Goal: Task Accomplishment & Management: Use online tool/utility

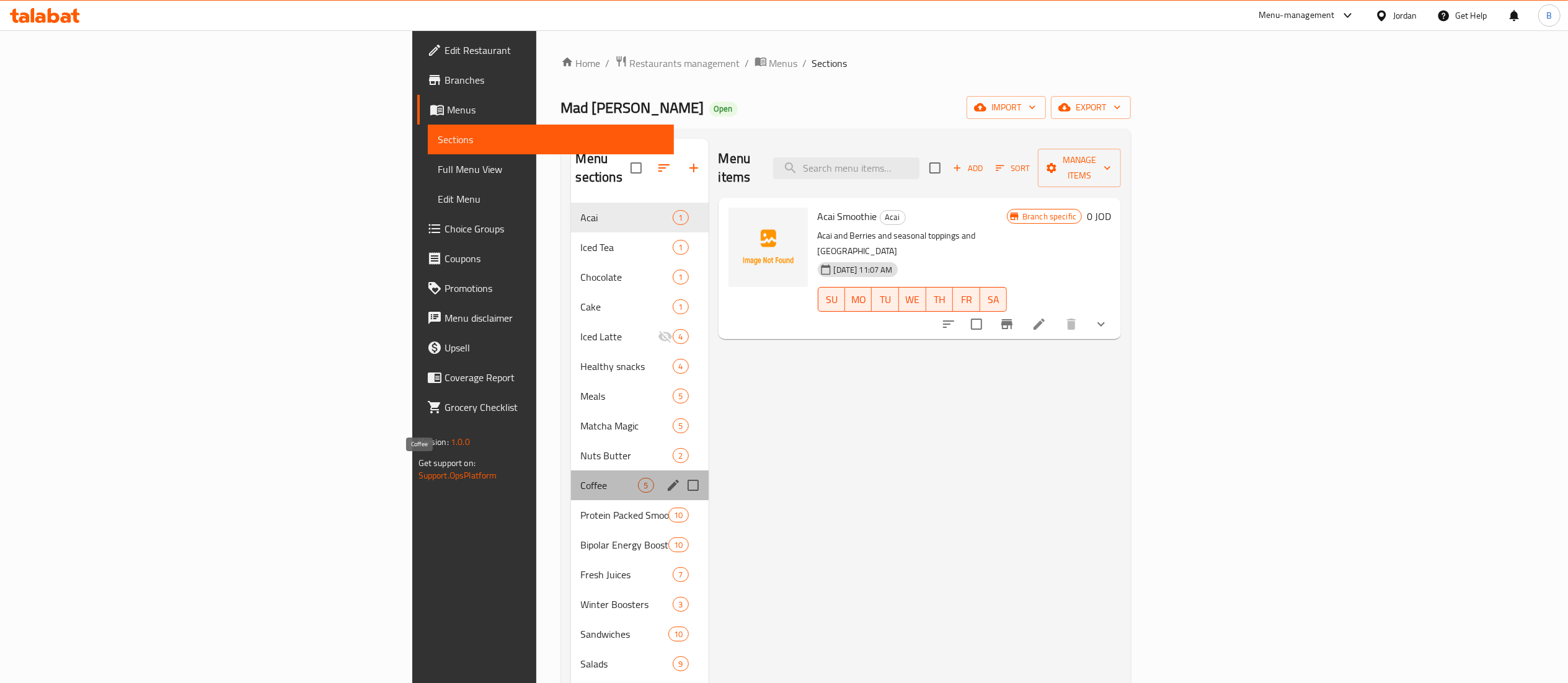
click at [581, 478] on span "Coffee" at bounding box center [610, 485] width 58 height 15
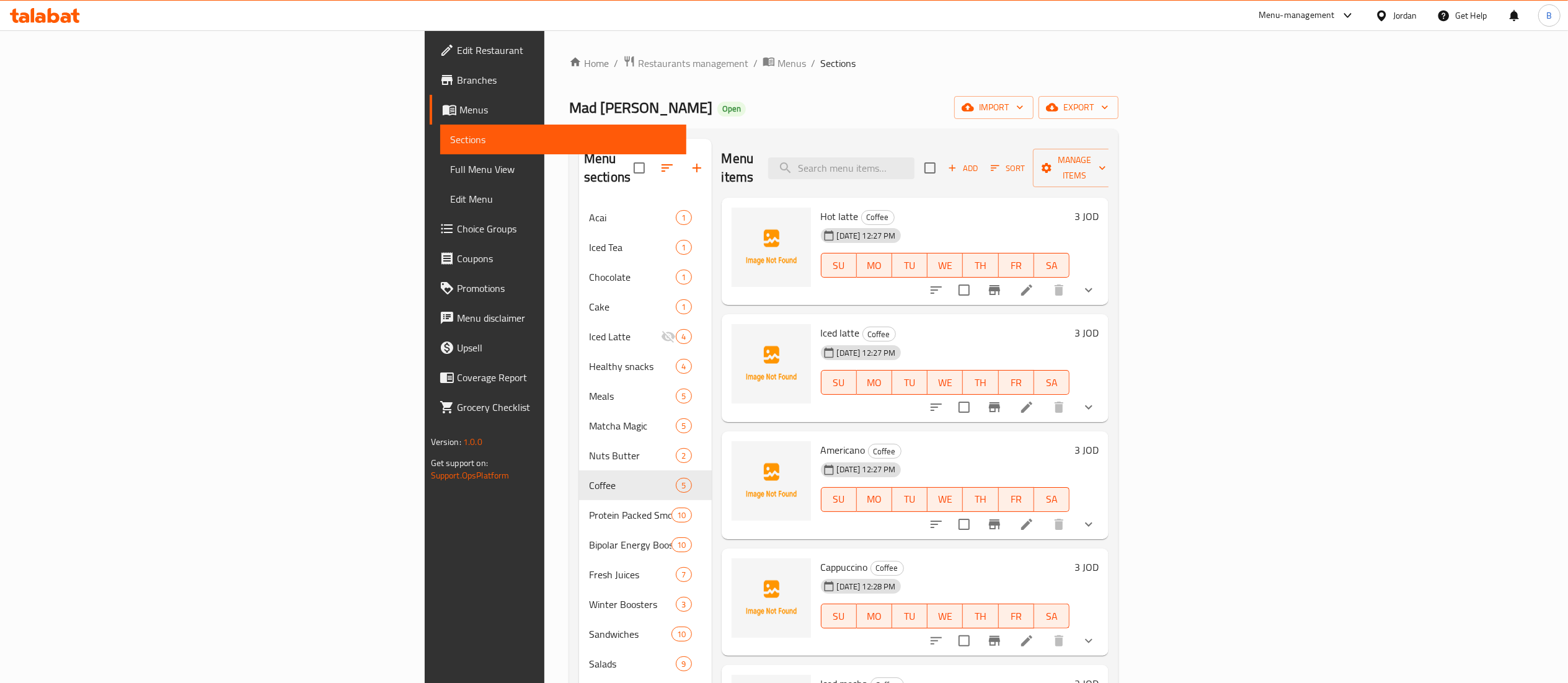
click at [457, 232] on span "Choice Groups" at bounding box center [567, 228] width 220 height 15
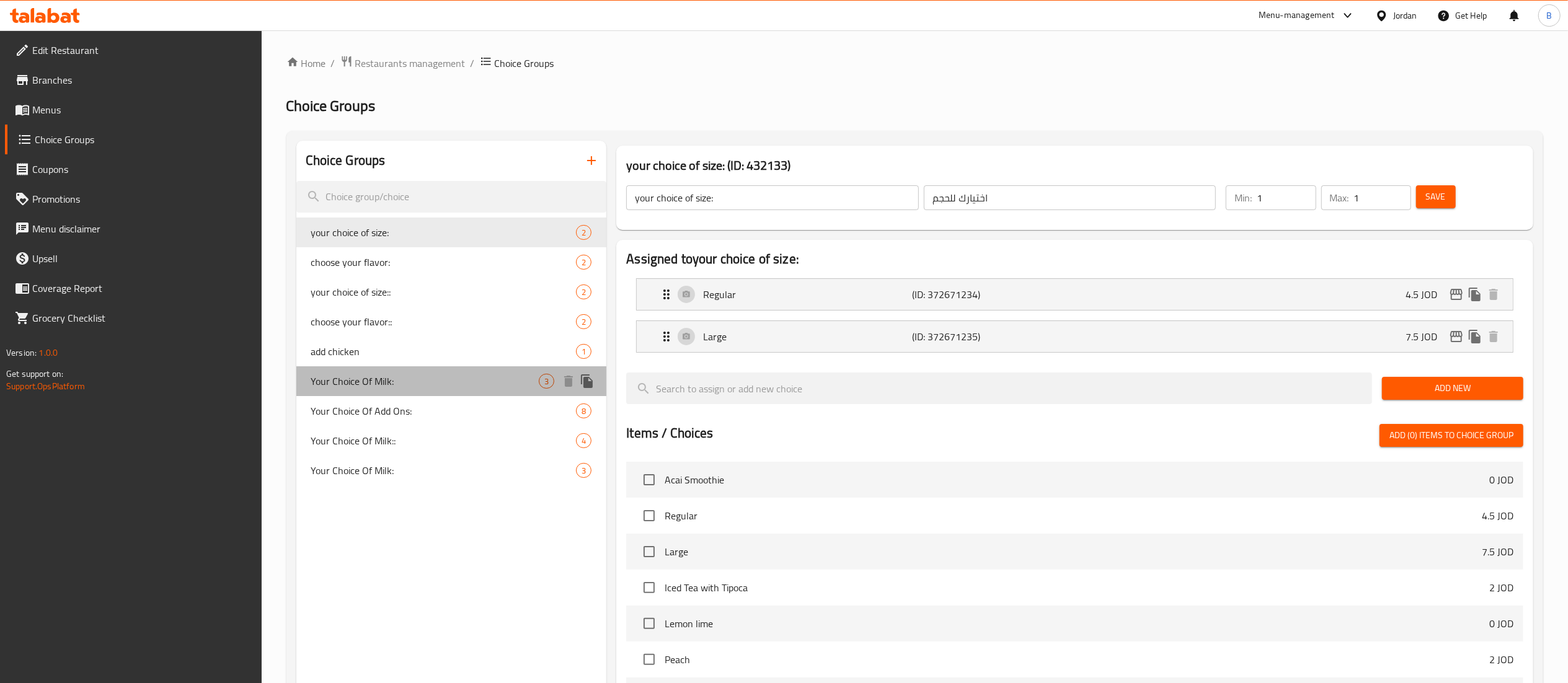
click at [415, 388] on span "Your Choice Of Milk:" at bounding box center [425, 381] width 228 height 15
type input "Your Choice Of Milk:"
type input "إختيارك من الحليب:"
type input "0"
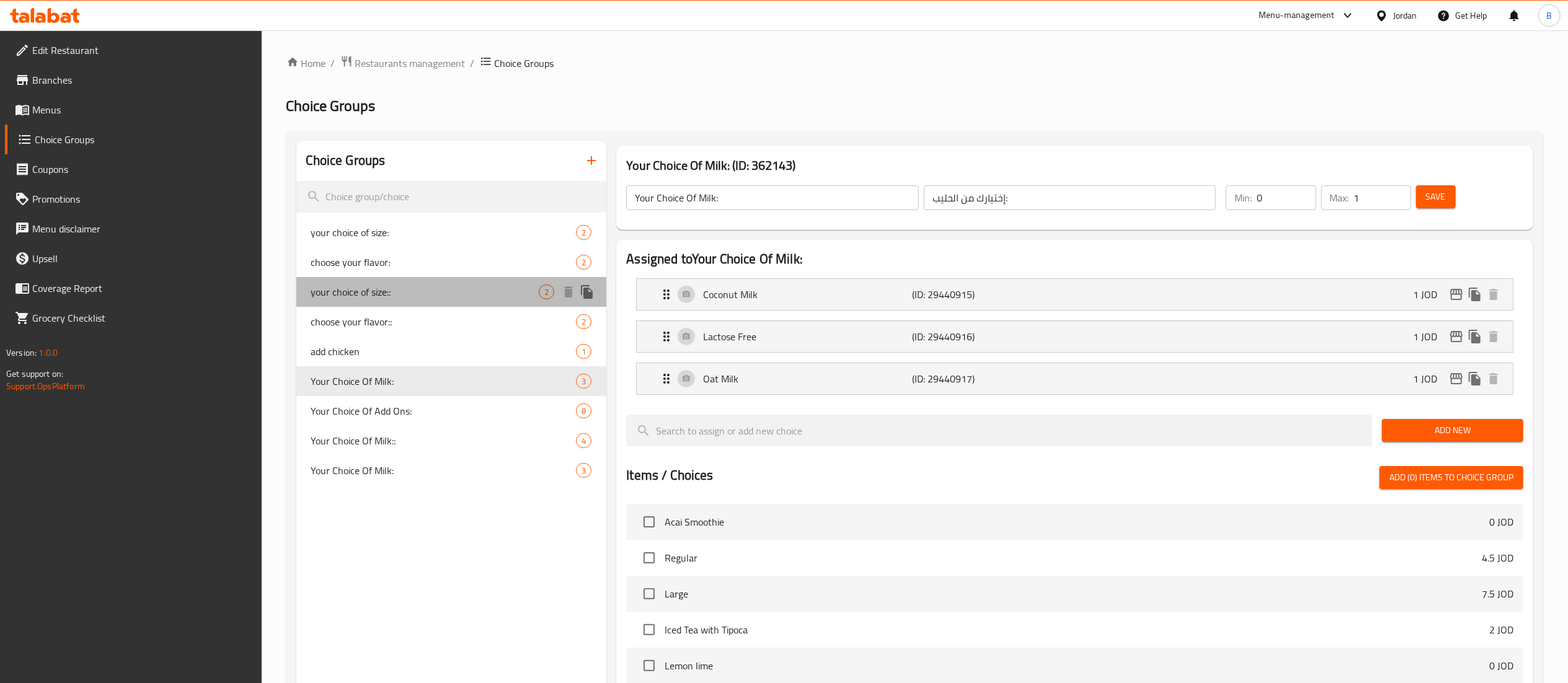
click at [439, 286] on span "your choice of size::" at bounding box center [425, 292] width 228 height 15
type input "your choice of size::"
type input "اختيارك للحجم"
type input "1"
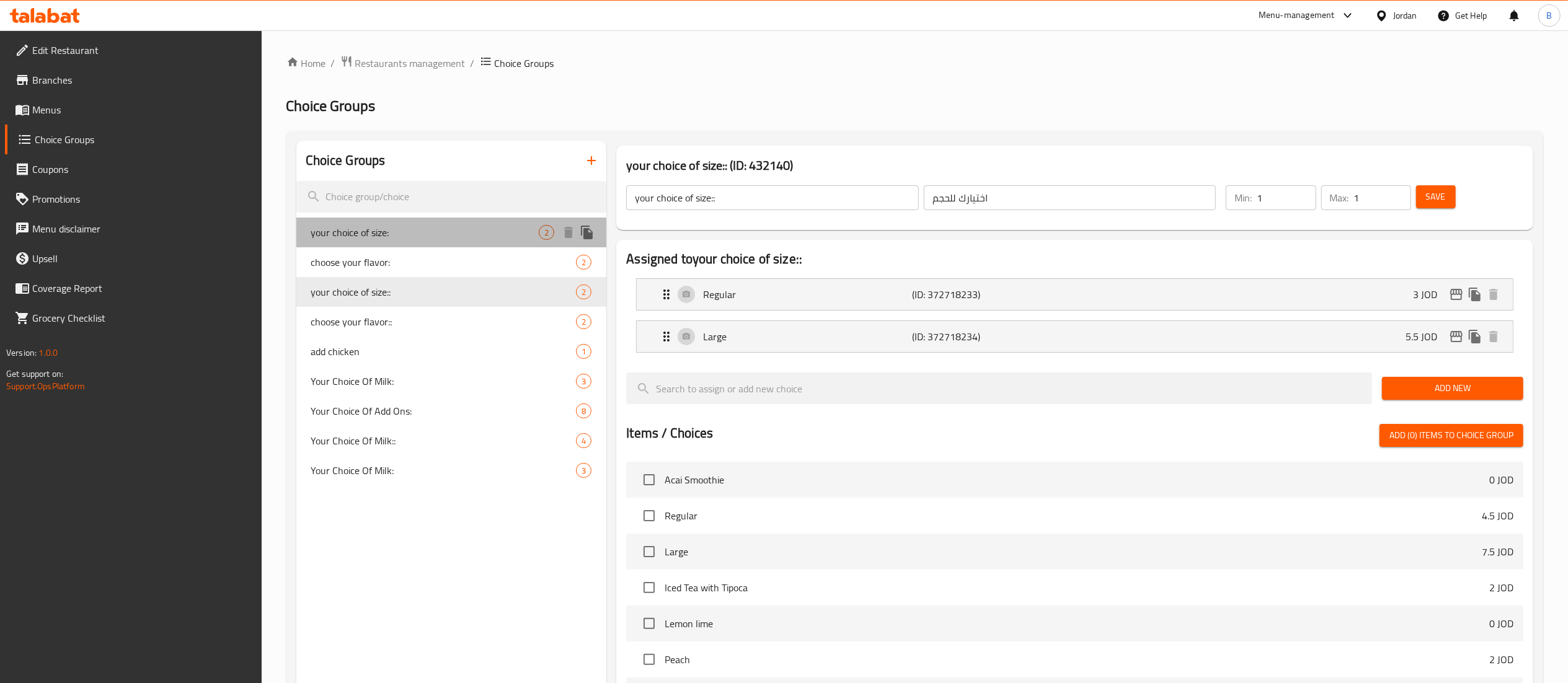
click at [419, 240] on span "your choice of size:" at bounding box center [425, 232] width 228 height 15
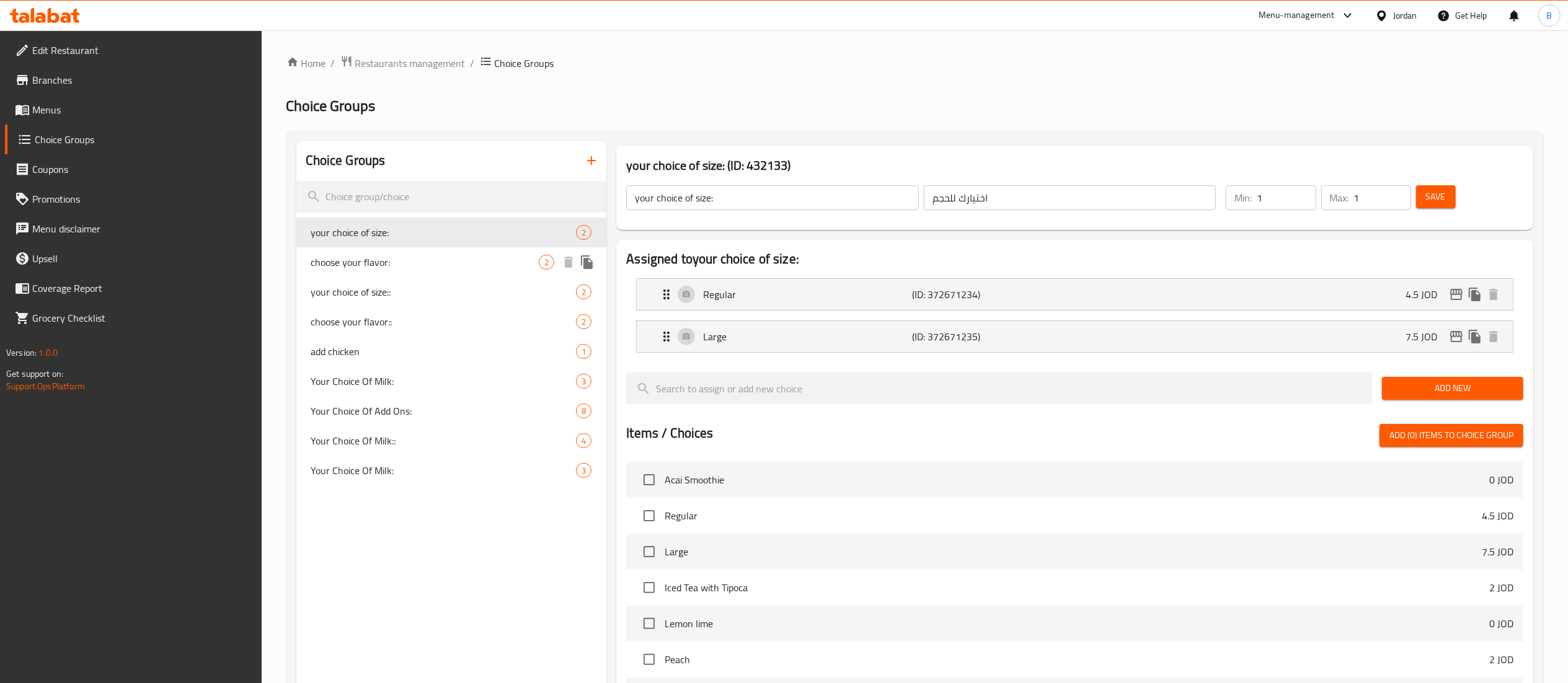
click at [419, 262] on span "choose your flavor:" at bounding box center [425, 262] width 228 height 15
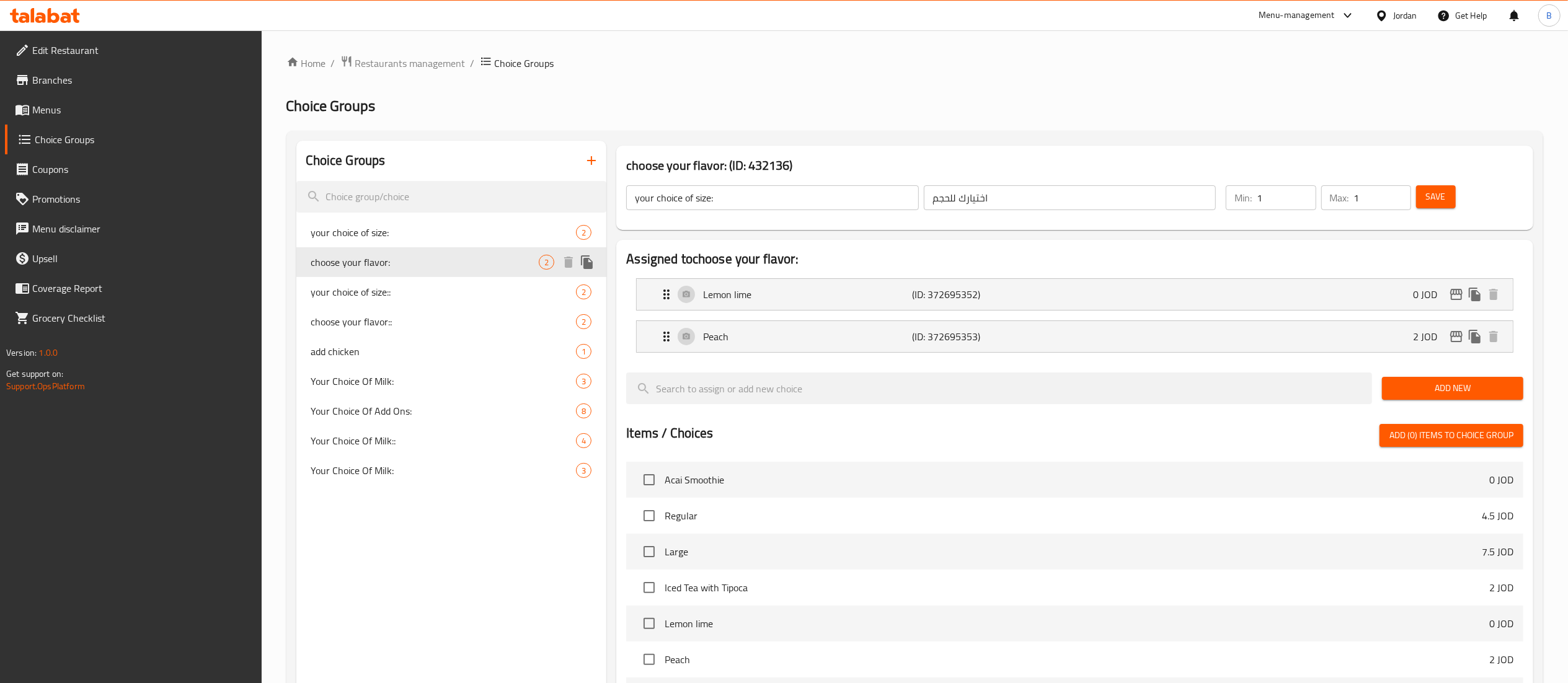
type input "choose your flavor:"
type input "اختيارك للنكهة"
click at [421, 217] on div "your choice of size: 2" at bounding box center [451, 232] width 310 height 30
type input "your choice of size:"
type input "اختيارك للحجم"
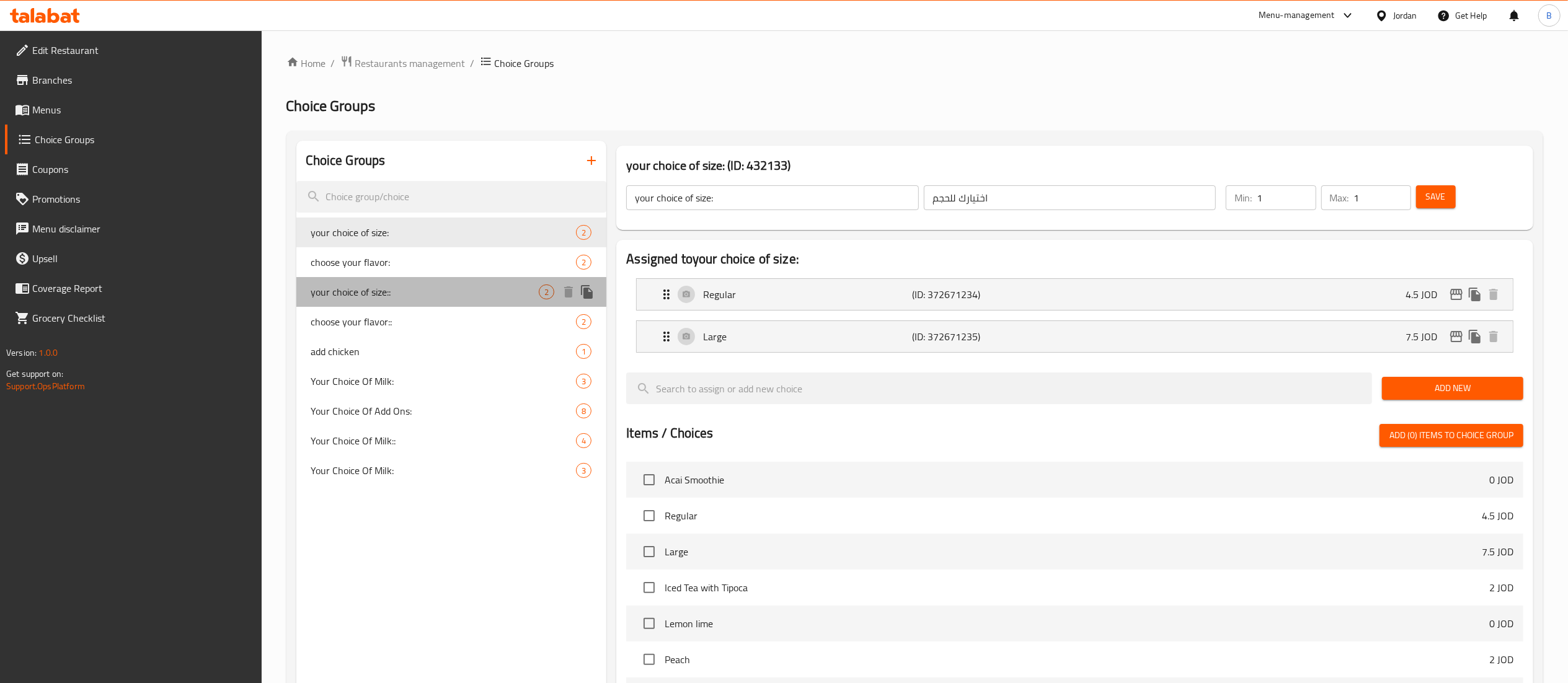
click at [430, 294] on span "your choice of size::" at bounding box center [425, 292] width 228 height 15
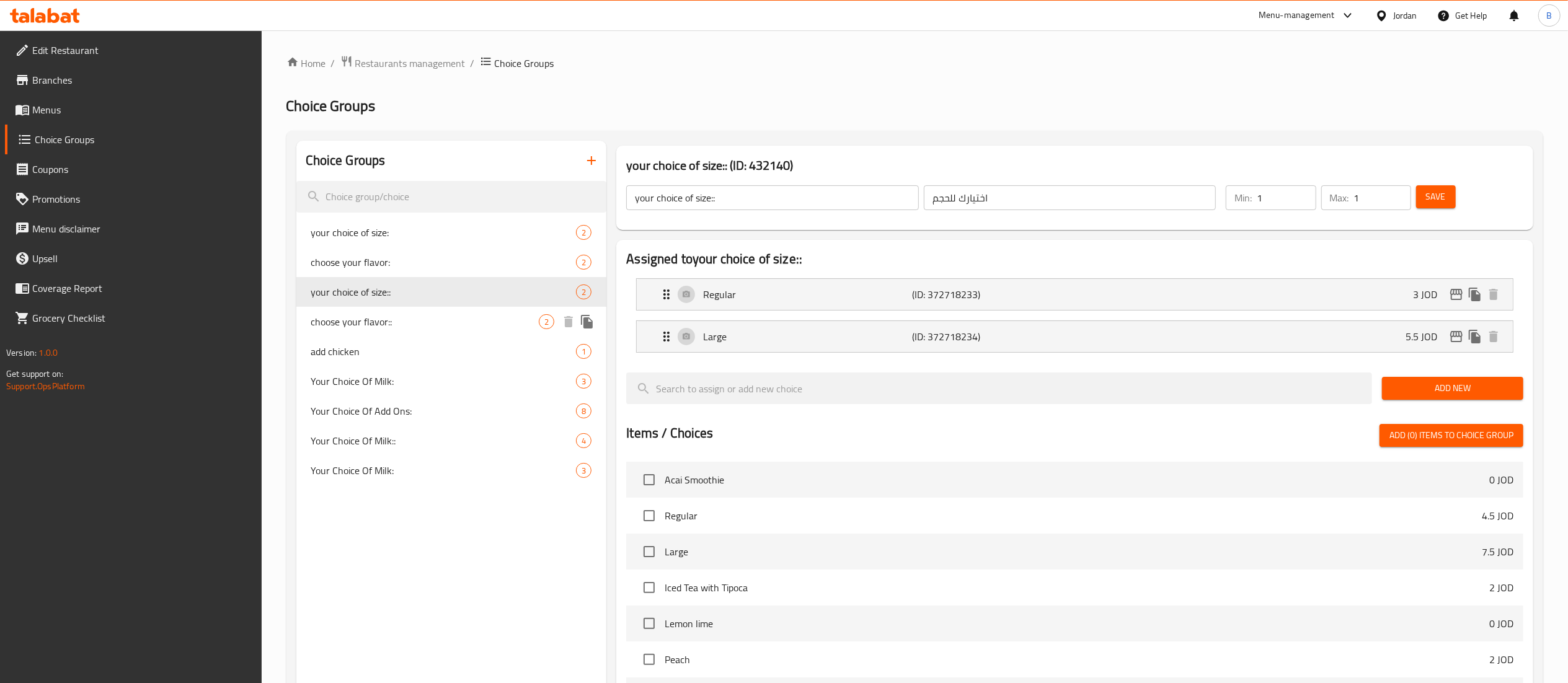
click at [430, 329] on span "choose your flavor::" at bounding box center [425, 322] width 228 height 15
type input "choose your flavor::"
type input "اختيارك للنكهة"
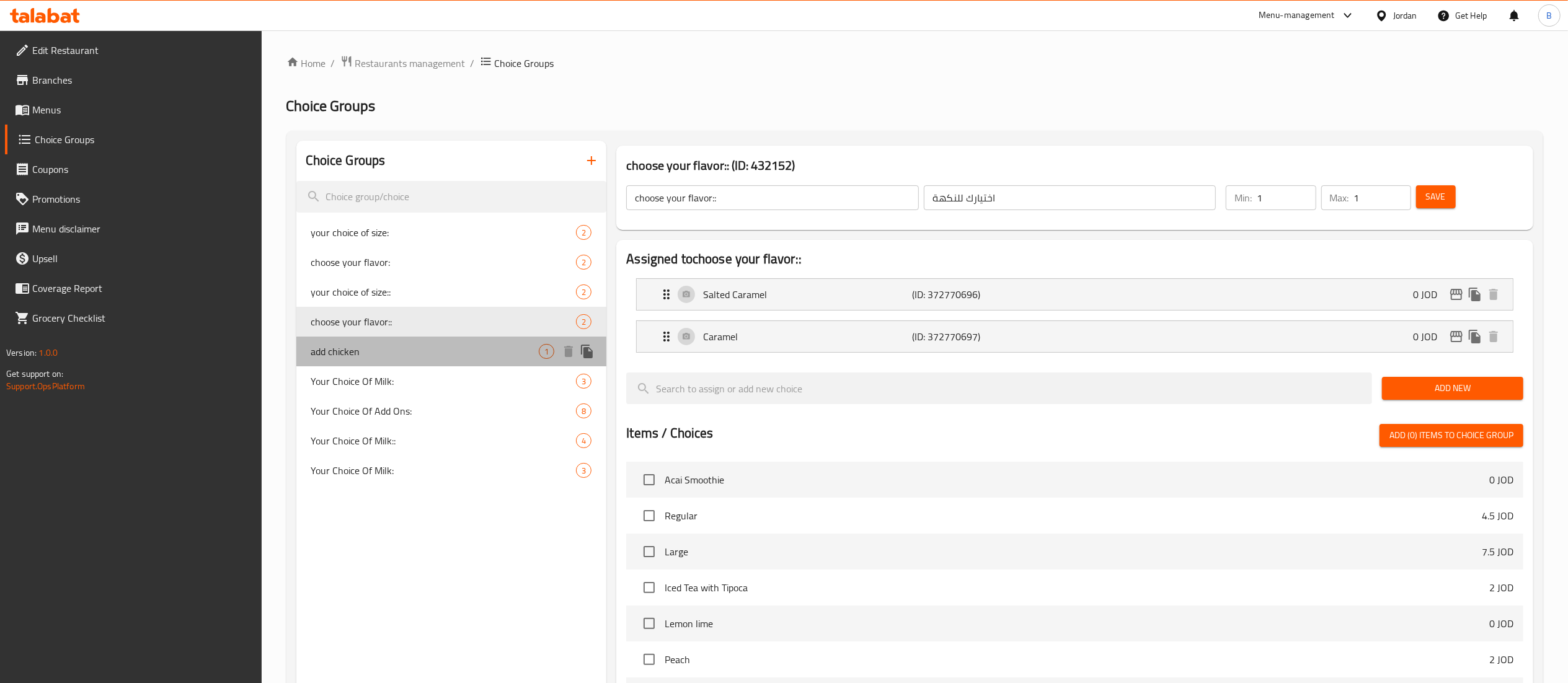
click at [429, 363] on div "add chicken 1" at bounding box center [451, 352] width 310 height 30
type input "add chicken"
type input "اضافة دجاج"
type input "0"
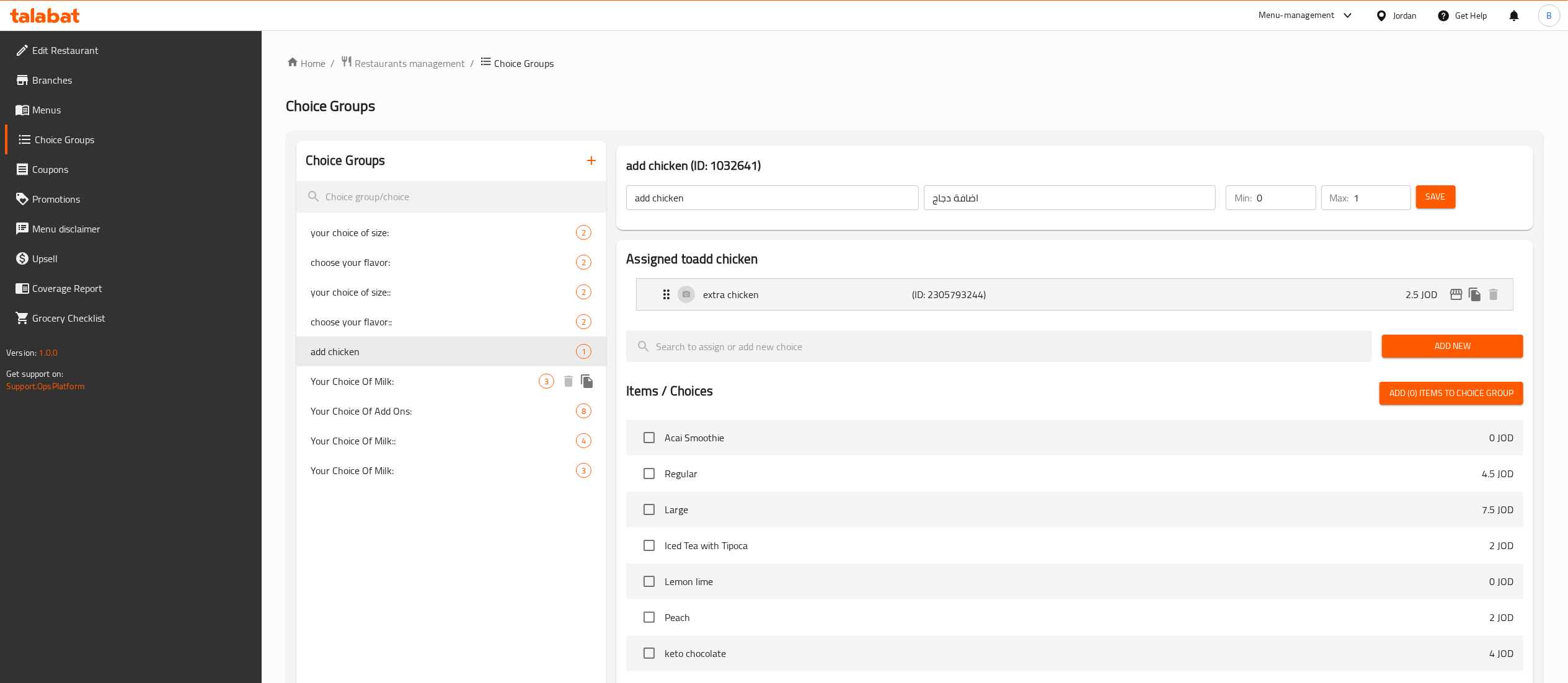
click at [434, 384] on span "Your Choice Of Milk:" at bounding box center [425, 381] width 228 height 15
type input "Your Choice Of Milk:"
type input "إختيارك من الحليب:"
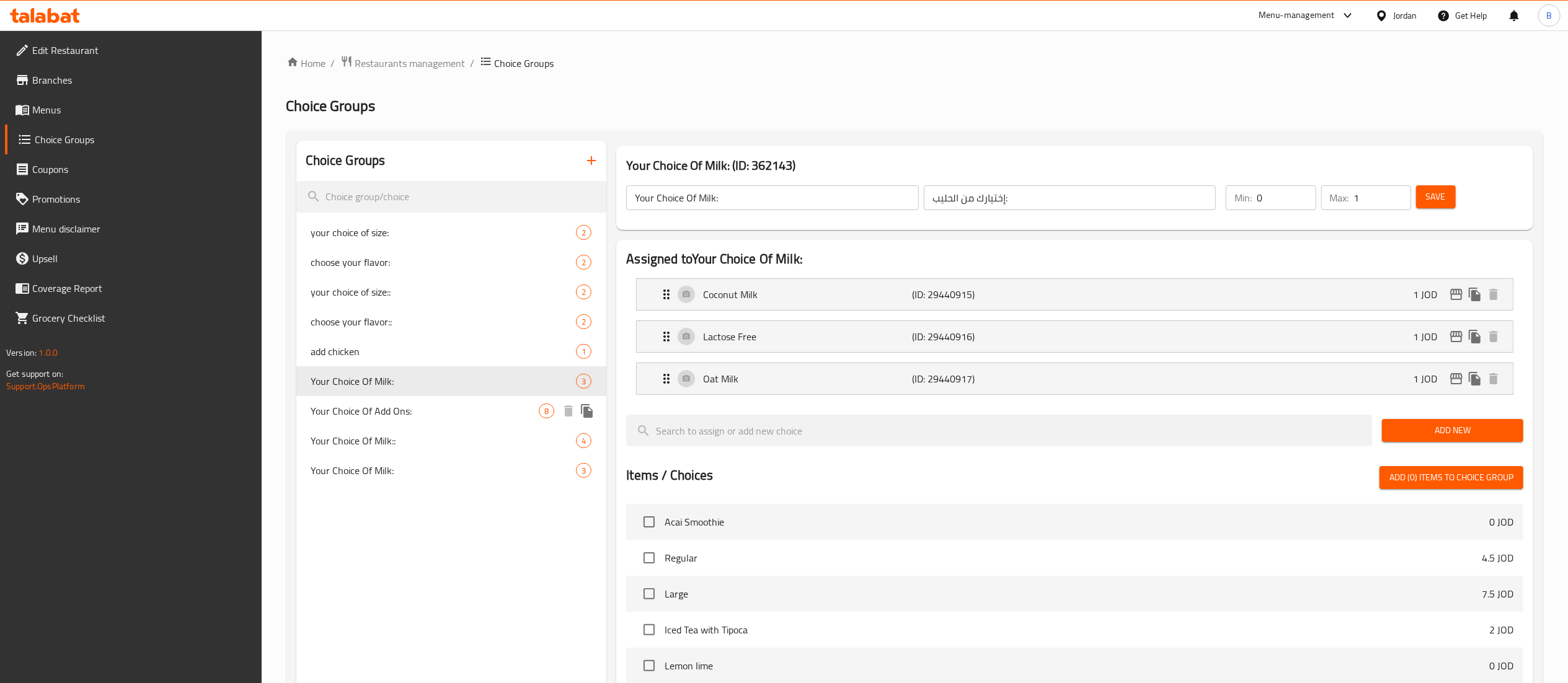
click at [424, 419] on div "Your Choice Of Add Ons: 8" at bounding box center [451, 411] width 310 height 30
type input "Your Choice Of Add Ons:"
type input "اختيارك من الإضافات:"
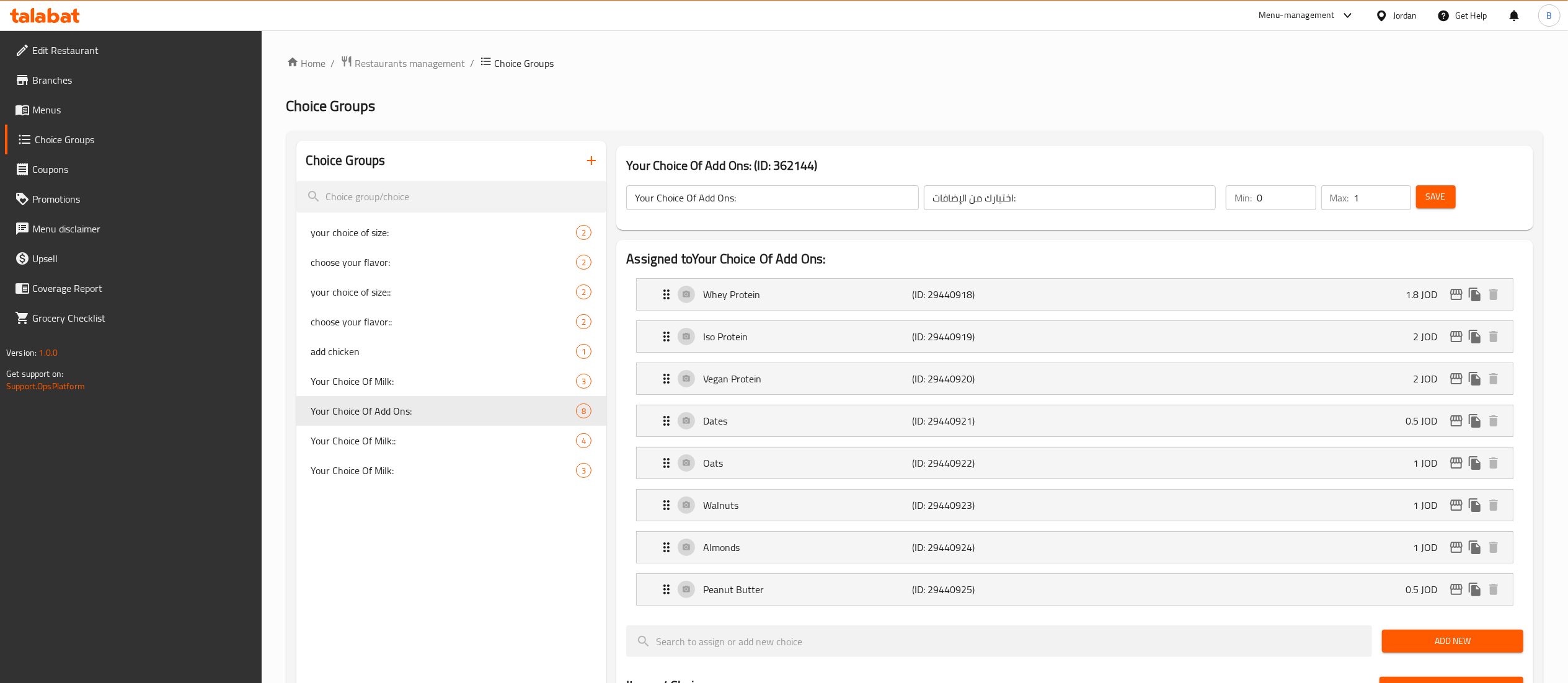
click at [589, 153] on button "button" at bounding box center [591, 161] width 30 height 30
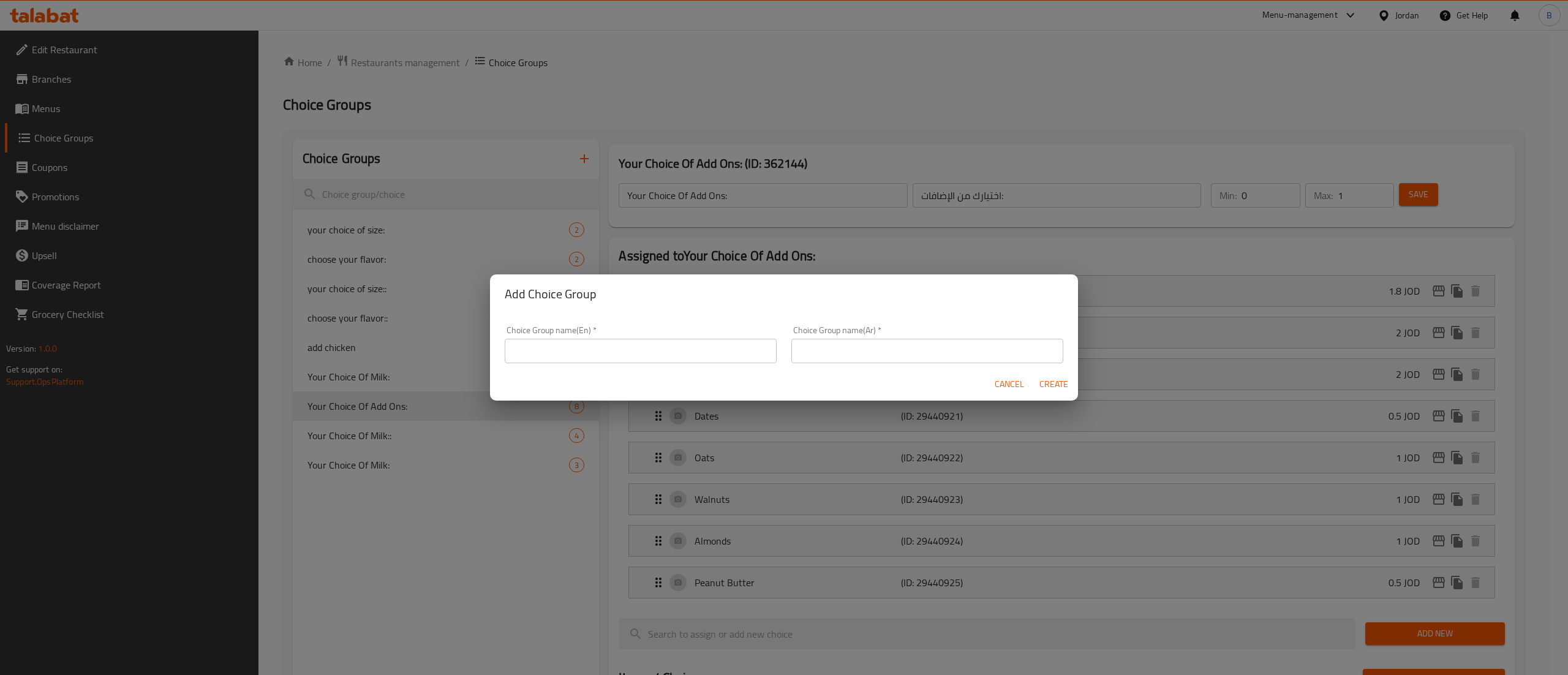
click at [723, 349] on input "text" at bounding box center [641, 351] width 272 height 24
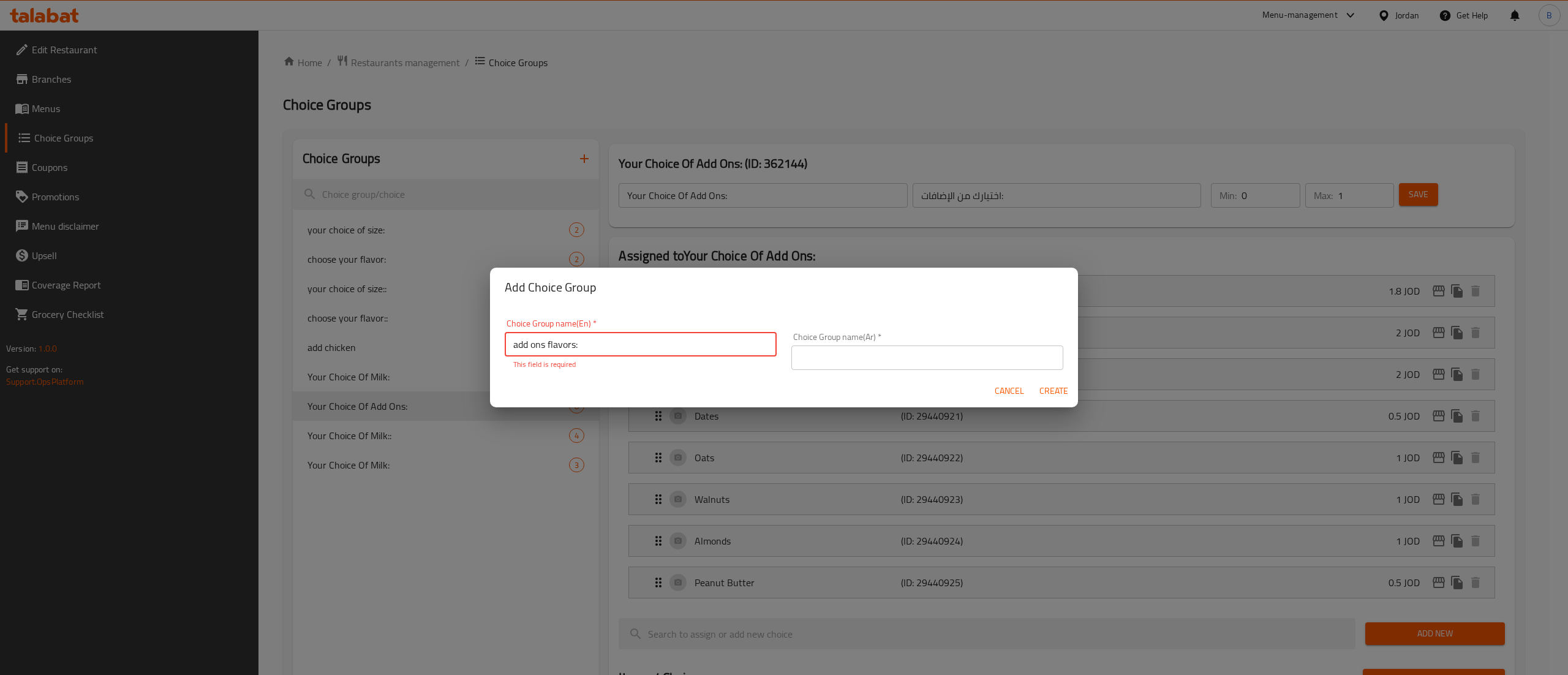
type input "add ons flavors:"
click at [844, 342] on div "Choice Group name(Ar)   * Choice Group name(Ar) *" at bounding box center [927, 351] width 272 height 37
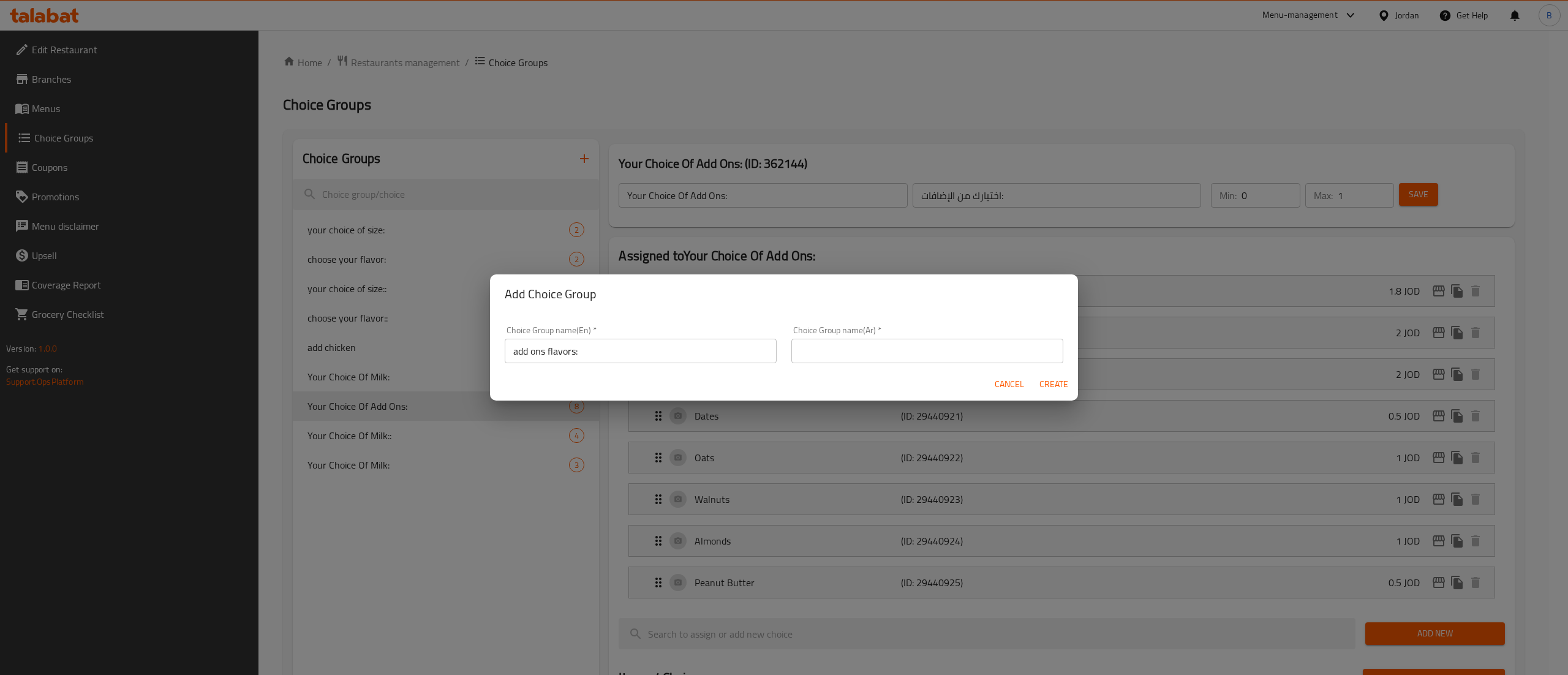
click at [842, 355] on input "text" at bounding box center [927, 351] width 272 height 24
type input "اختيارك من"
click at [1048, 381] on span "Create" at bounding box center [1054, 384] width 30 height 15
type input "add ons flavors:"
type input "اختيارك من"
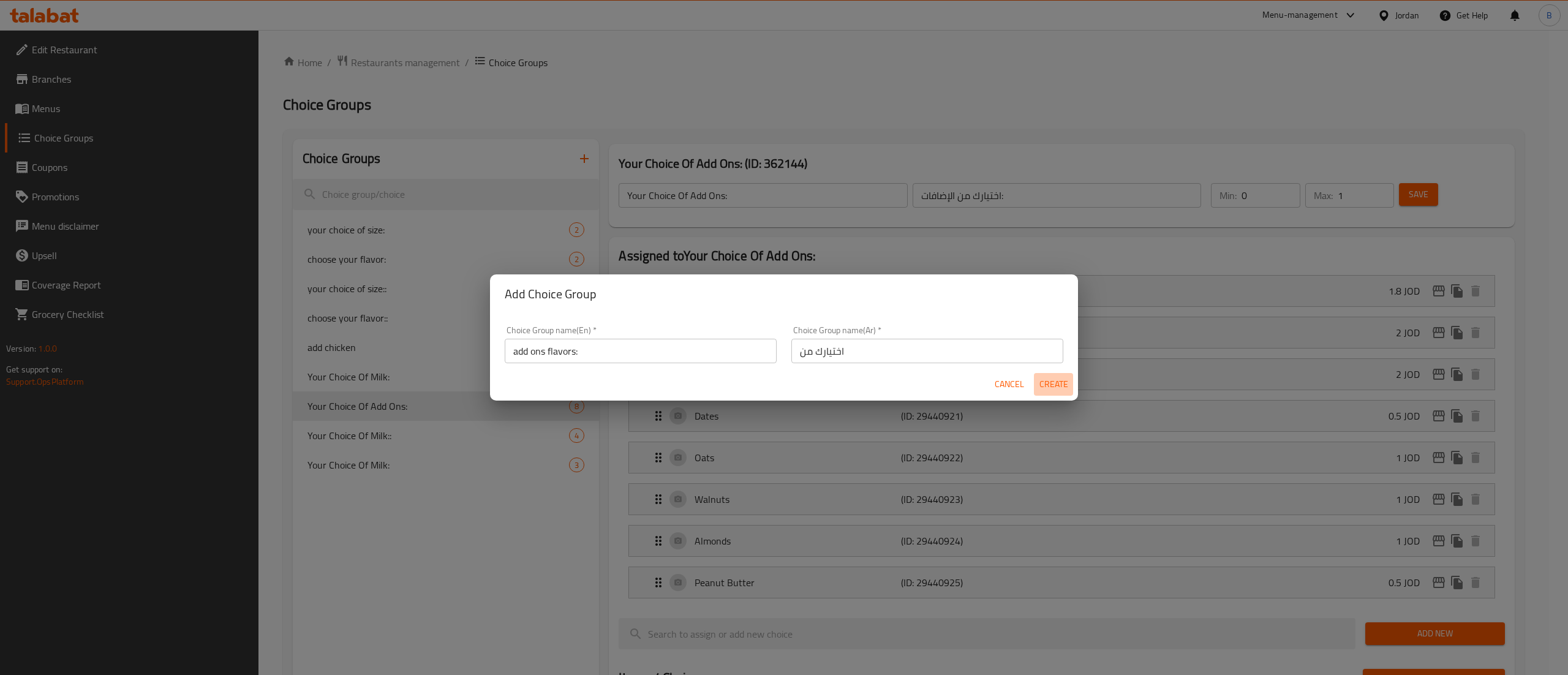
type input "0"
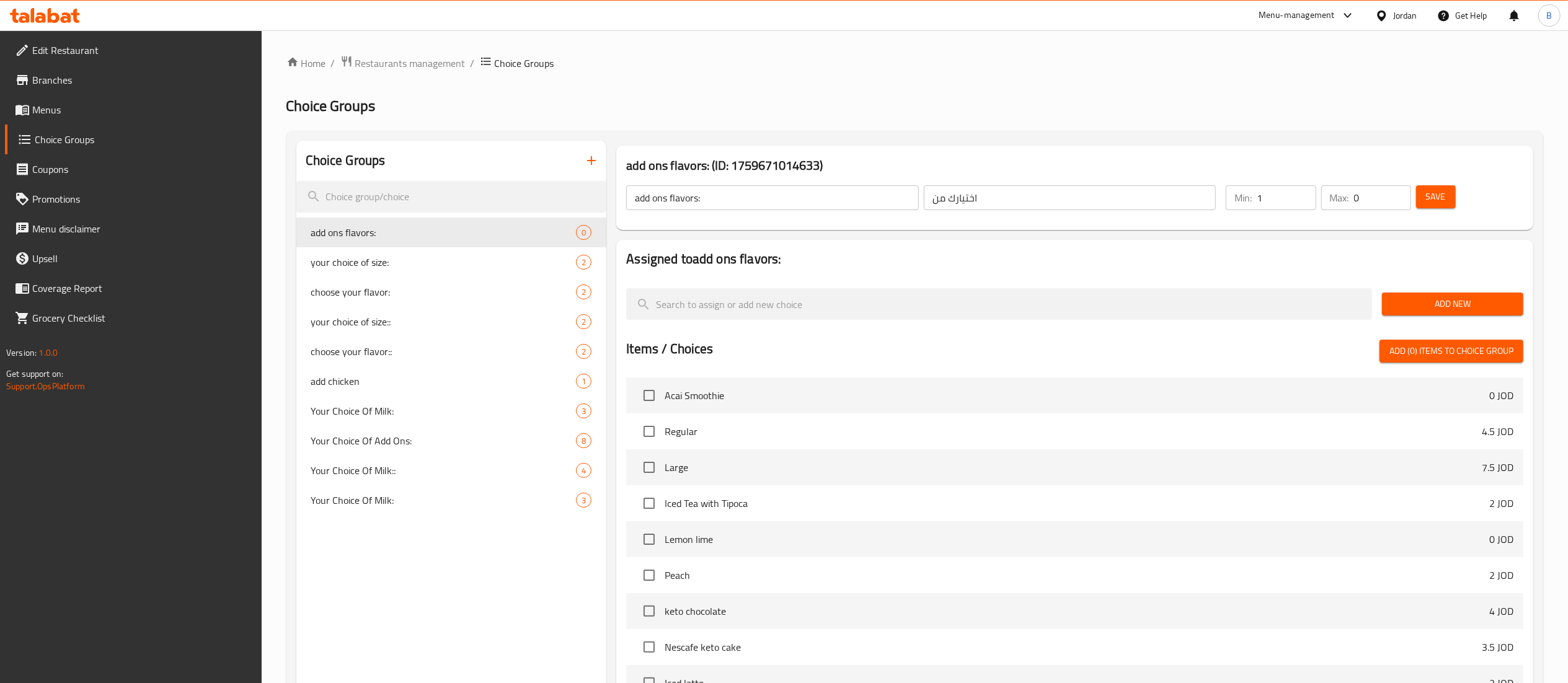
type input "1"
click at [1303, 193] on input "1" at bounding box center [1286, 198] width 59 height 25
type input "1"
click at [1399, 189] on input "1" at bounding box center [1382, 198] width 57 height 25
drag, startPoint x: 1429, startPoint y: 189, endPoint x: 1404, endPoint y: 344, distance: 157.0
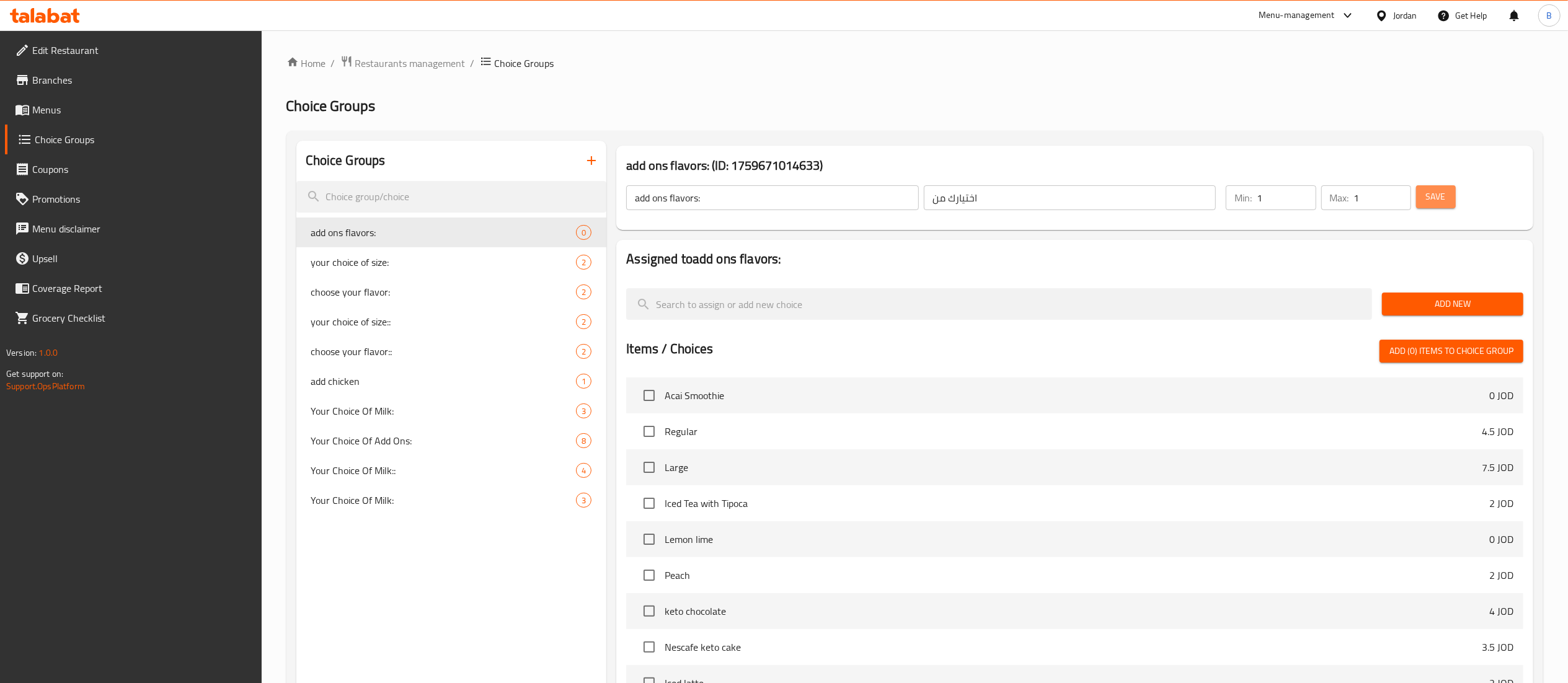
click at [1430, 189] on span "Save" at bounding box center [1436, 196] width 20 height 16
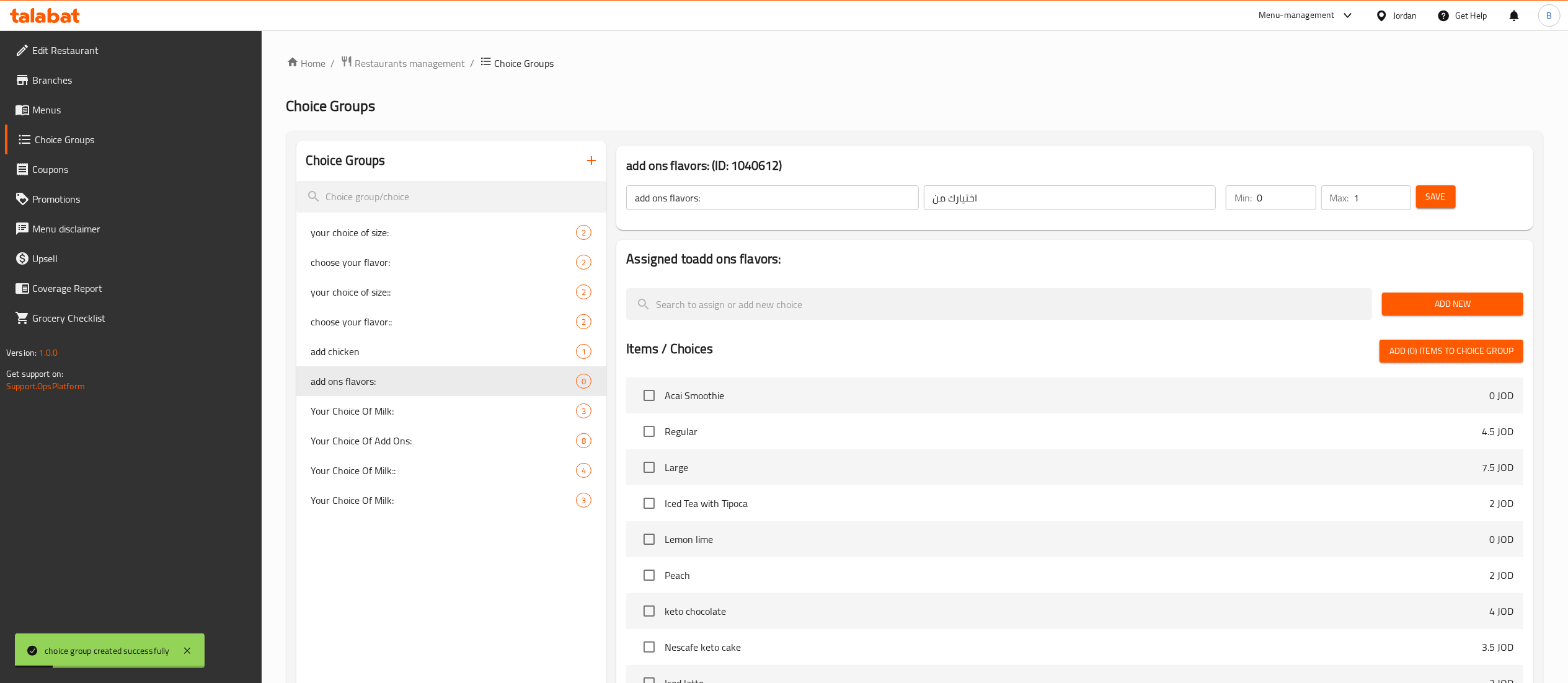
type input "0"
click at [1303, 200] on input "0" at bounding box center [1286, 198] width 59 height 25
click at [1436, 195] on span "Save" at bounding box center [1436, 196] width 20 height 16
click at [1479, 300] on span "Add New" at bounding box center [1453, 303] width 121 height 16
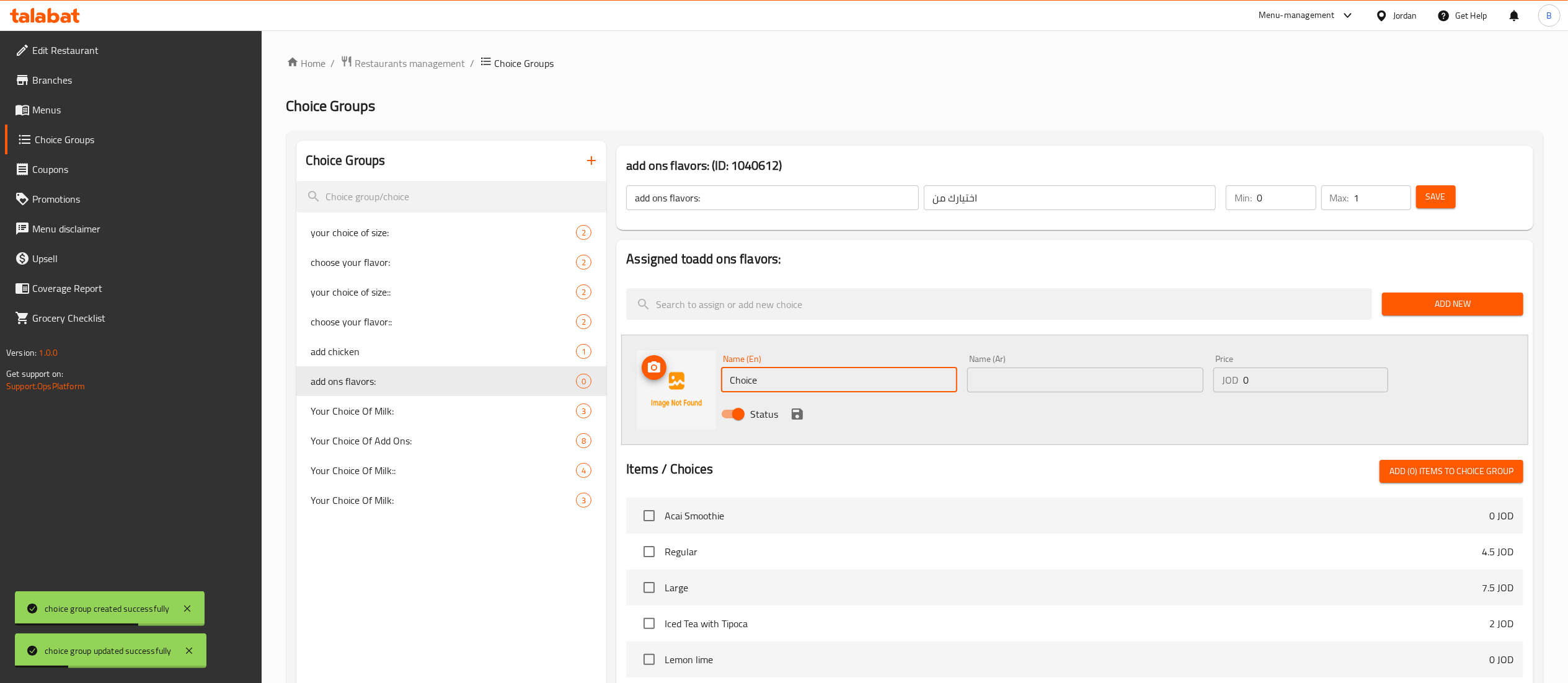
click at [561, 376] on div "Choice Groups your choice of size: 2 choose your flavor: 2 your choice of size:…" at bounding box center [917, 572] width 1242 height 863
paste input "ramel"
click at [734, 379] on input "Cramel" at bounding box center [839, 380] width 236 height 25
type input "Caramel"
click at [1015, 371] on input "text" at bounding box center [1085, 380] width 236 height 25
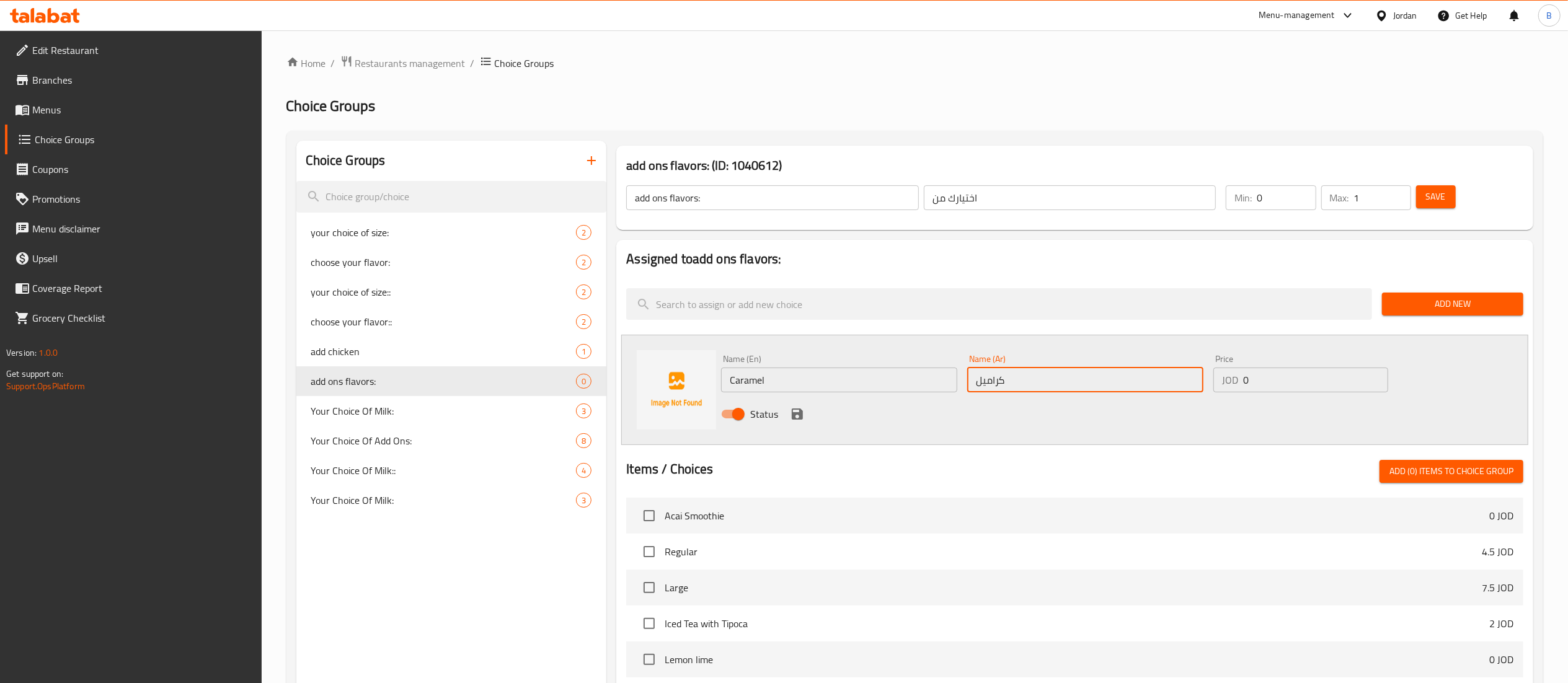
type input "كراميل"
click at [1340, 378] on input "0" at bounding box center [1315, 380] width 145 height 25
type input "0.50"
click at [793, 411] on icon "save" at bounding box center [797, 414] width 15 height 15
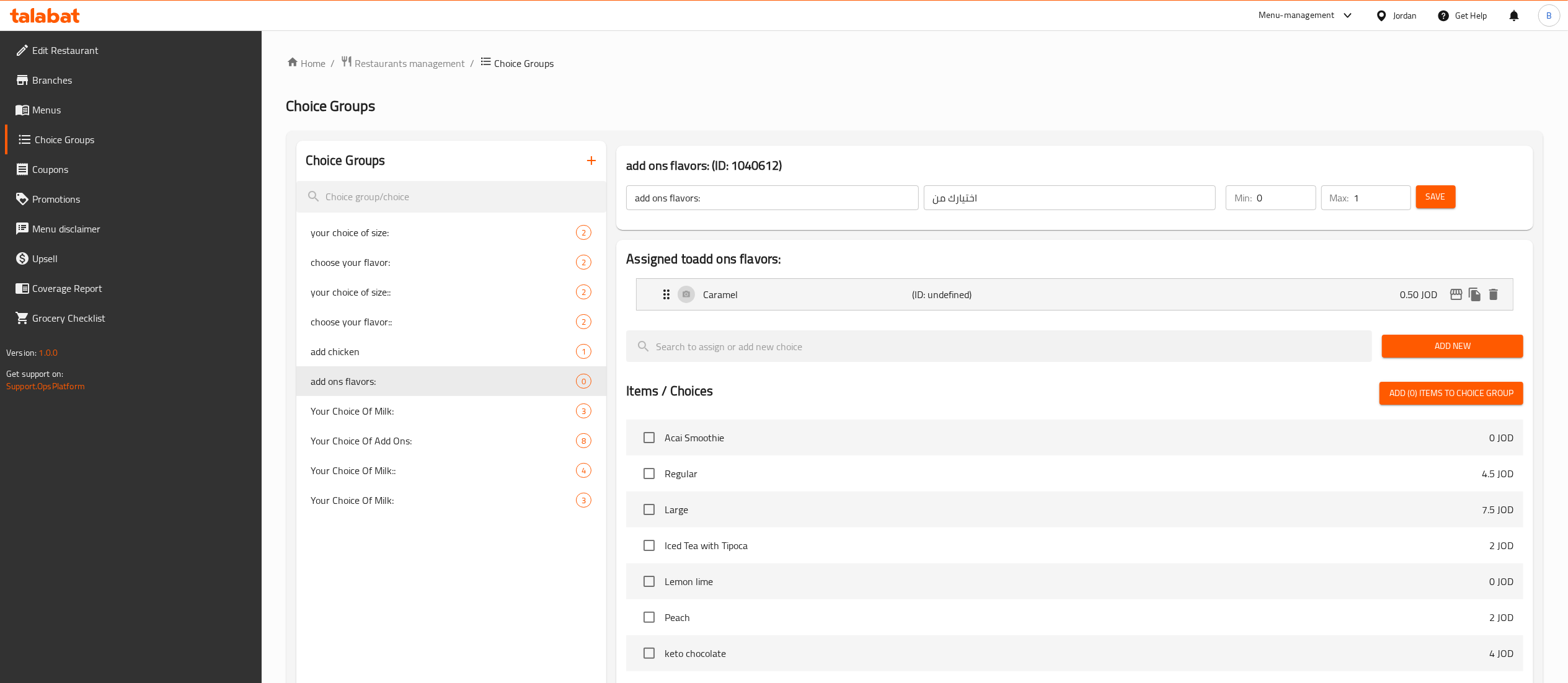
click at [1419, 356] on button "Add New" at bounding box center [1452, 346] width 141 height 23
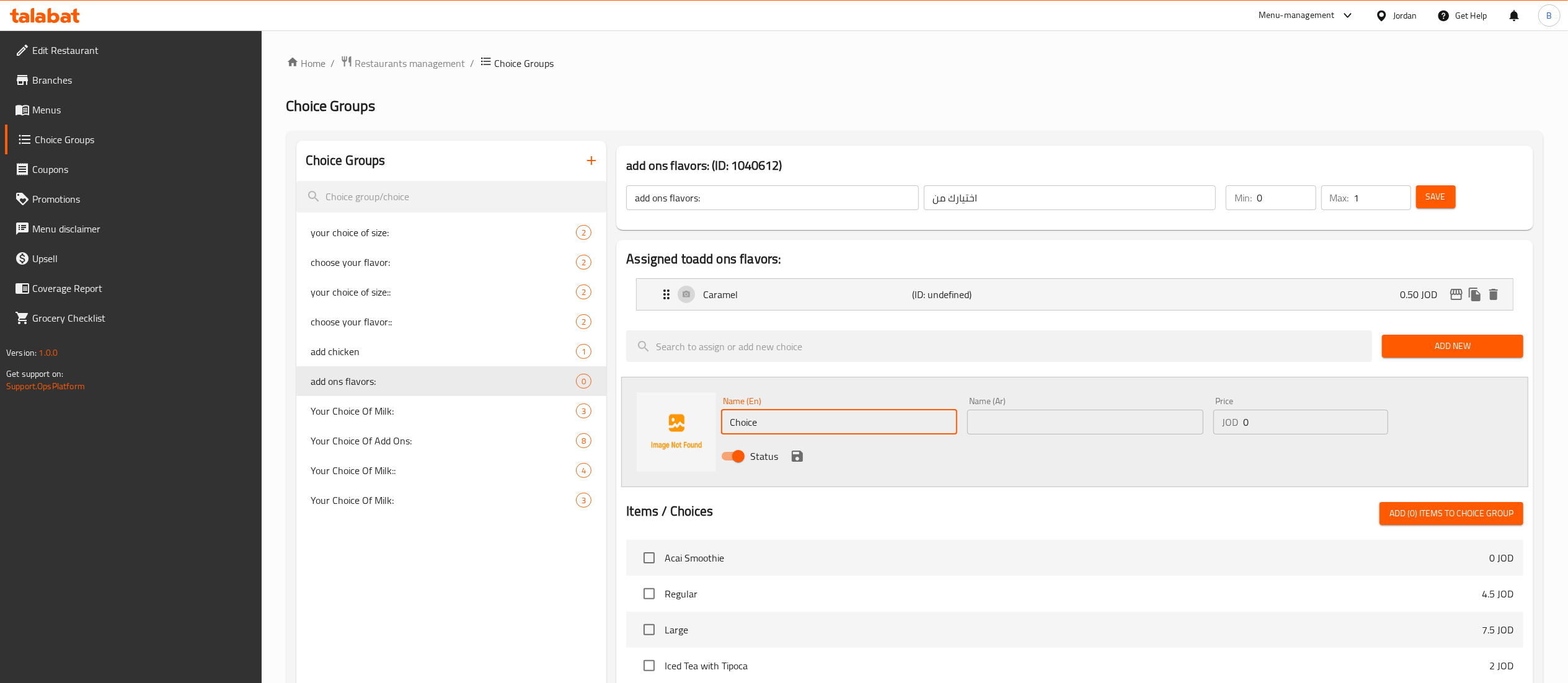
drag, startPoint x: 881, startPoint y: 427, endPoint x: 524, endPoint y: 420, distance: 357.1
click at [549, 420] on div "Choice Groups your choice of size: 2 choose your flavor: 2 your choice of size:…" at bounding box center [917, 593] width 1242 height 905
type input "Hazelnut"
click at [1038, 429] on input "text" at bounding box center [1085, 422] width 236 height 25
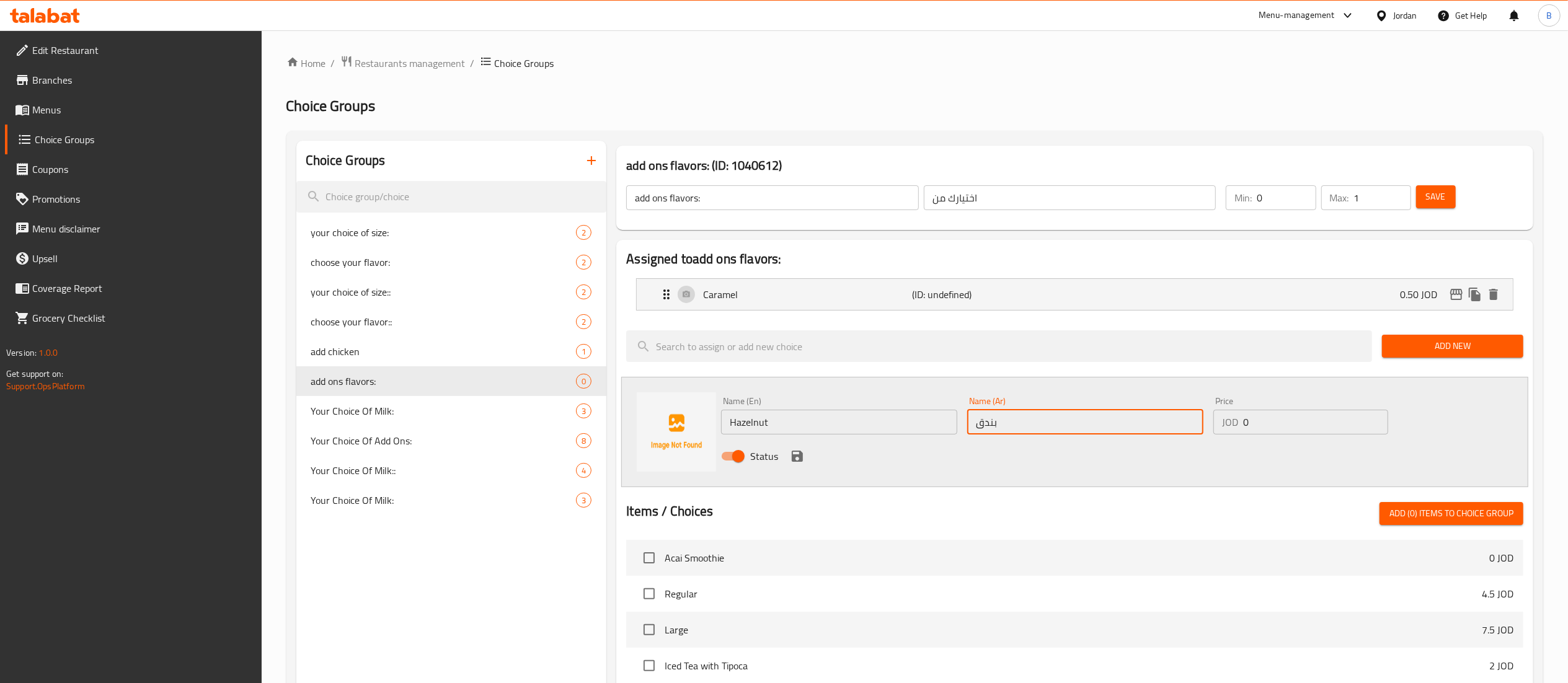
type input "بندق"
click at [1313, 431] on input "0" at bounding box center [1315, 422] width 145 height 25
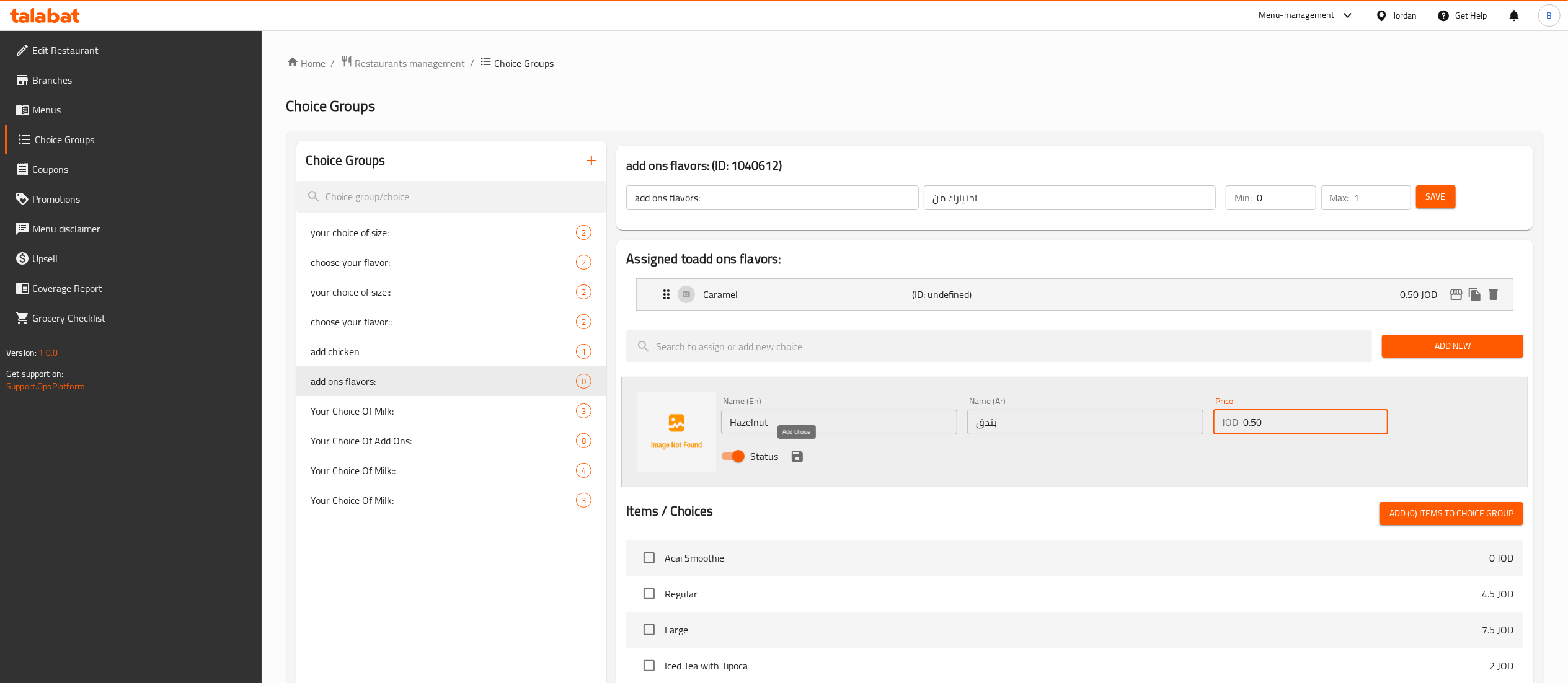
type input "0.50"
click at [799, 453] on icon "save" at bounding box center [797, 456] width 15 height 15
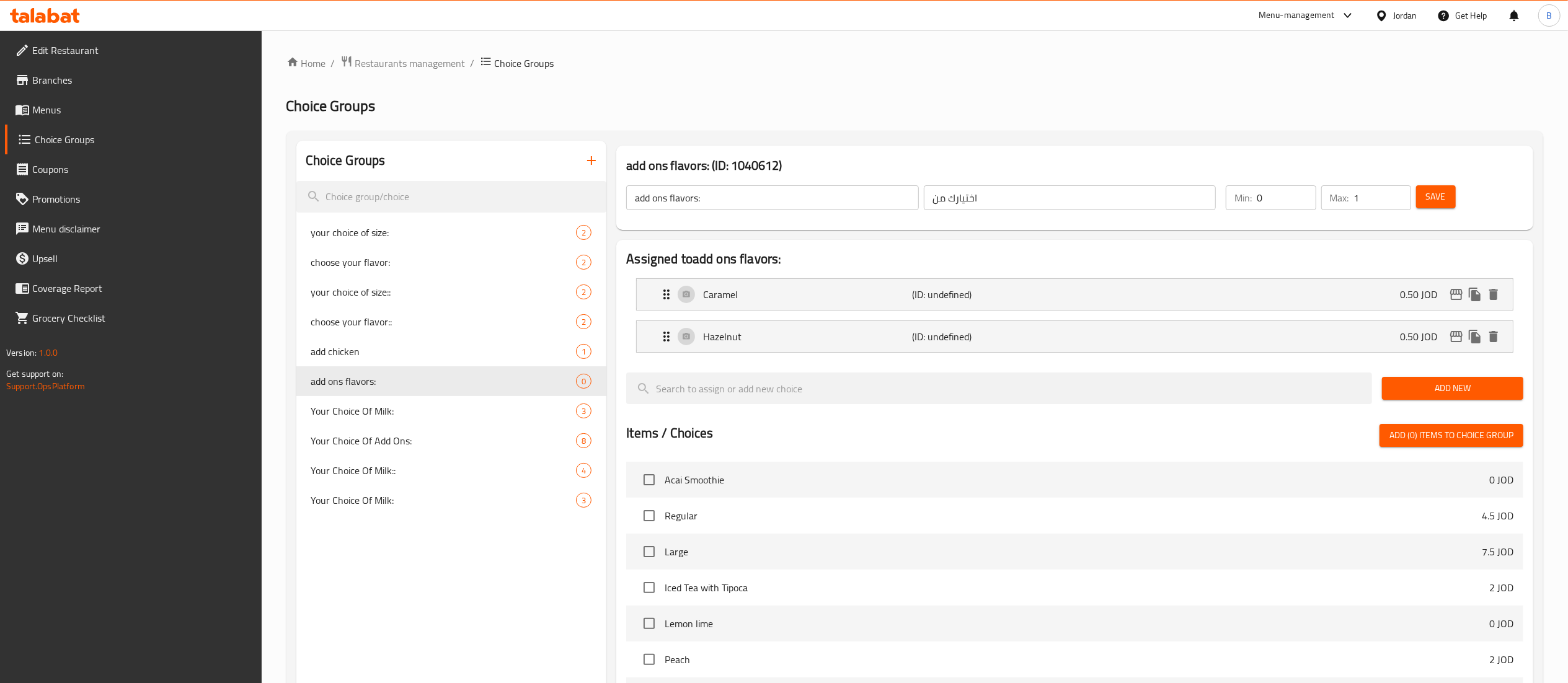
click at [1433, 393] on span "Add New" at bounding box center [1453, 388] width 121 height 16
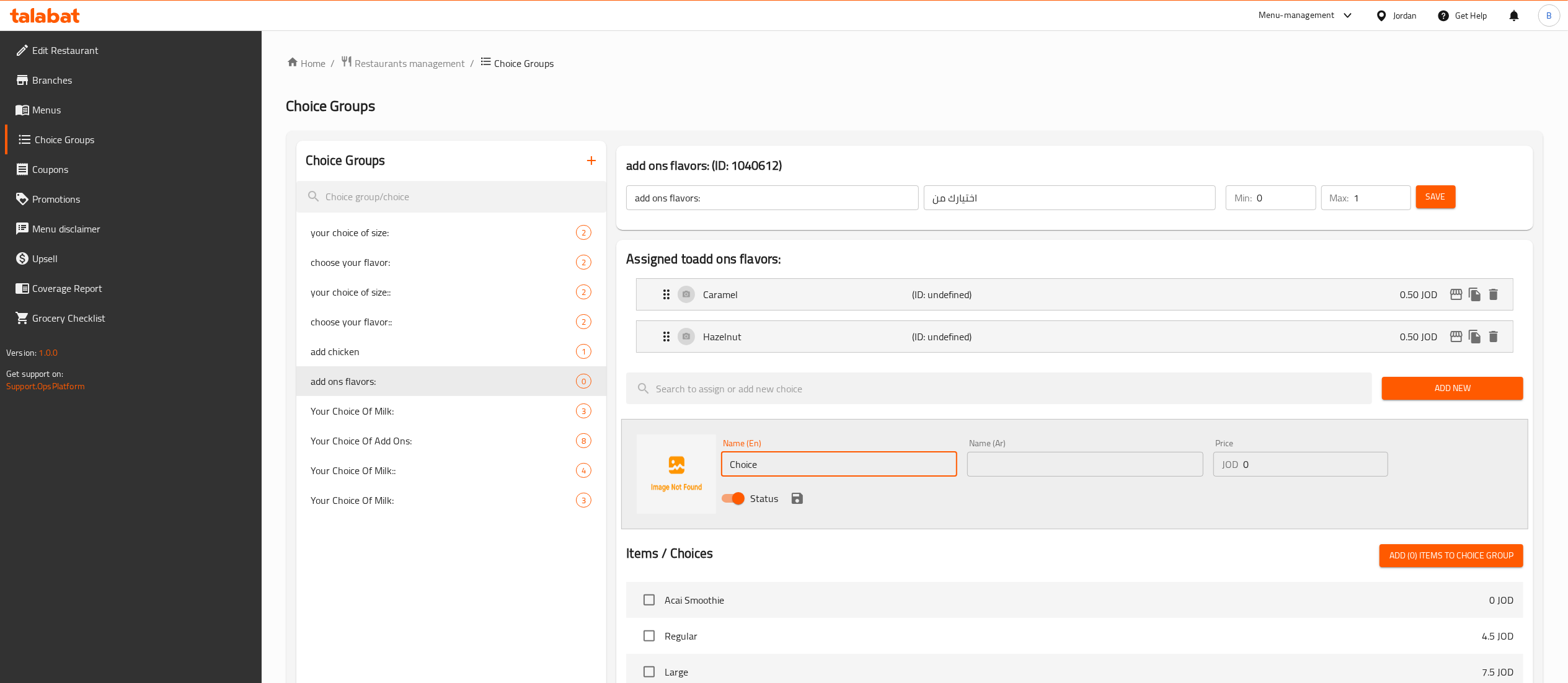
drag, startPoint x: 926, startPoint y: 465, endPoint x: 351, endPoint y: 472, distance: 575.0
click at [351, 472] on div "Choice Groups your choice of size: 2 choose your flavor: 2 your choice of size:…" at bounding box center [917, 614] width 1242 height 947
type input "Vanilla"
click at [1063, 459] on input "text" at bounding box center [1085, 464] width 236 height 25
type input "فانيلا"
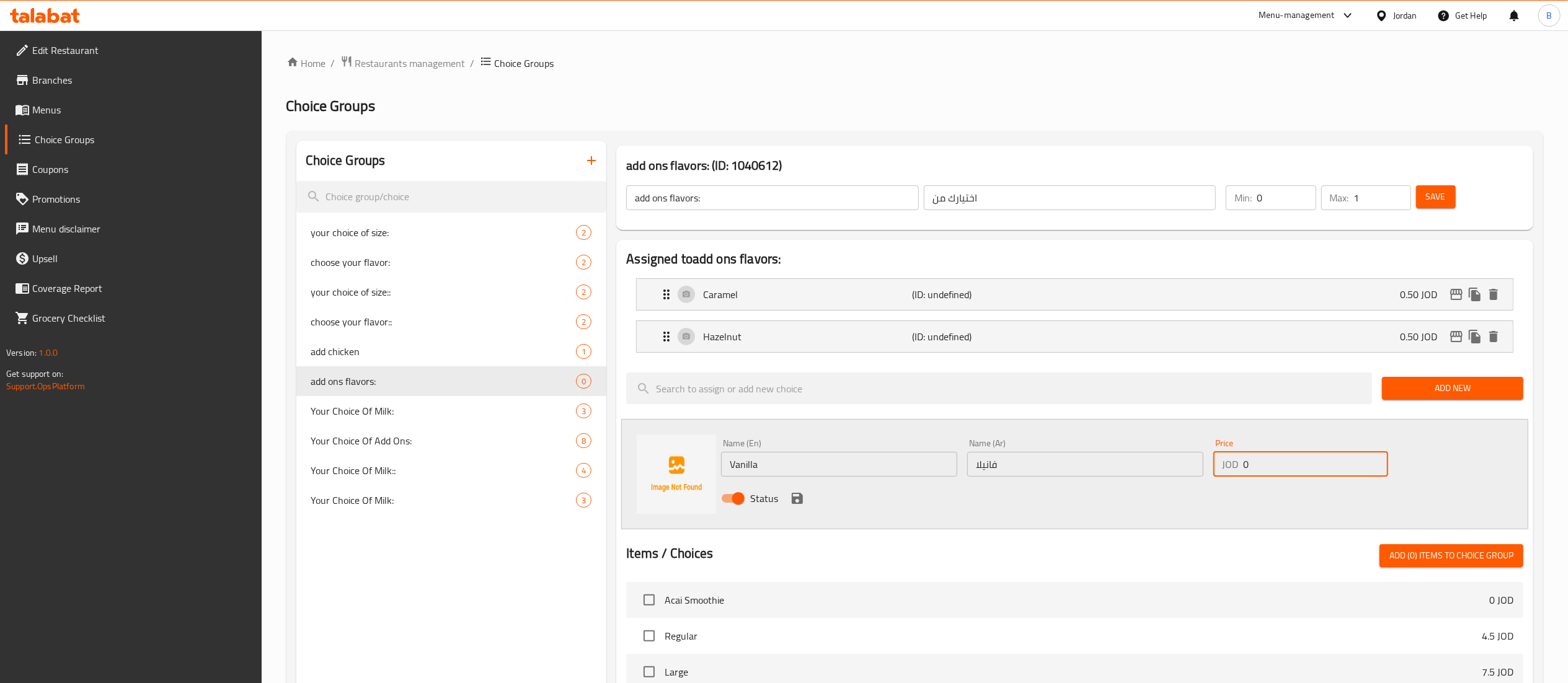
click at [1292, 463] on input "0" at bounding box center [1315, 464] width 145 height 25
type input "0.50"
click at [805, 503] on button "save" at bounding box center [797, 498] width 18 height 18
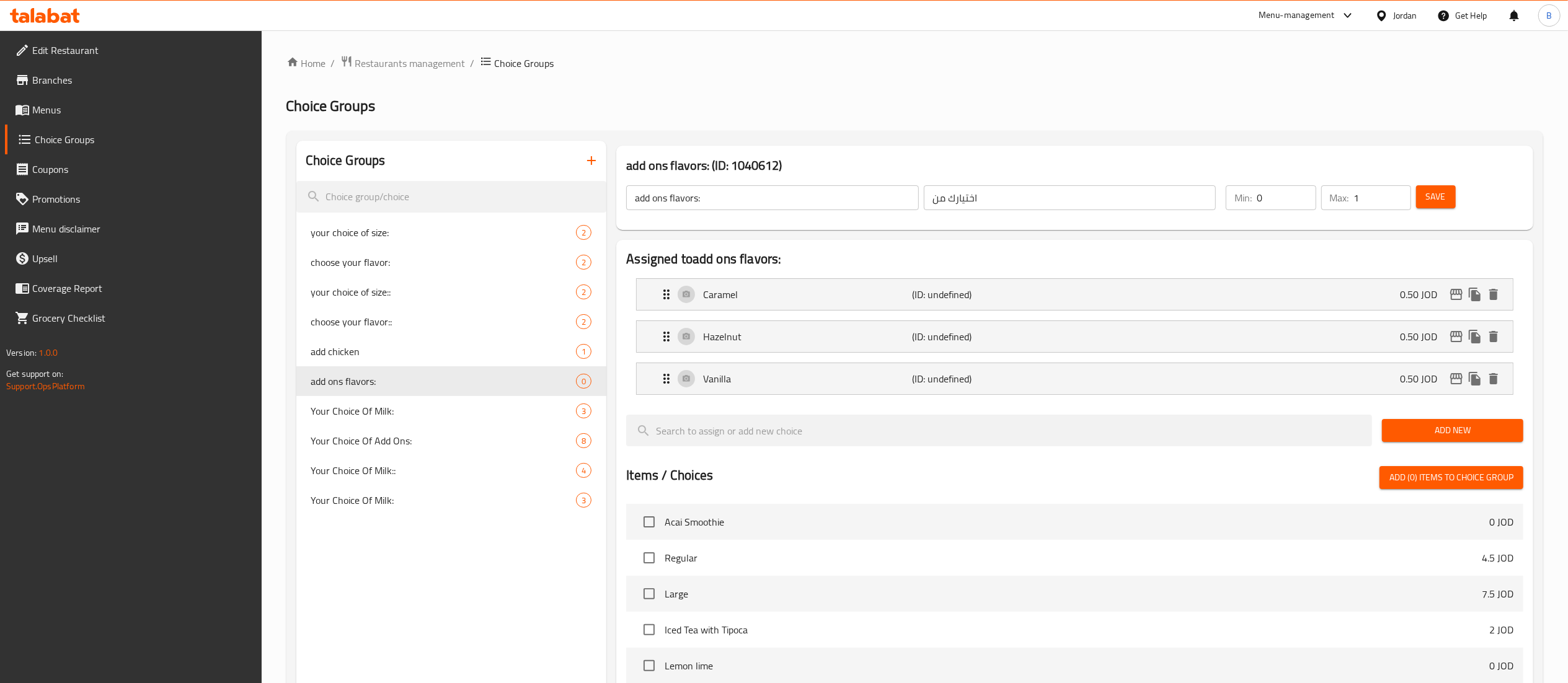
click at [1431, 194] on span "Save" at bounding box center [1436, 196] width 20 height 16
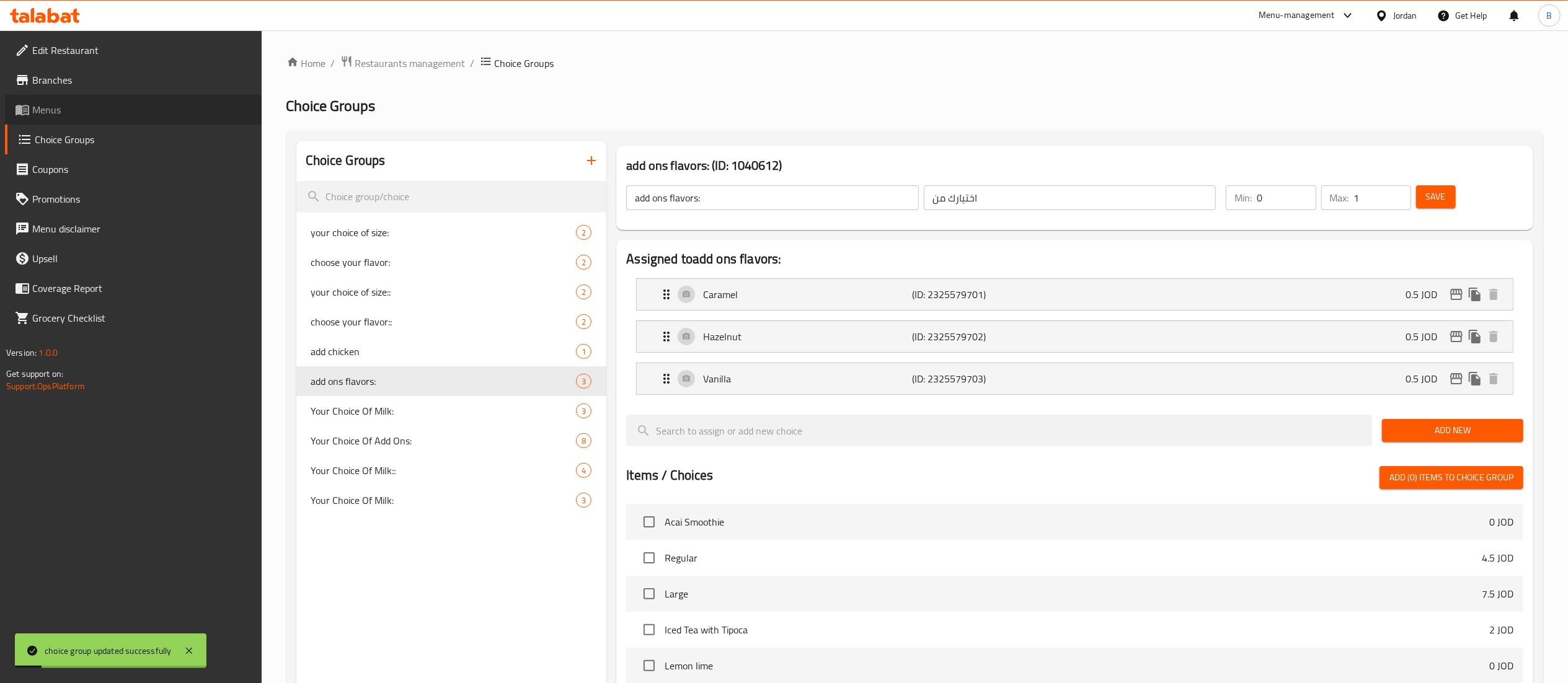
click at [80, 119] on link "Menus" at bounding box center [133, 110] width 256 height 30
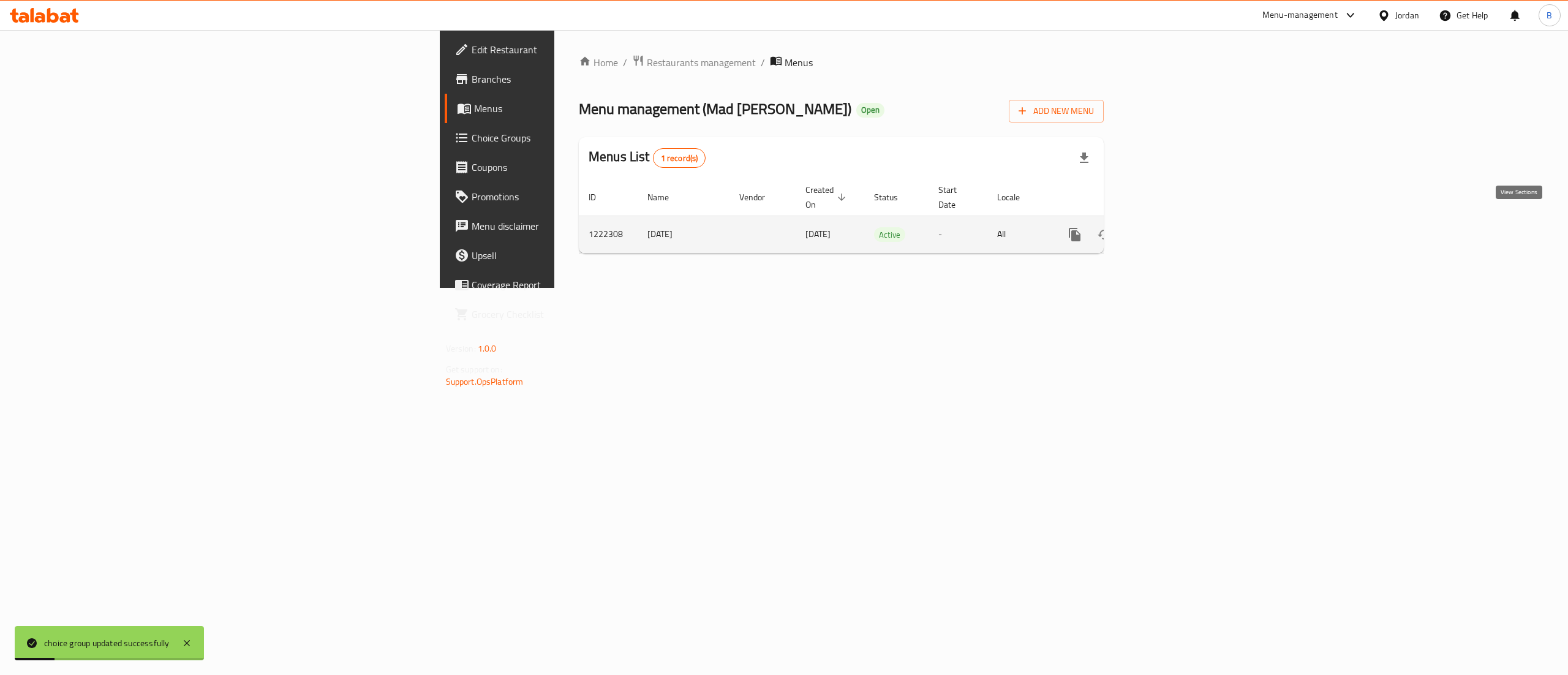
click at [1168, 229] on icon "enhanced table" at bounding box center [1163, 234] width 11 height 11
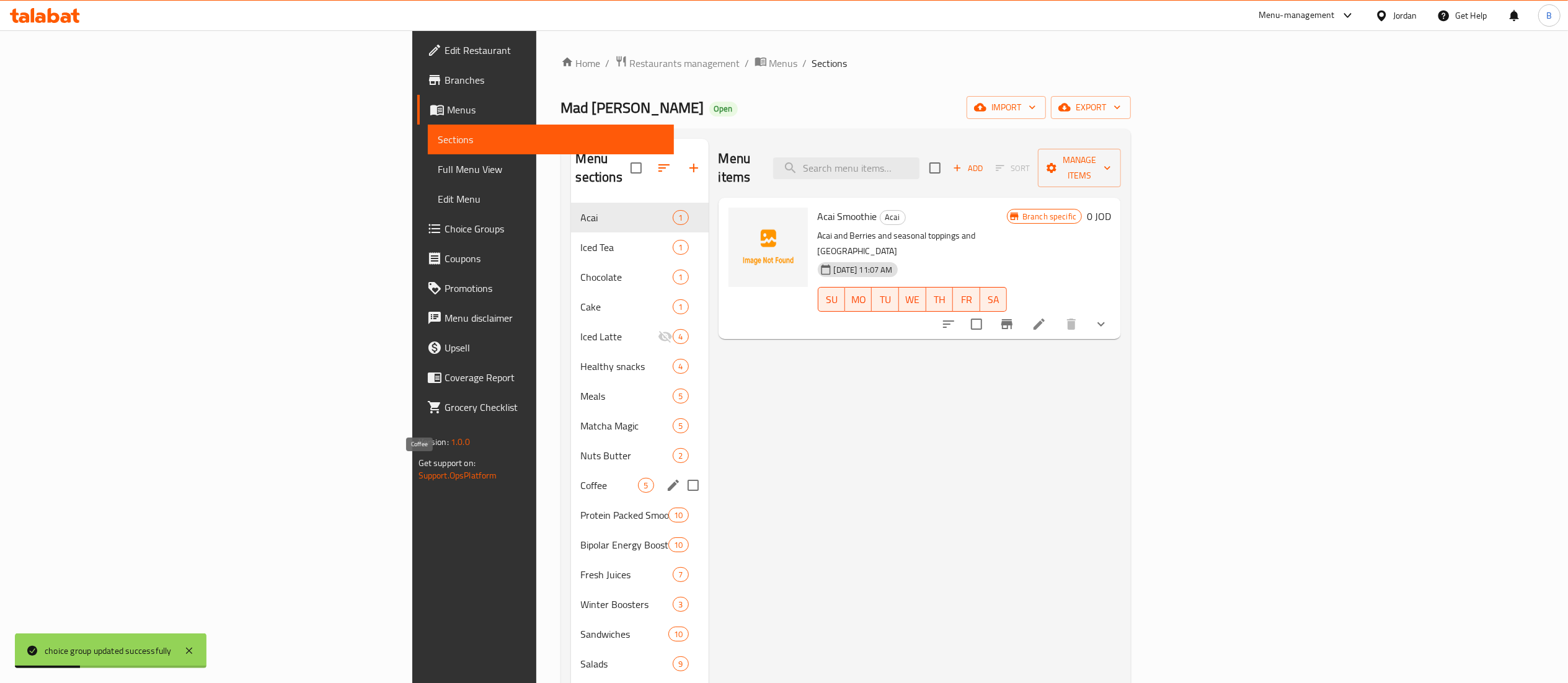
click at [581, 478] on span "Coffee" at bounding box center [610, 485] width 58 height 15
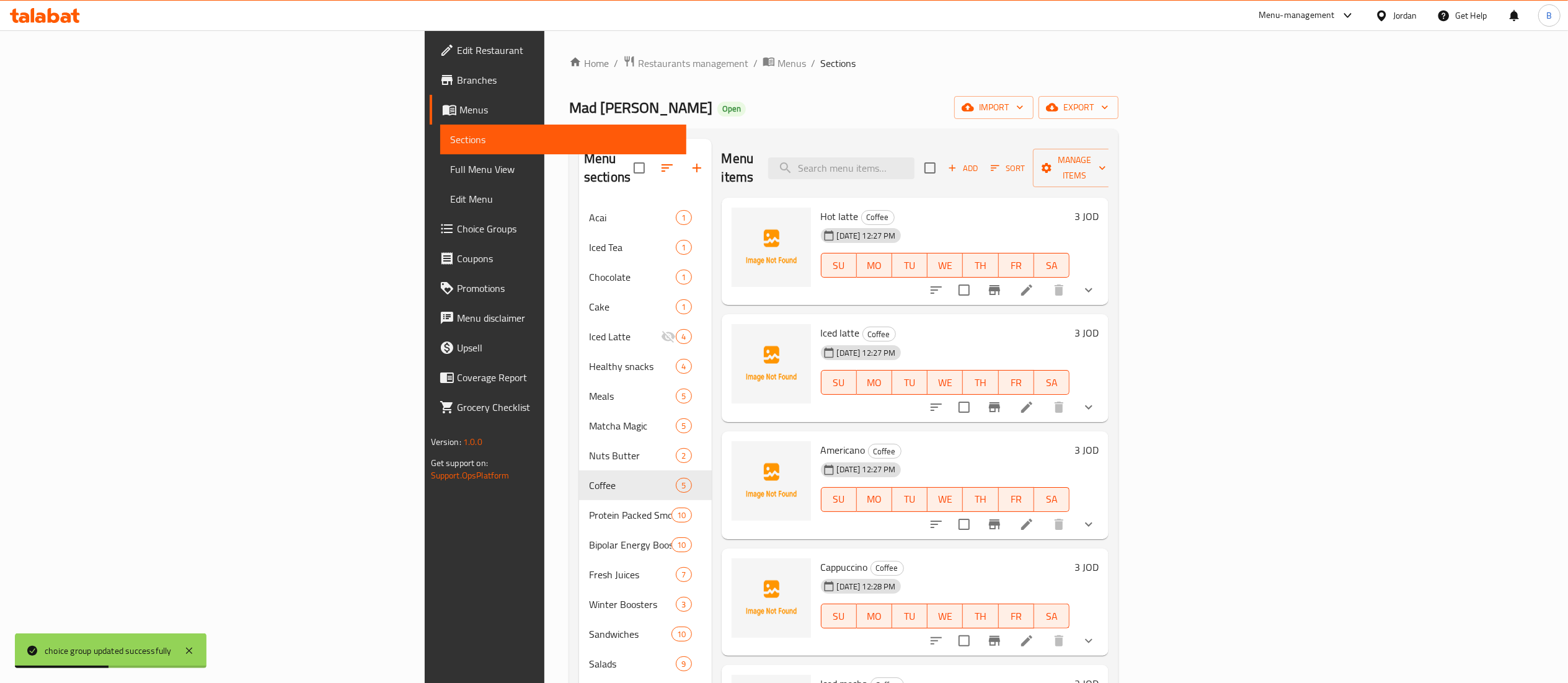
click at [1044, 279] on li at bounding box center [1026, 290] width 35 height 22
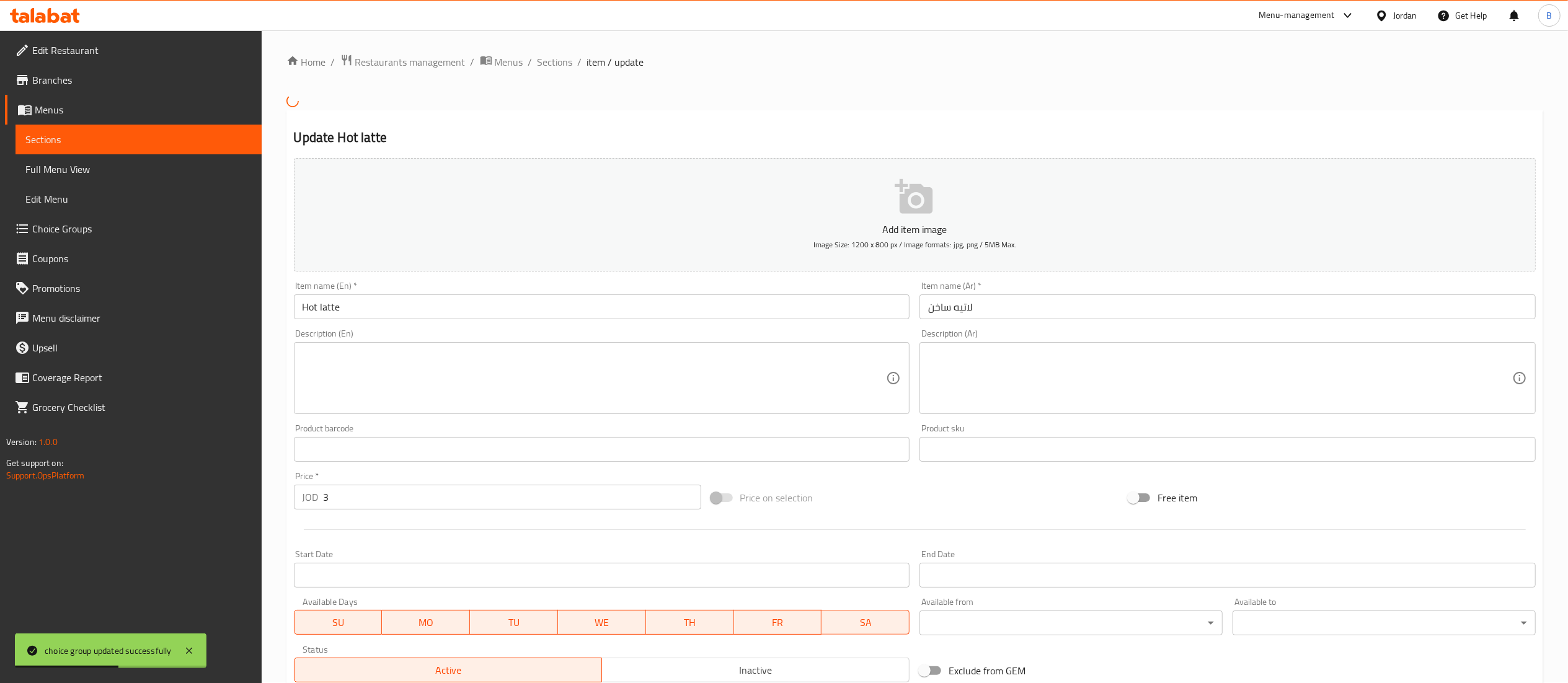
scroll to position [214, 0]
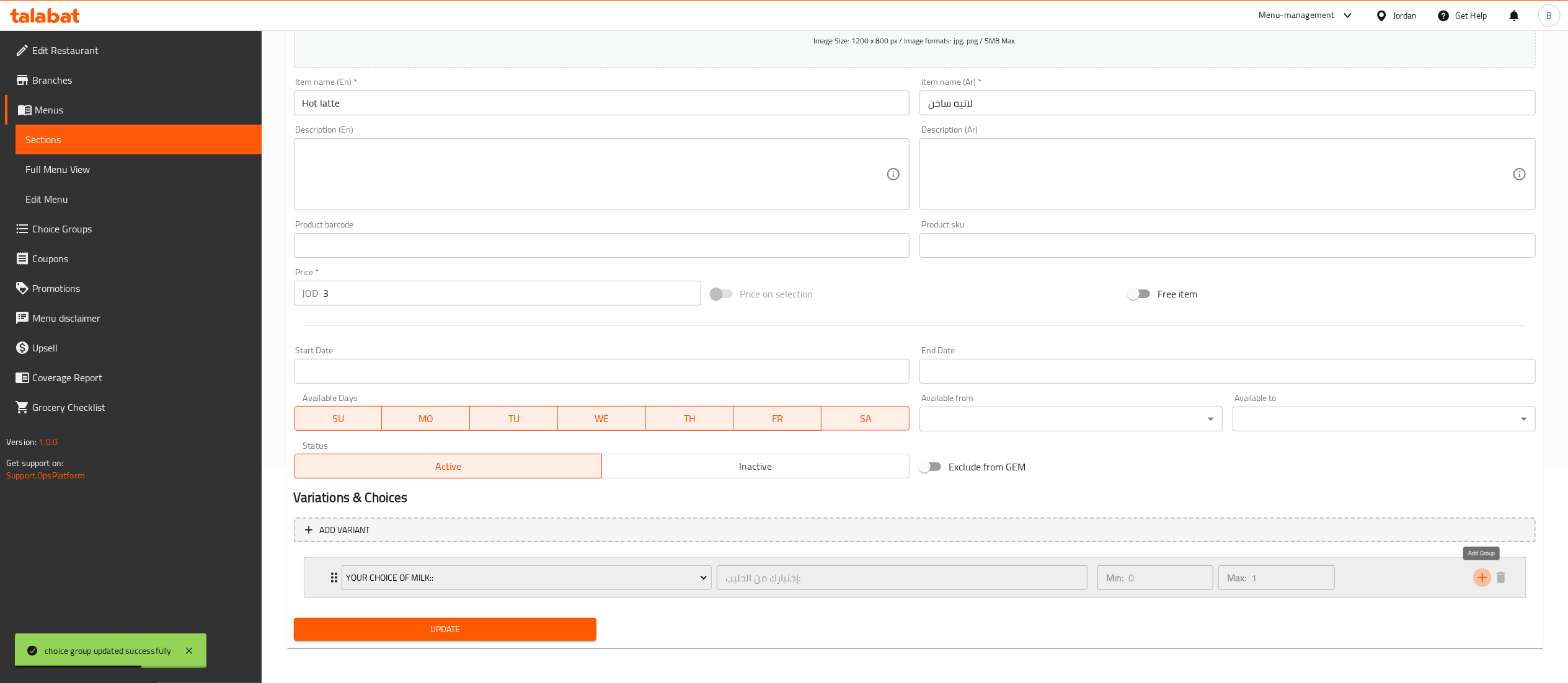
click at [1485, 579] on icon "add" at bounding box center [1482, 577] width 15 height 15
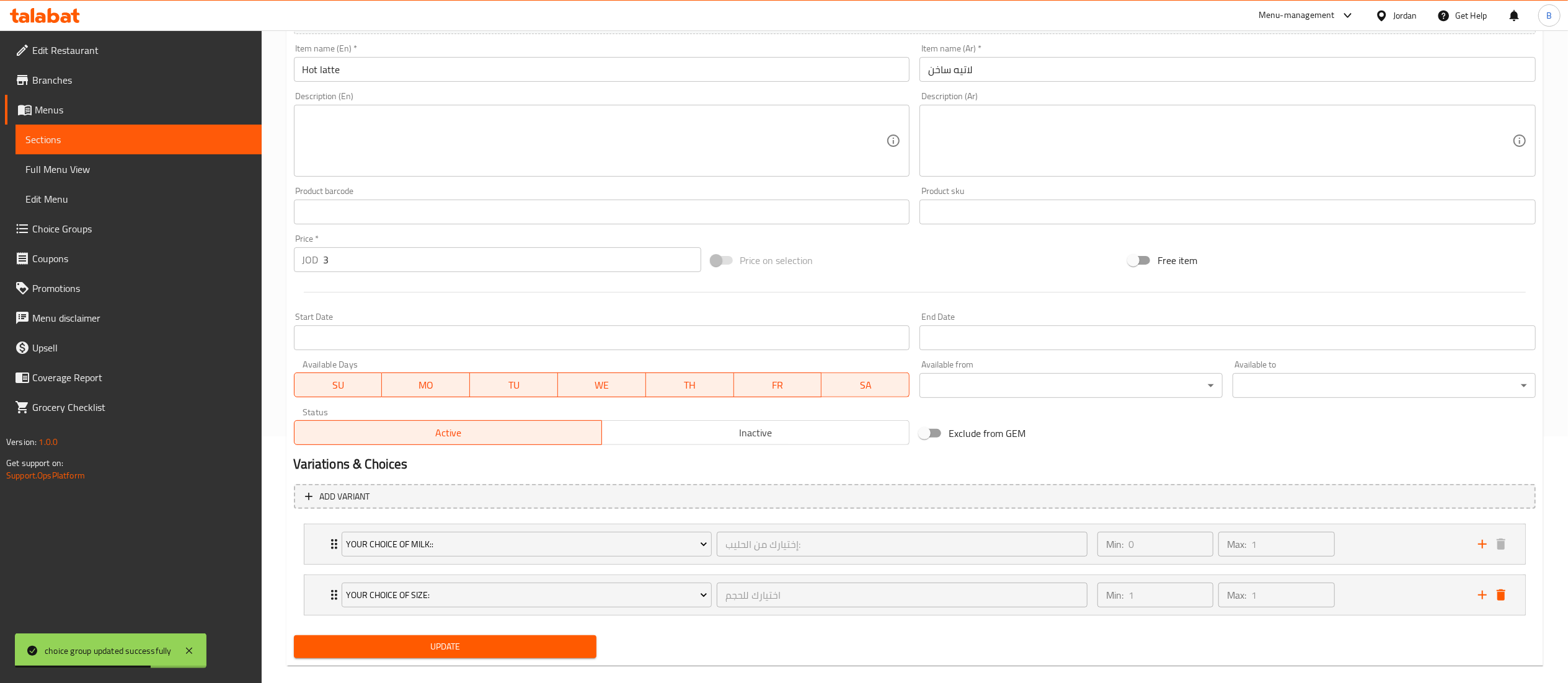
scroll to position [265, 0]
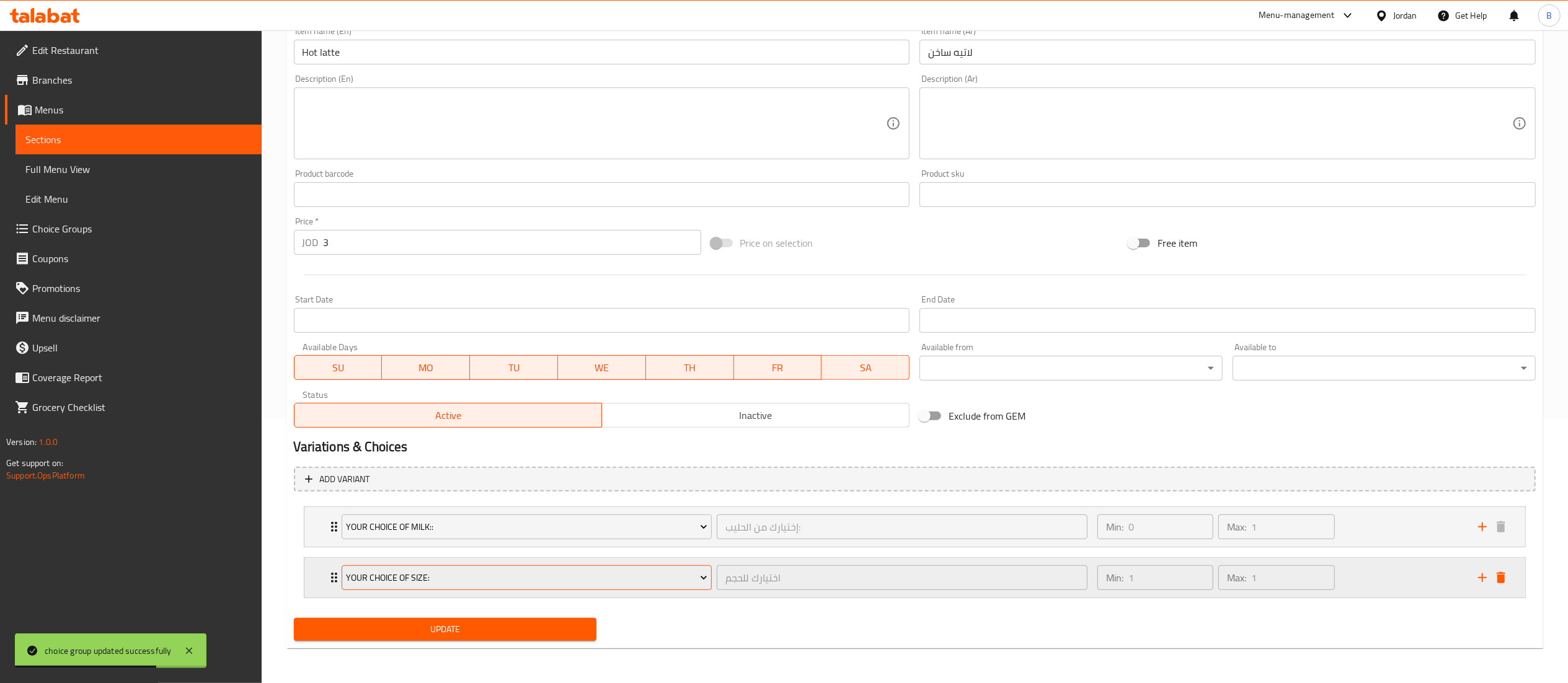
click at [464, 589] on button "your choice of size:" at bounding box center [527, 577] width 371 height 25
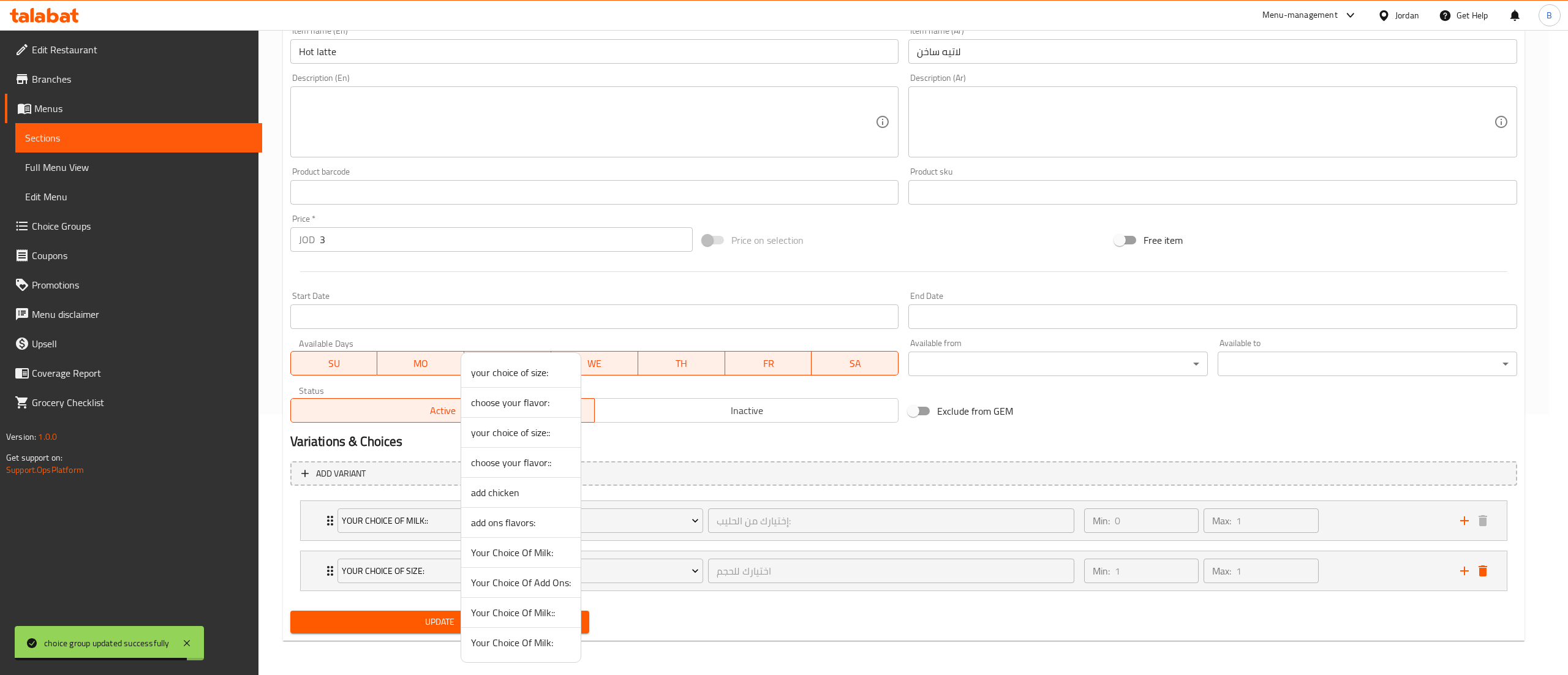
click at [542, 527] on span "add ons flavors:" at bounding box center [521, 522] width 100 height 15
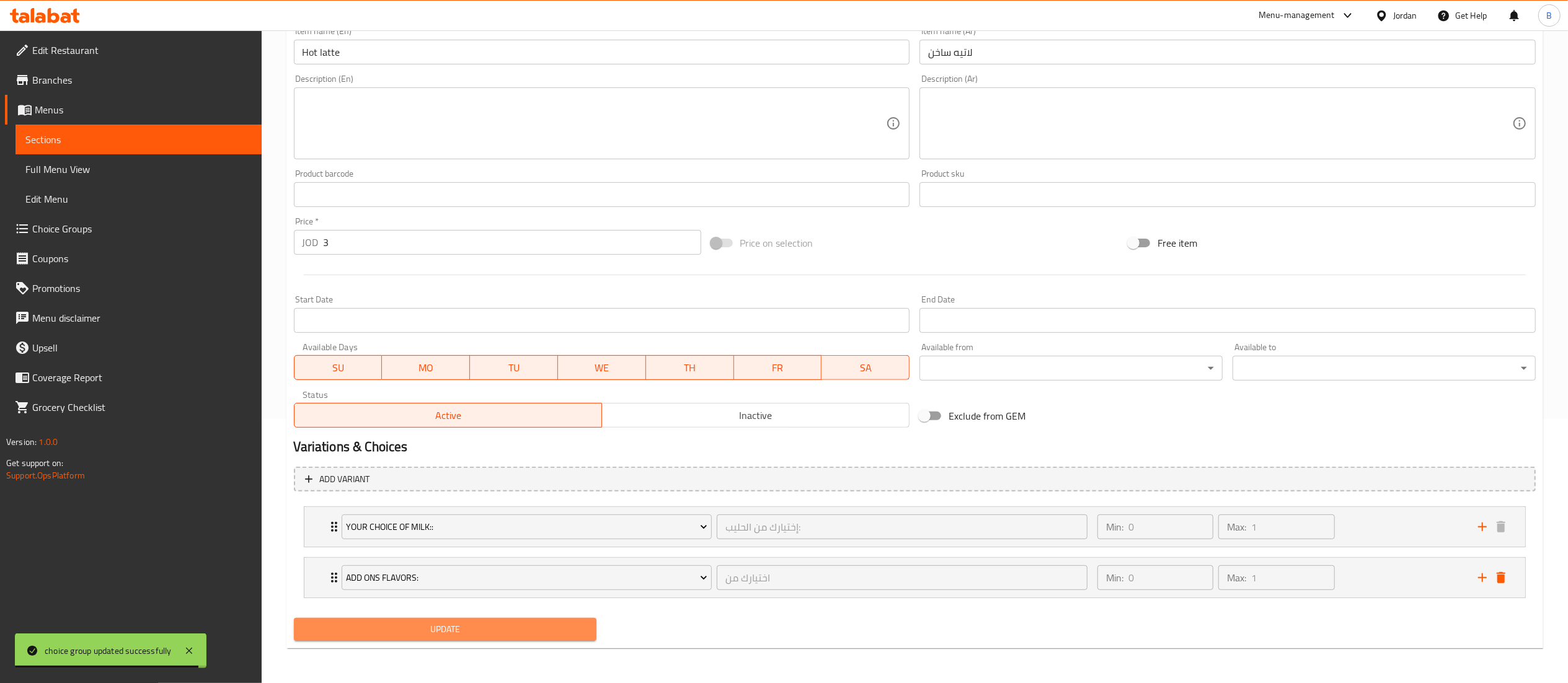
click at [524, 636] on span "Update" at bounding box center [445, 629] width 283 height 16
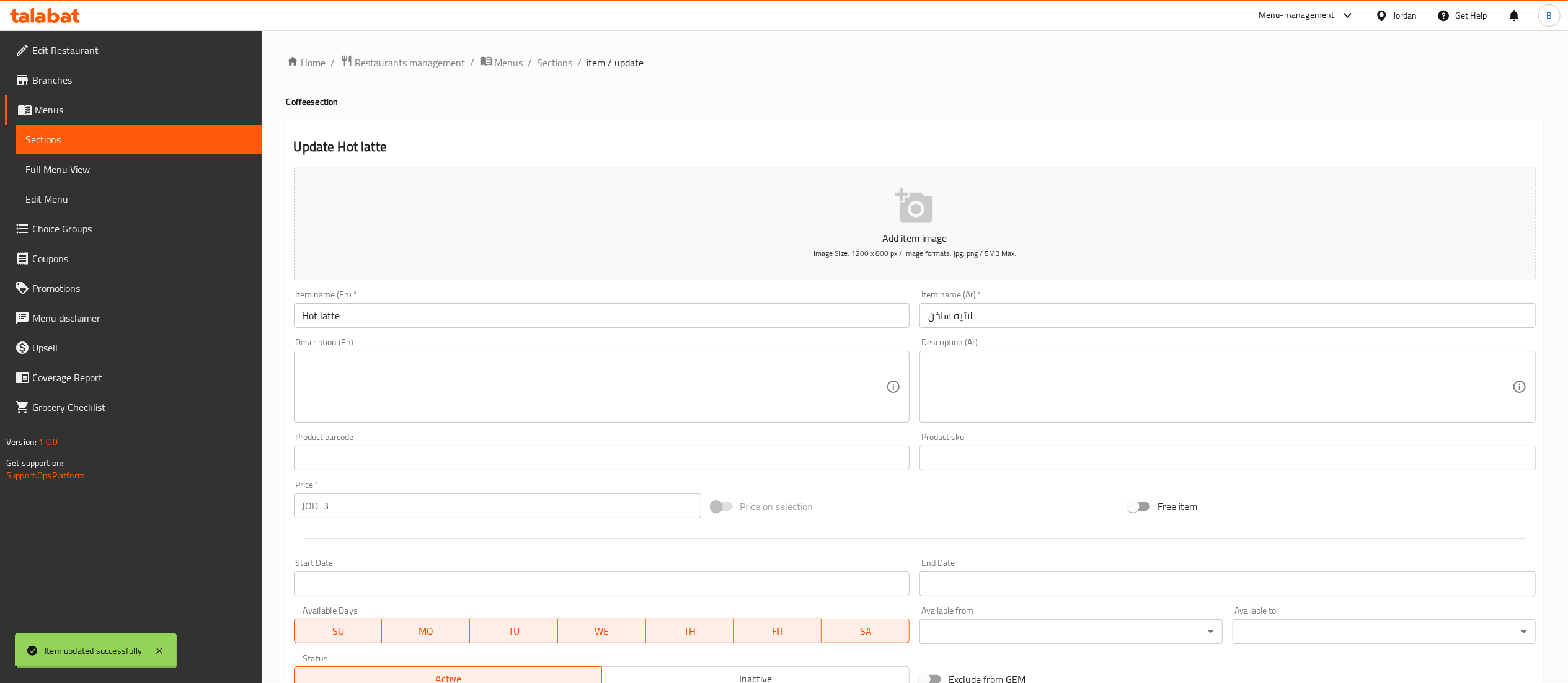
scroll to position [0, 0]
click at [553, 65] on span "Sections" at bounding box center [555, 63] width 35 height 15
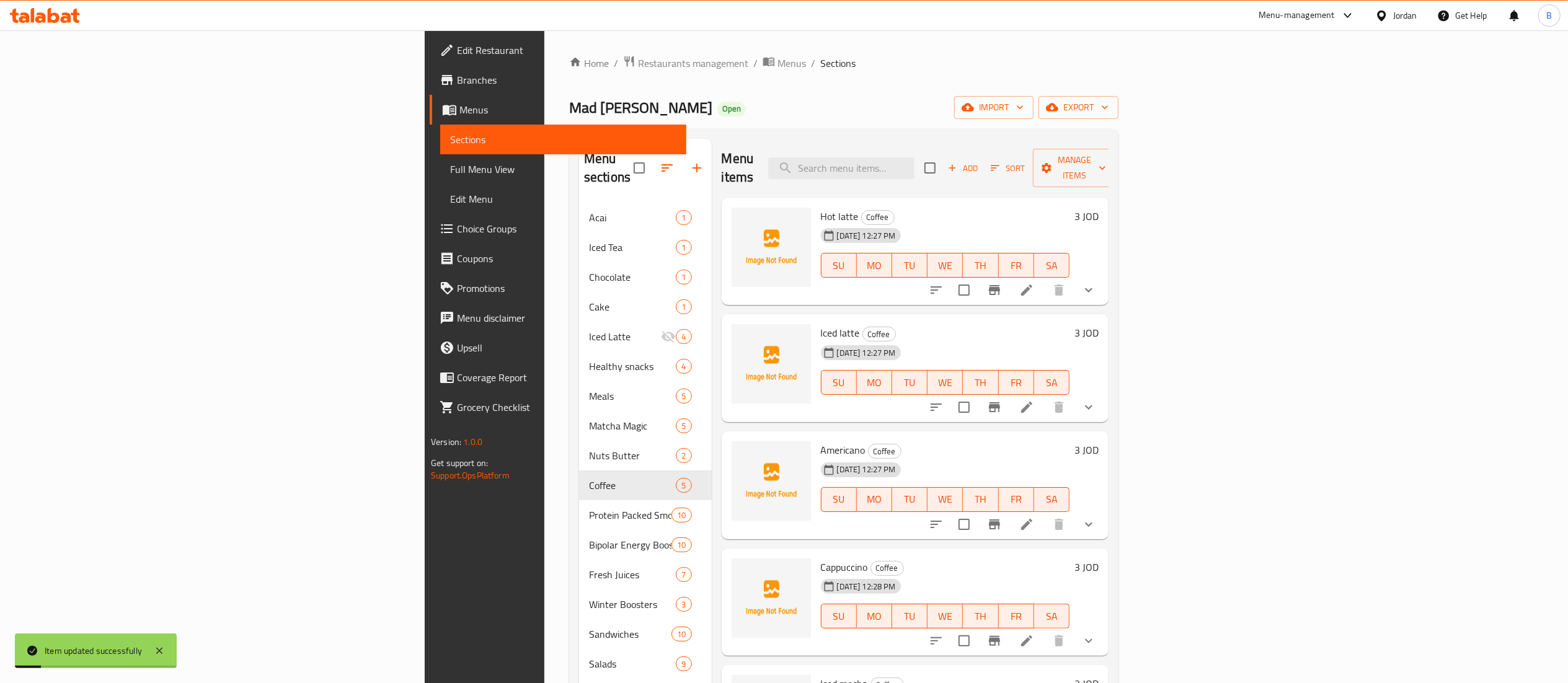
click at [1034, 399] on icon at bounding box center [1026, 407] width 15 height 15
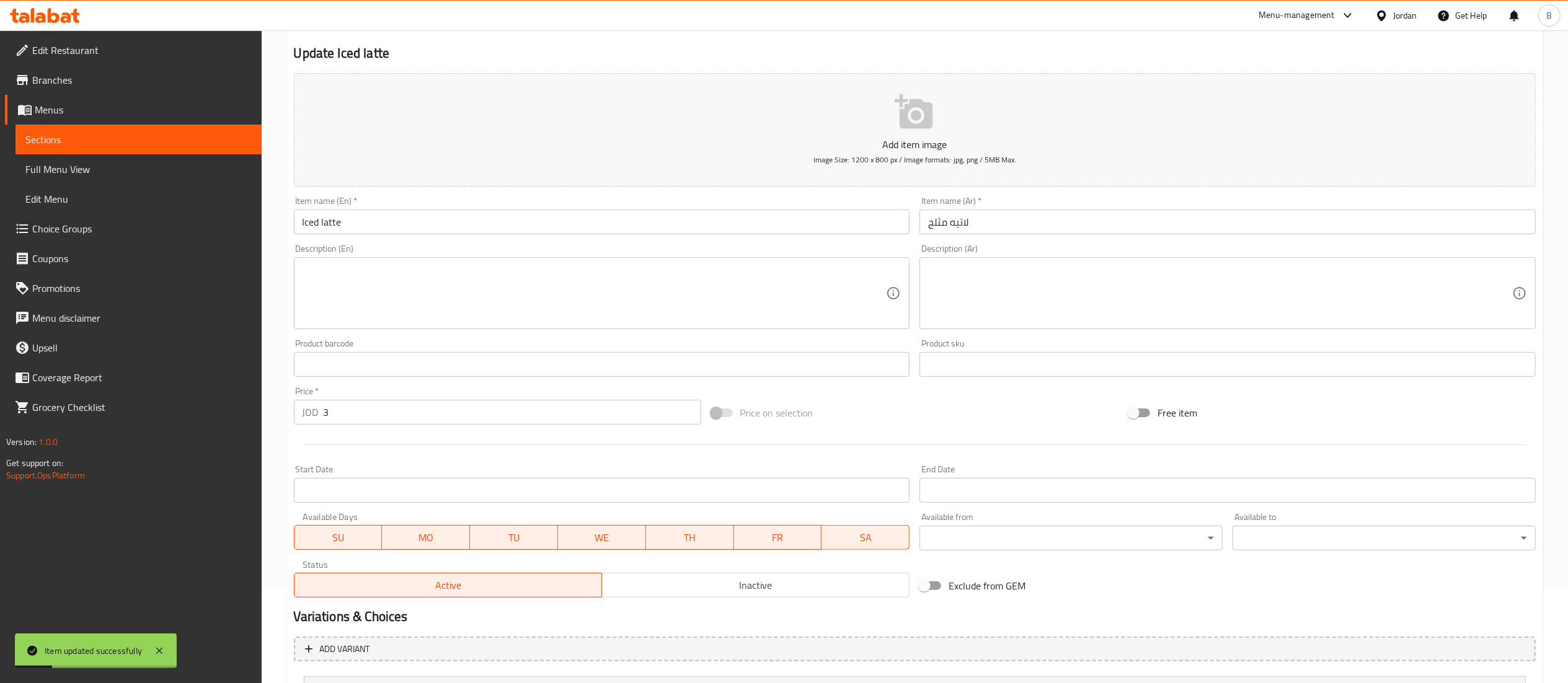
scroll to position [214, 0]
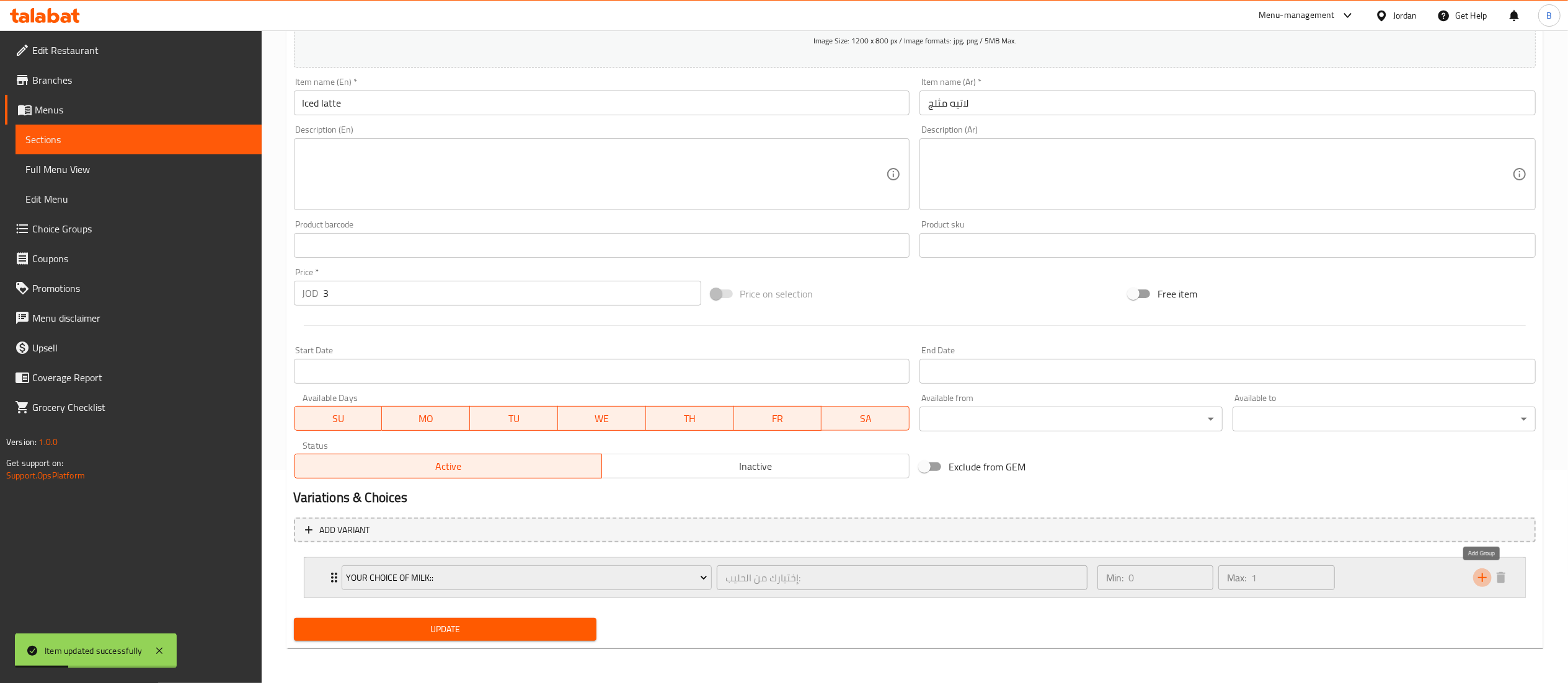
click at [1483, 584] on icon "add" at bounding box center [1482, 577] width 15 height 15
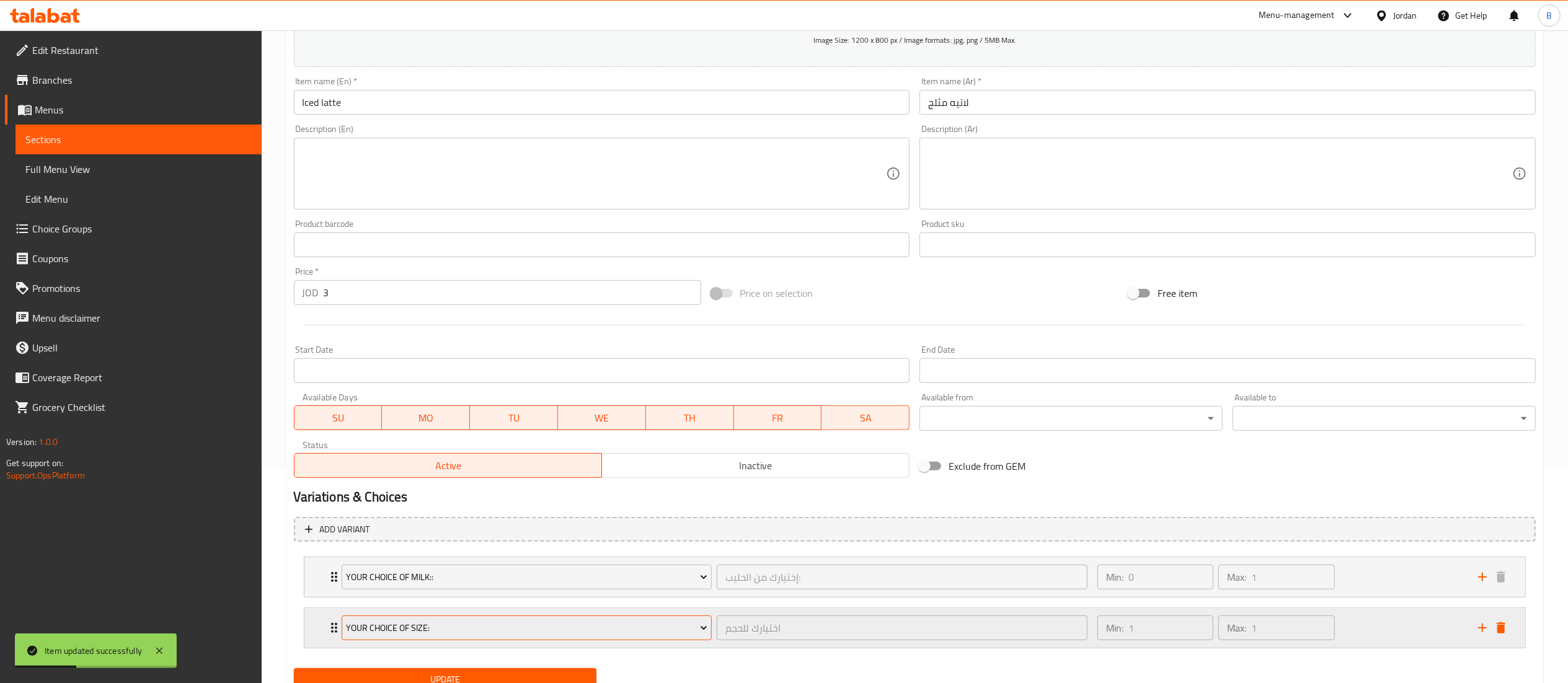
click at [549, 639] on button "your choice of size:" at bounding box center [527, 628] width 371 height 25
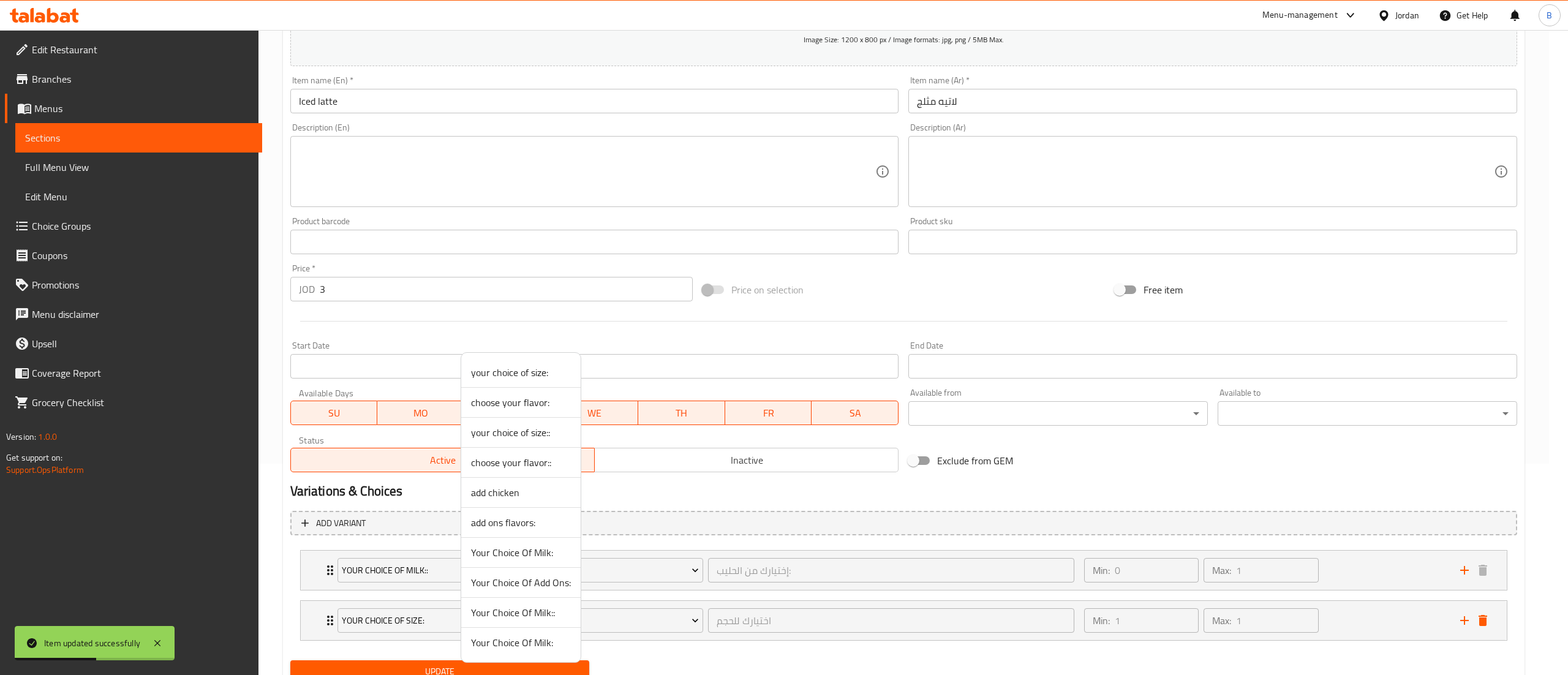
click at [506, 523] on span "add ons flavors:" at bounding box center [521, 522] width 100 height 15
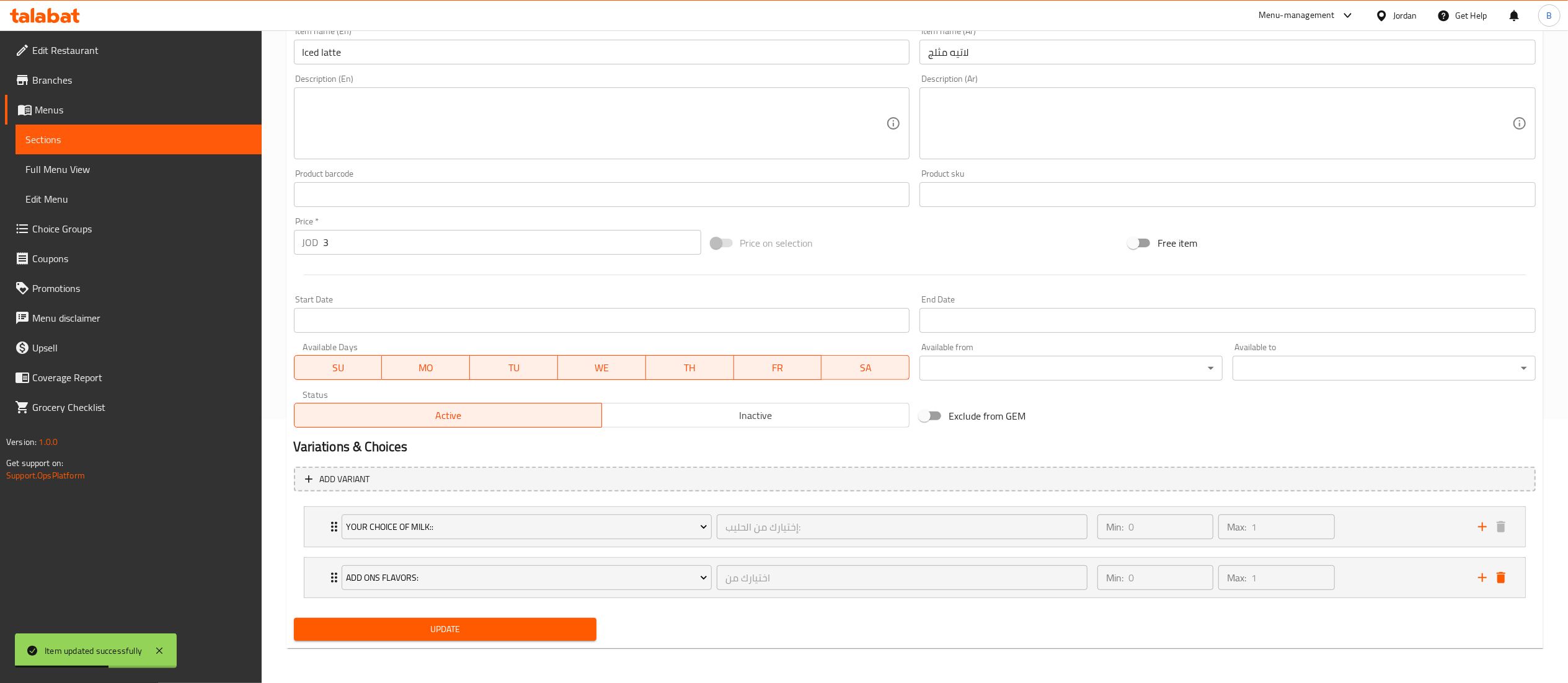
click at [479, 627] on span "Update" at bounding box center [445, 629] width 283 height 16
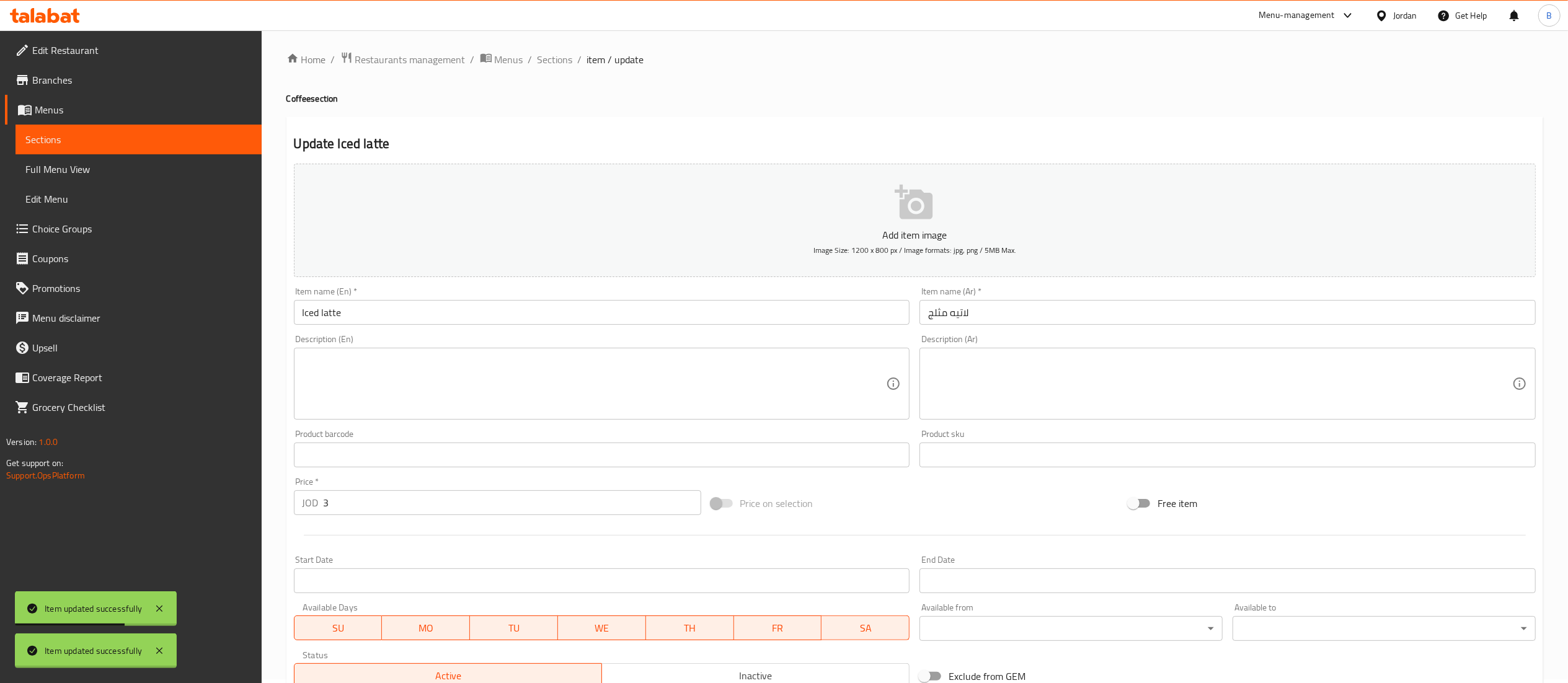
scroll to position [0, 0]
click at [557, 64] on span "Sections" at bounding box center [555, 63] width 35 height 15
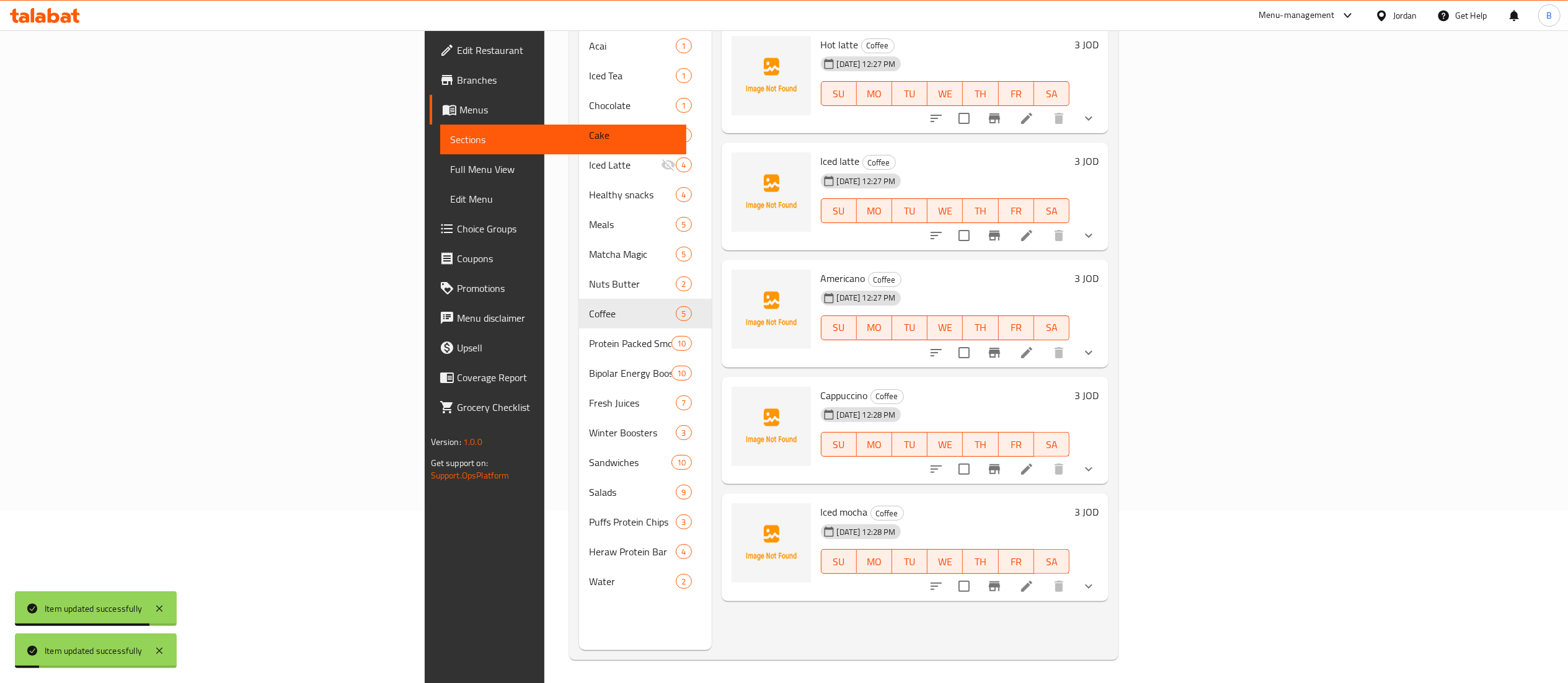
scroll to position [174, 0]
click at [1034, 344] on icon at bounding box center [1026, 351] width 15 height 15
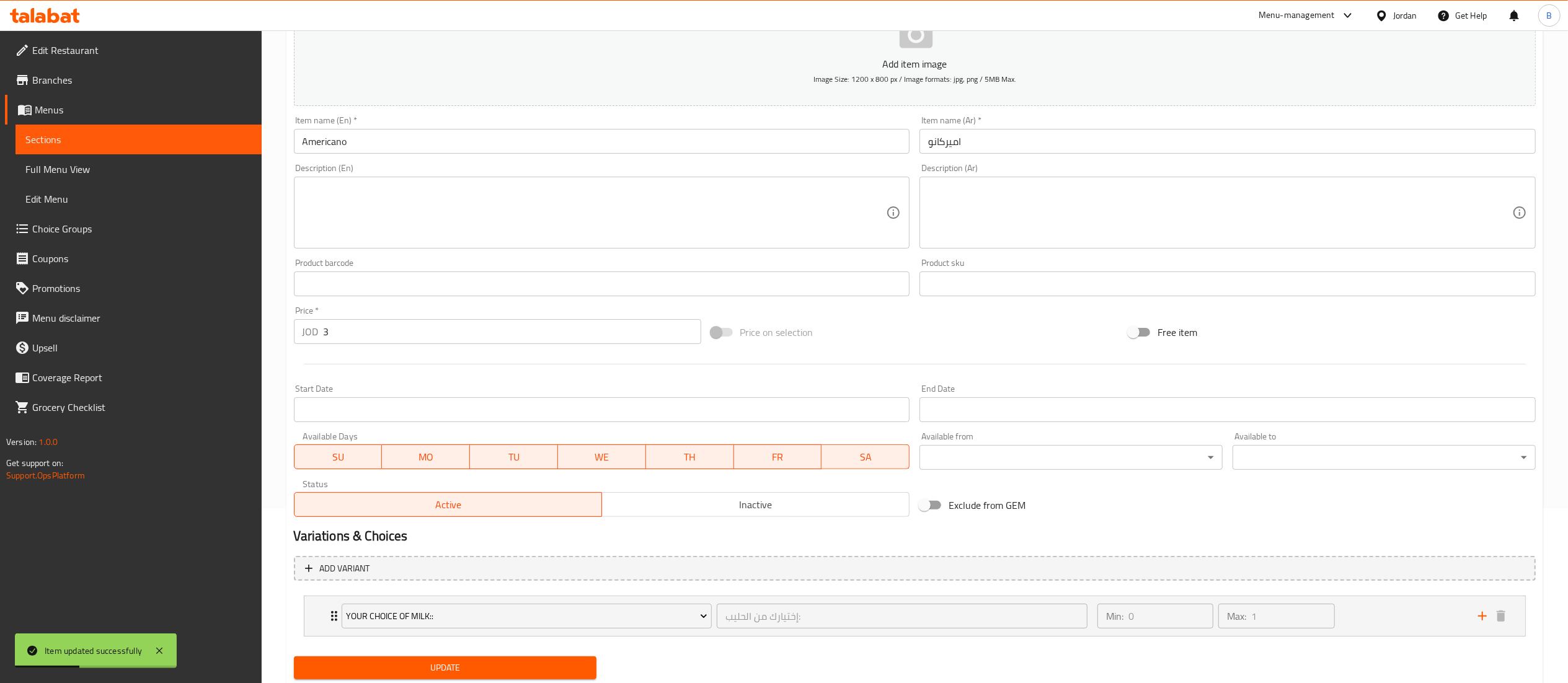
scroll to position [214, 0]
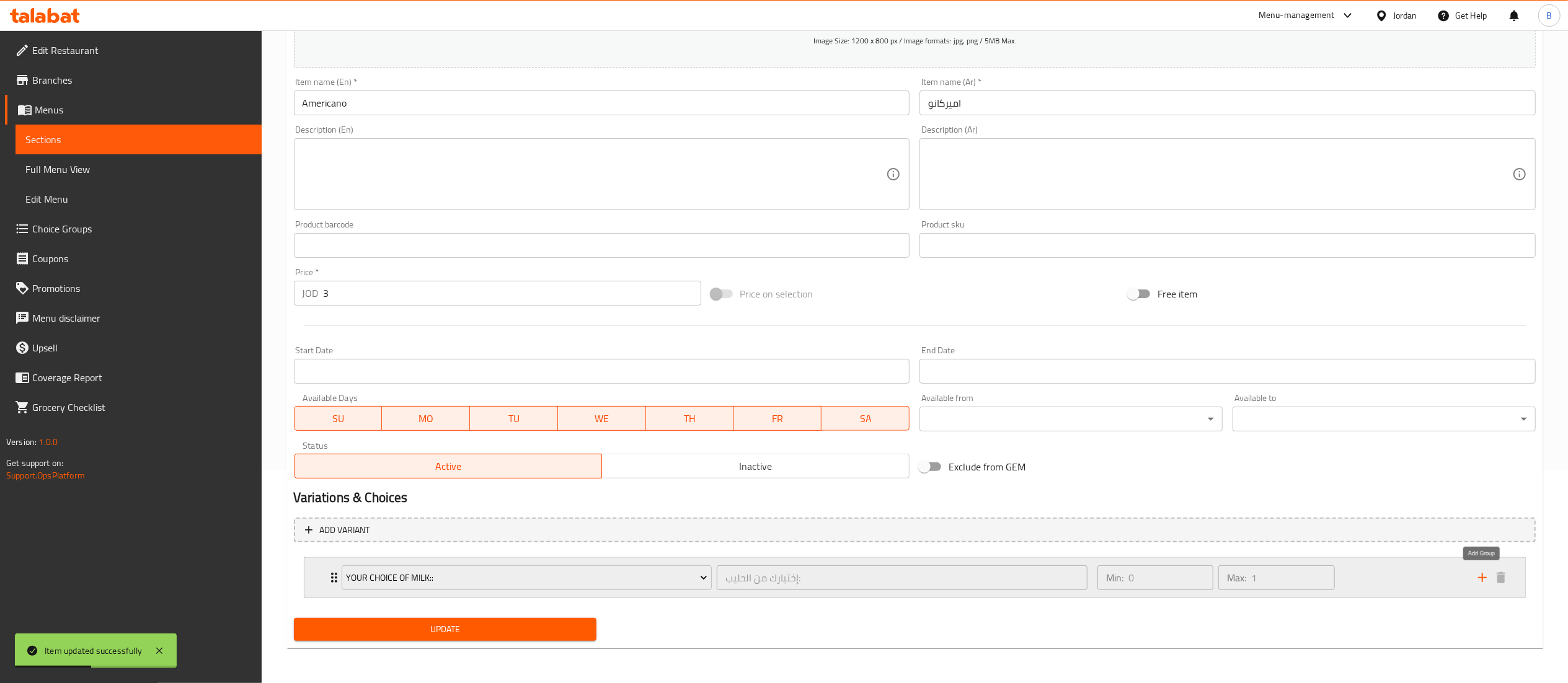
click at [1487, 582] on icon "add" at bounding box center [1482, 577] width 15 height 15
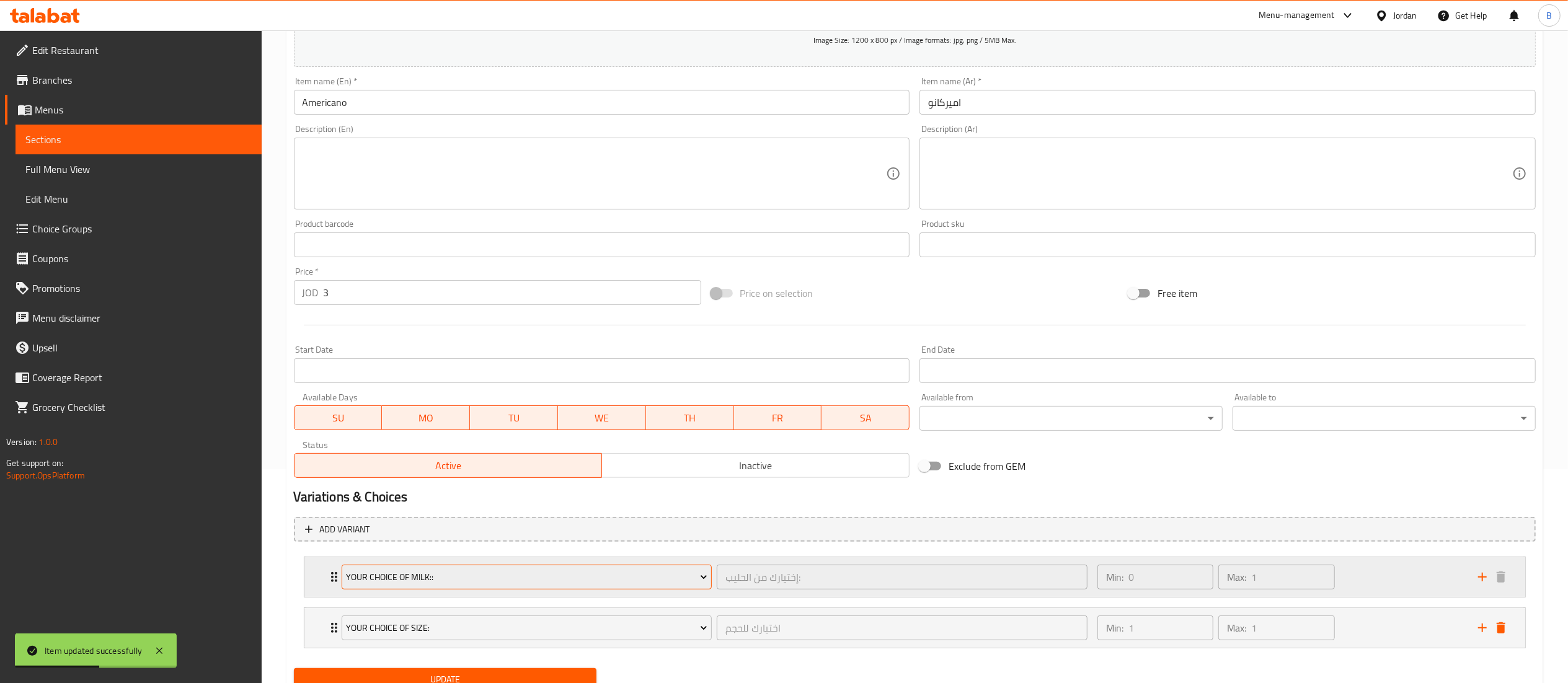
scroll to position [265, 0]
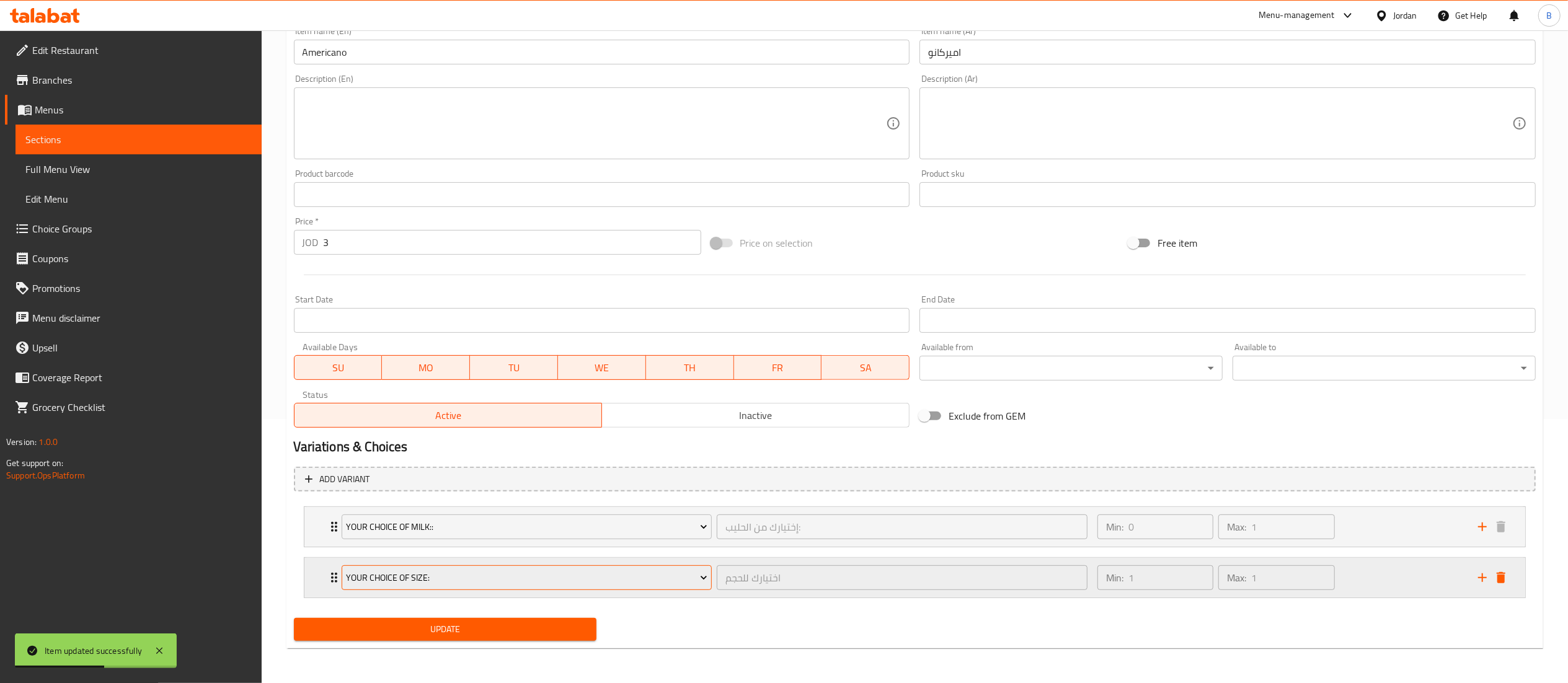
click at [445, 573] on span "your choice of size:" at bounding box center [527, 577] width 361 height 16
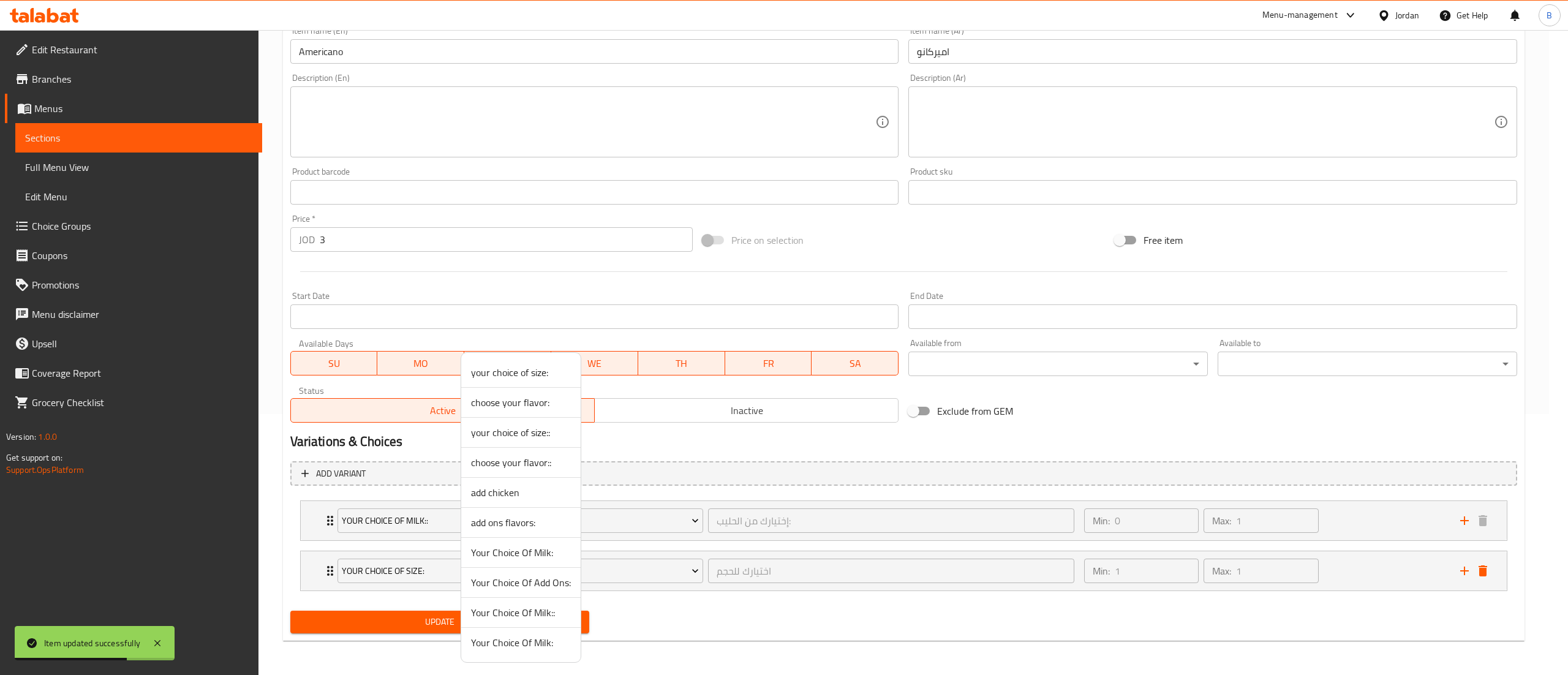
click at [530, 519] on span "add ons flavors:" at bounding box center [521, 522] width 100 height 15
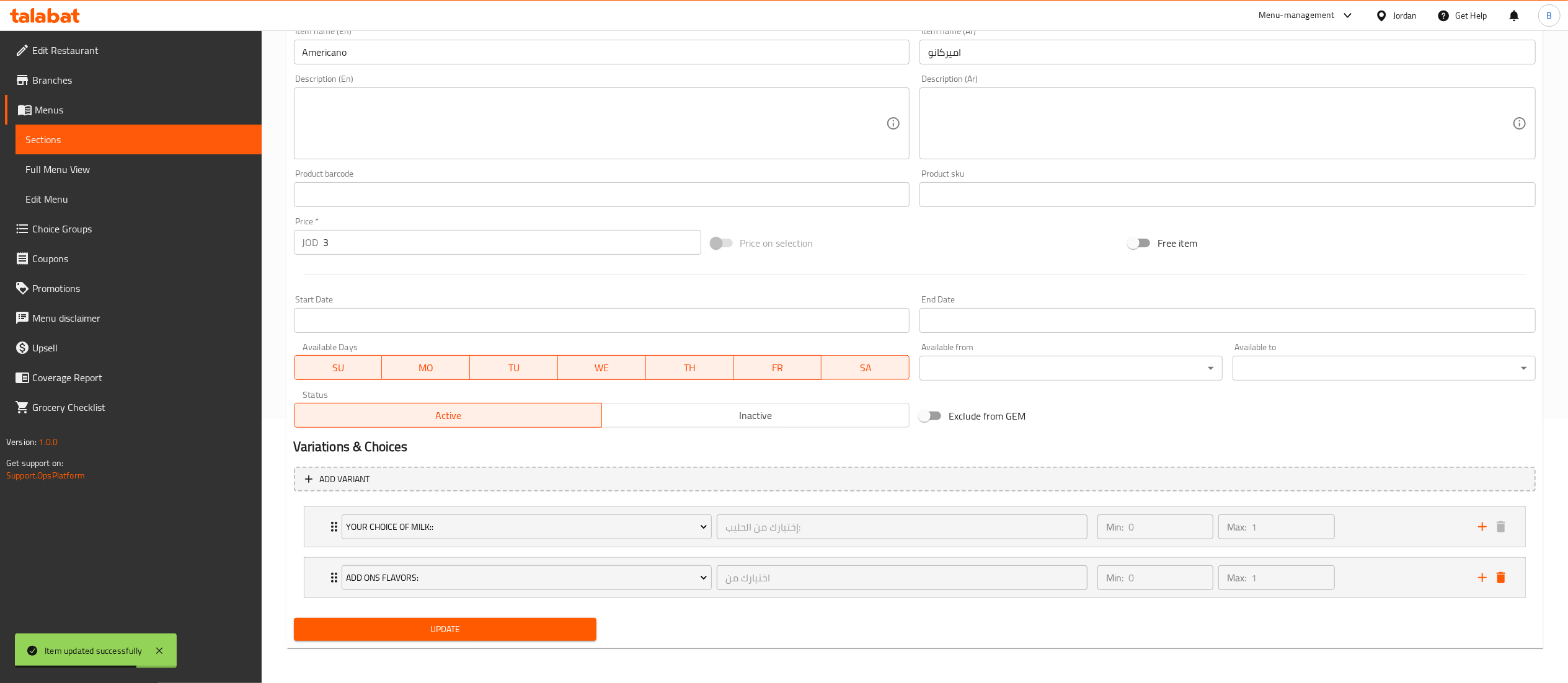
click at [469, 626] on span "Update" at bounding box center [445, 629] width 283 height 16
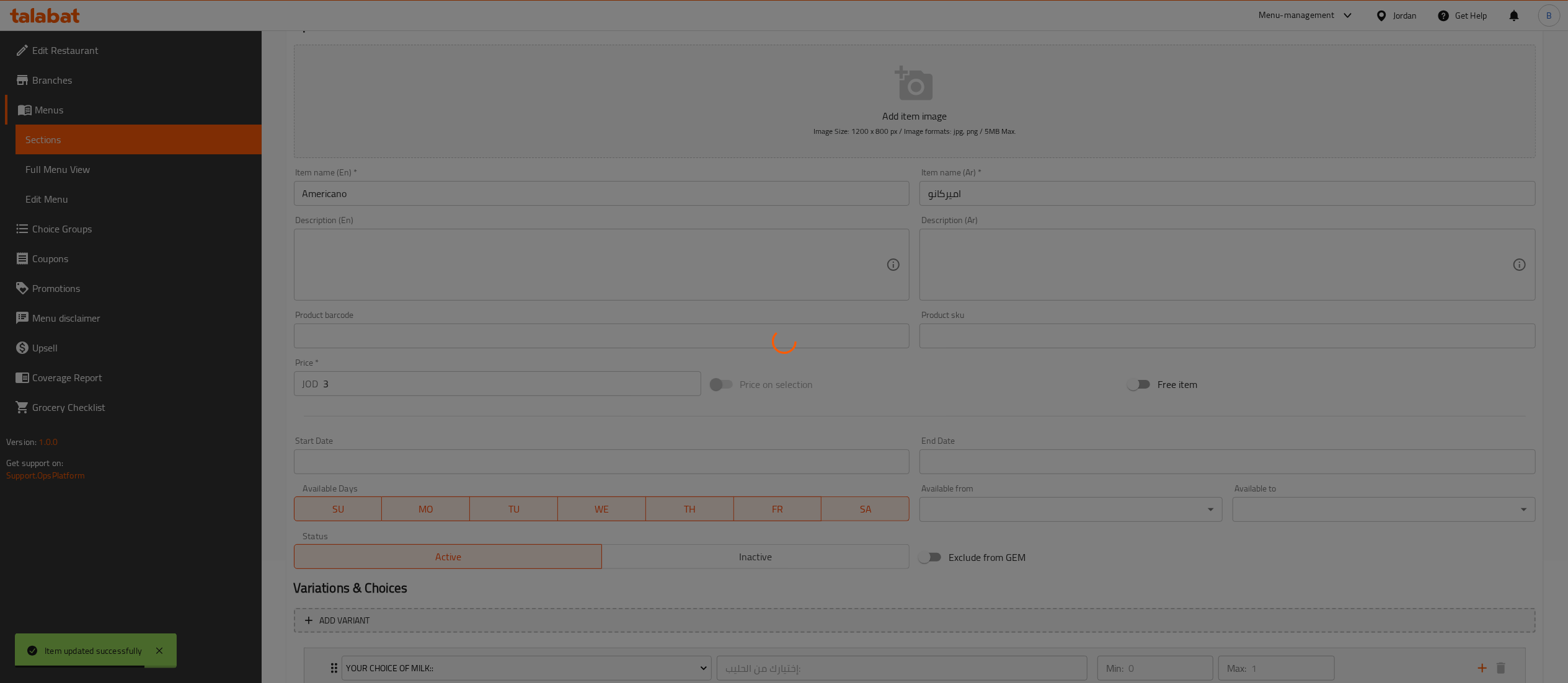
scroll to position [0, 0]
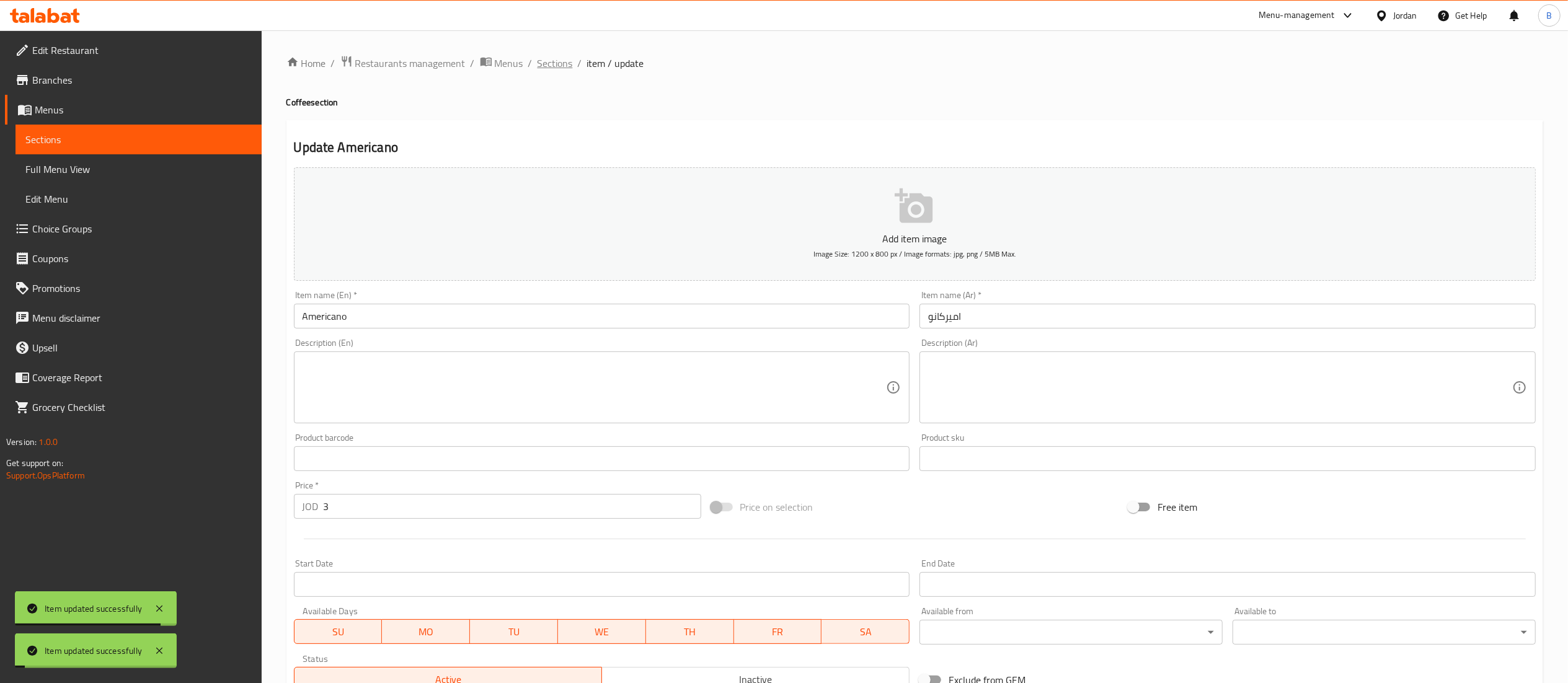
click at [549, 61] on span "Sections" at bounding box center [555, 63] width 35 height 15
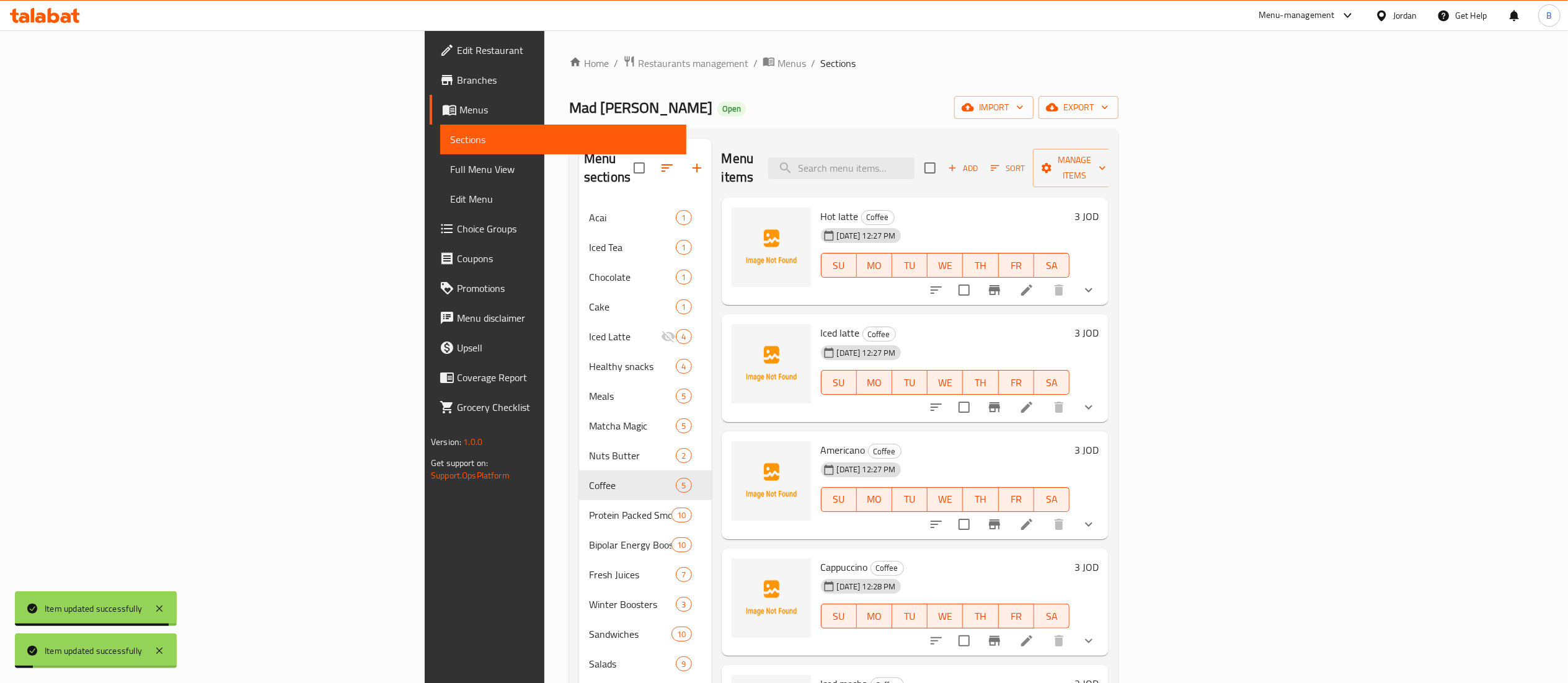
scroll to position [174, 0]
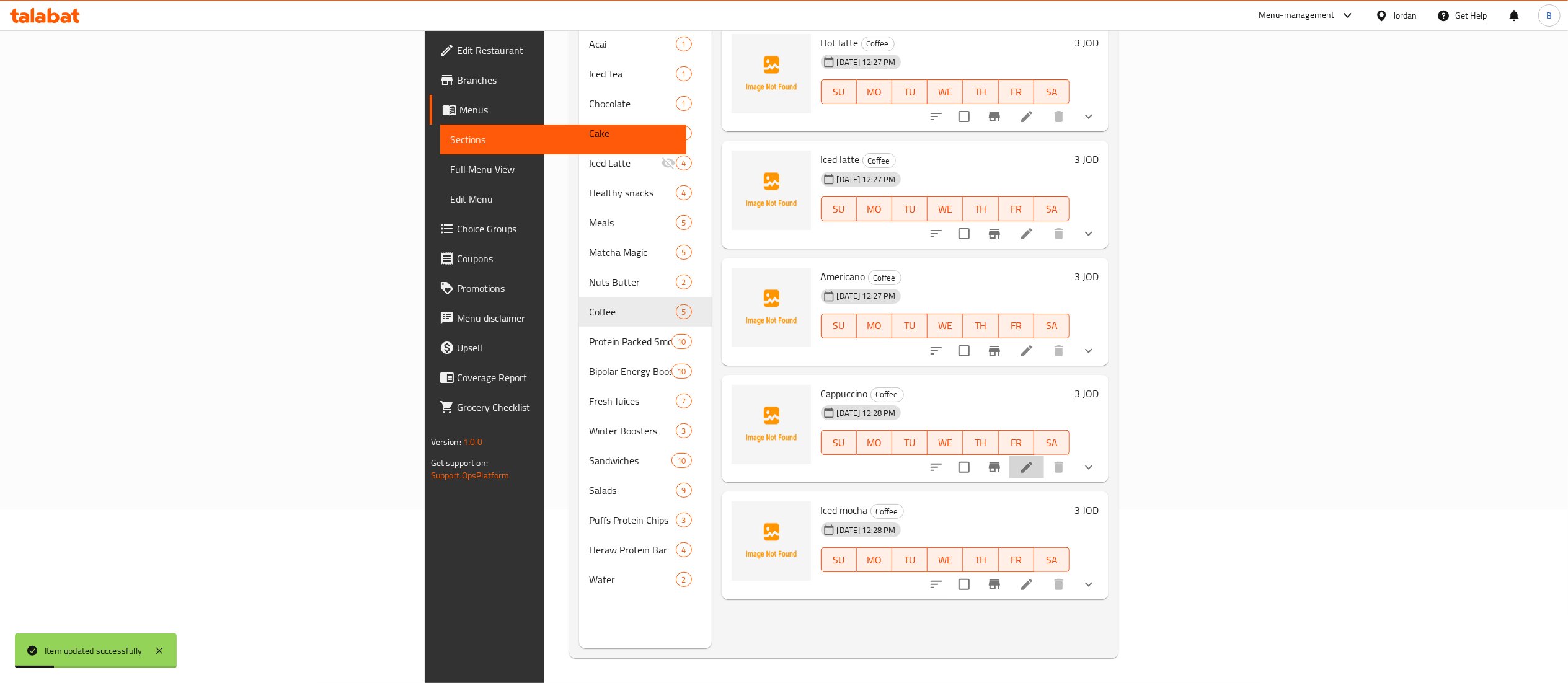
click at [1044, 457] on li at bounding box center [1026, 467] width 35 height 22
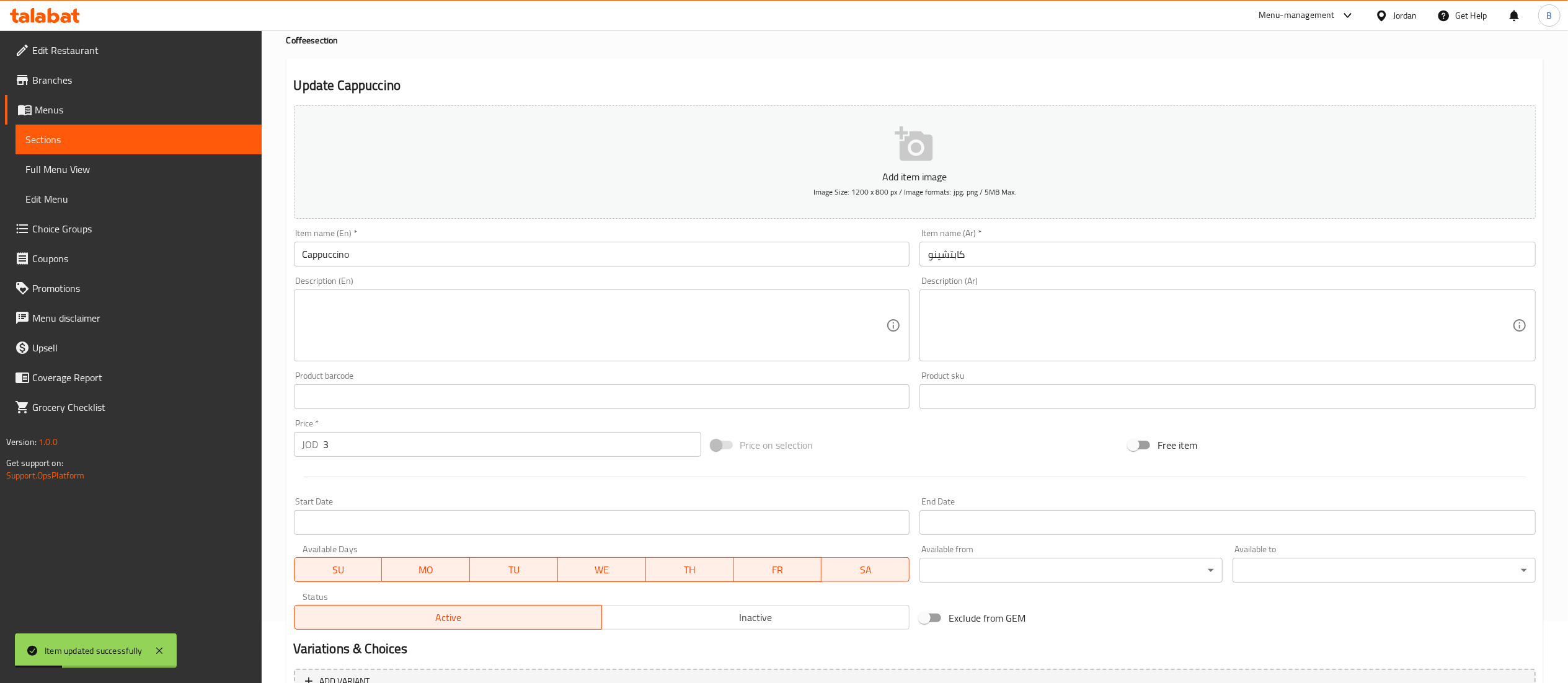
scroll to position [214, 0]
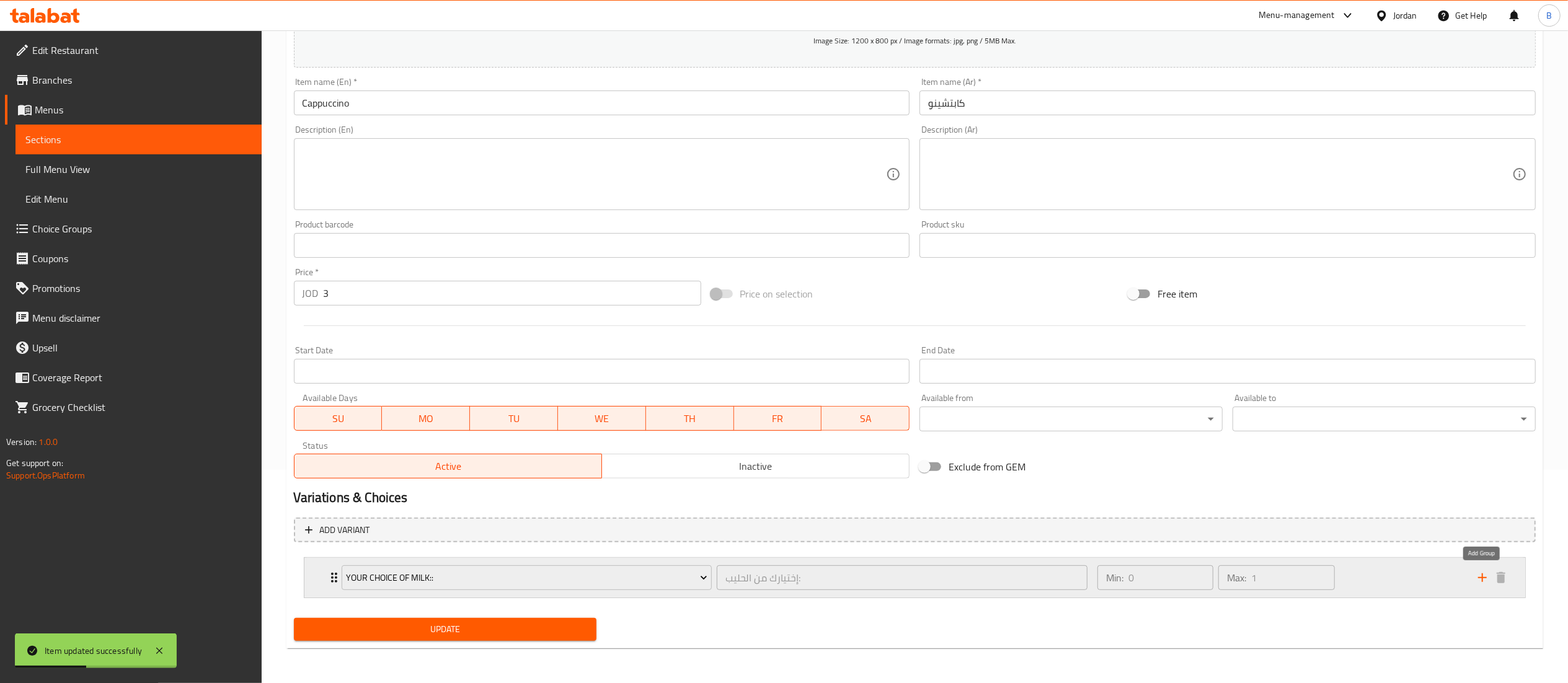
click at [1481, 577] on icon "add" at bounding box center [1482, 577] width 9 height 9
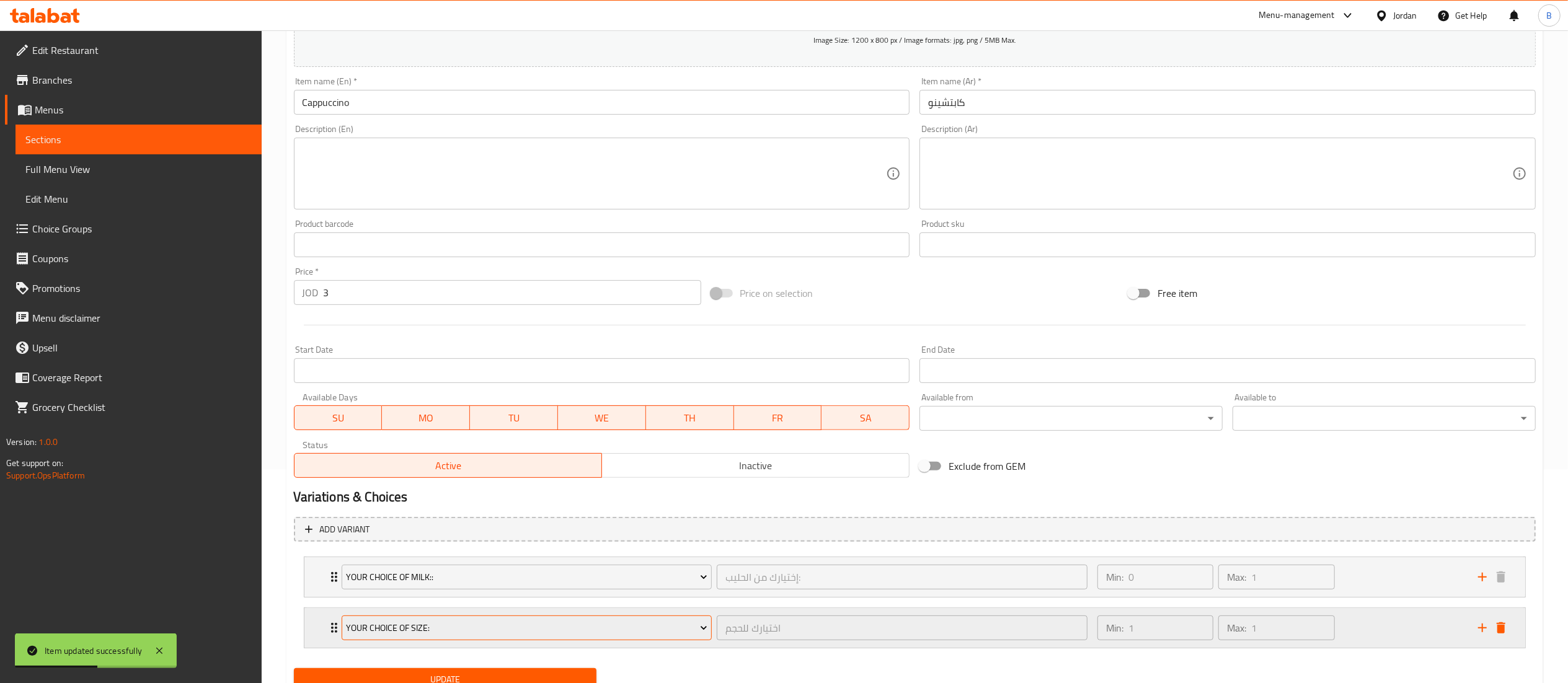
click at [437, 629] on span "your choice of size:" at bounding box center [527, 628] width 361 height 16
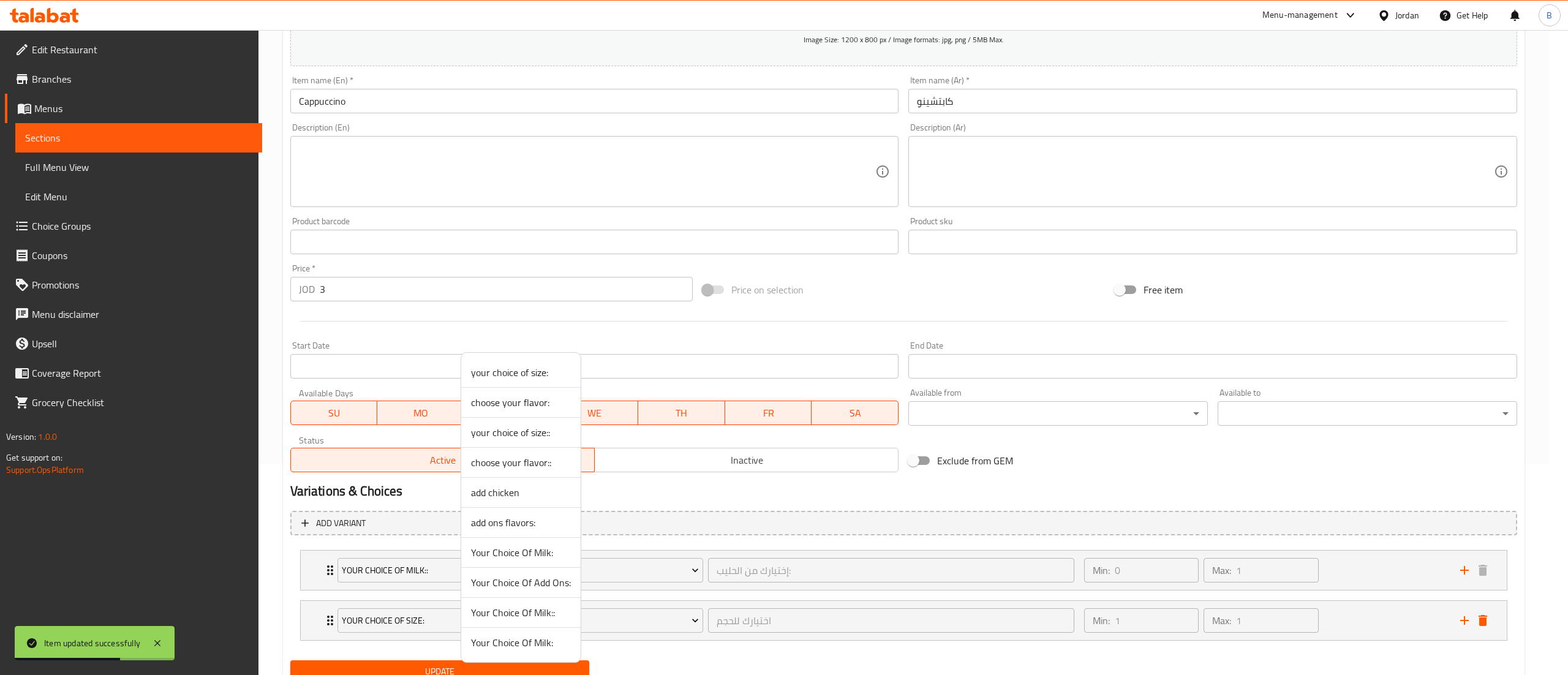
click at [515, 525] on span "add ons flavors:" at bounding box center [521, 522] width 100 height 15
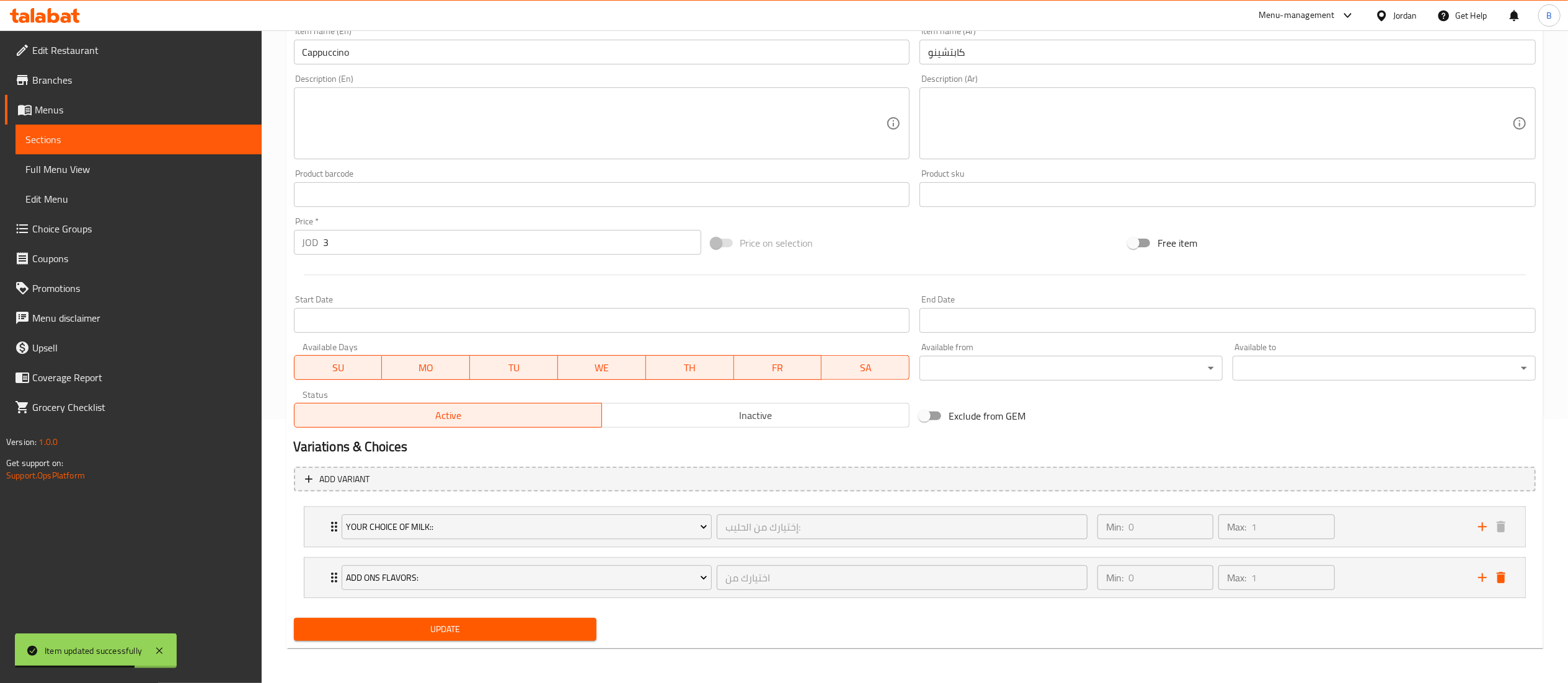
click at [465, 626] on span "Update" at bounding box center [445, 629] width 283 height 16
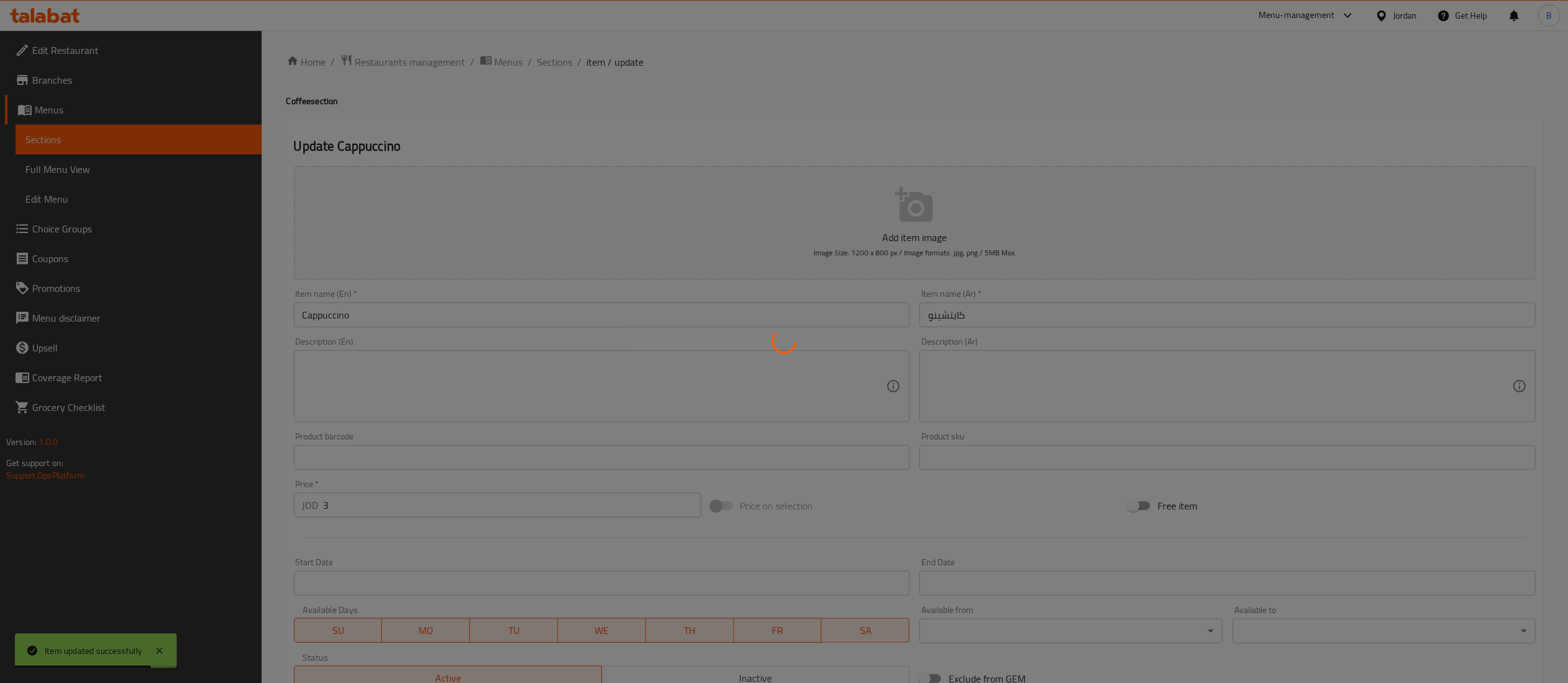
scroll to position [0, 0]
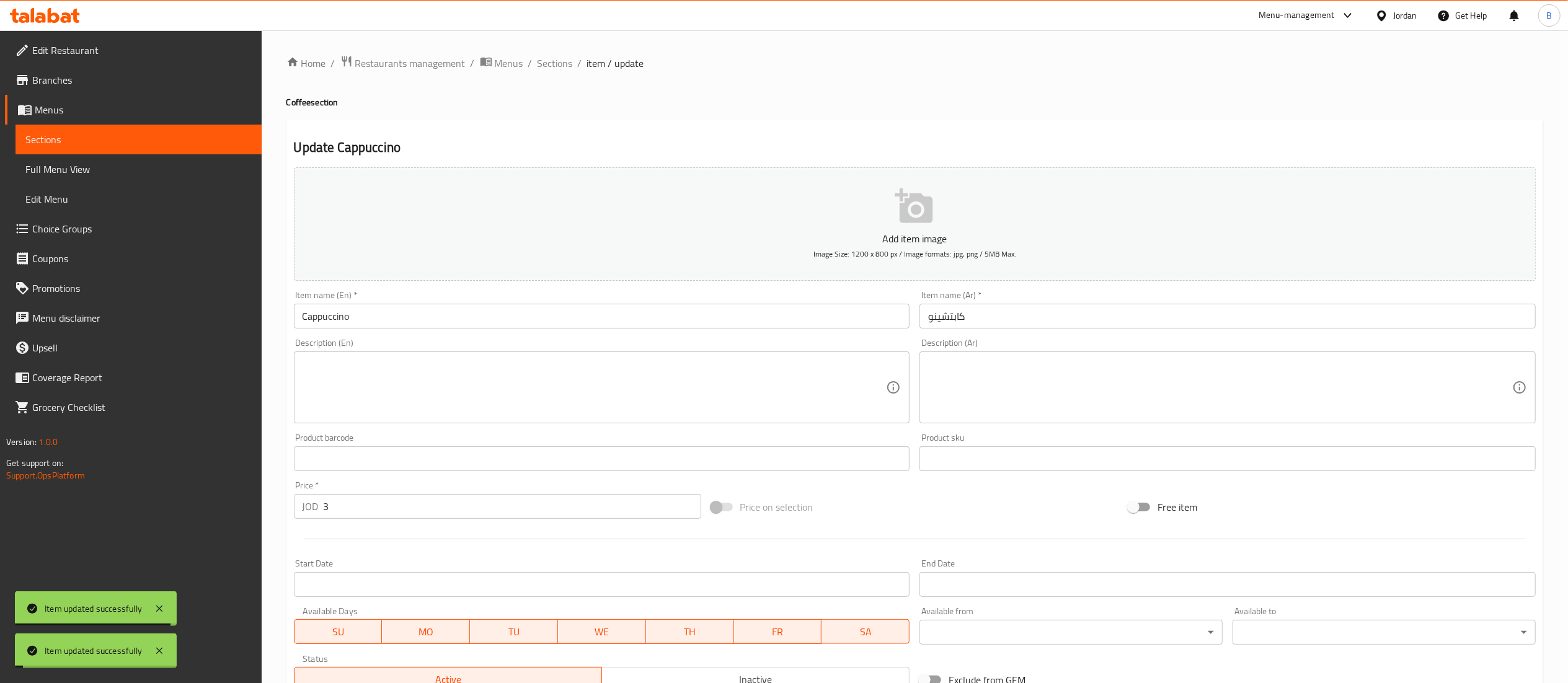
click at [552, 61] on span "Sections" at bounding box center [555, 63] width 35 height 15
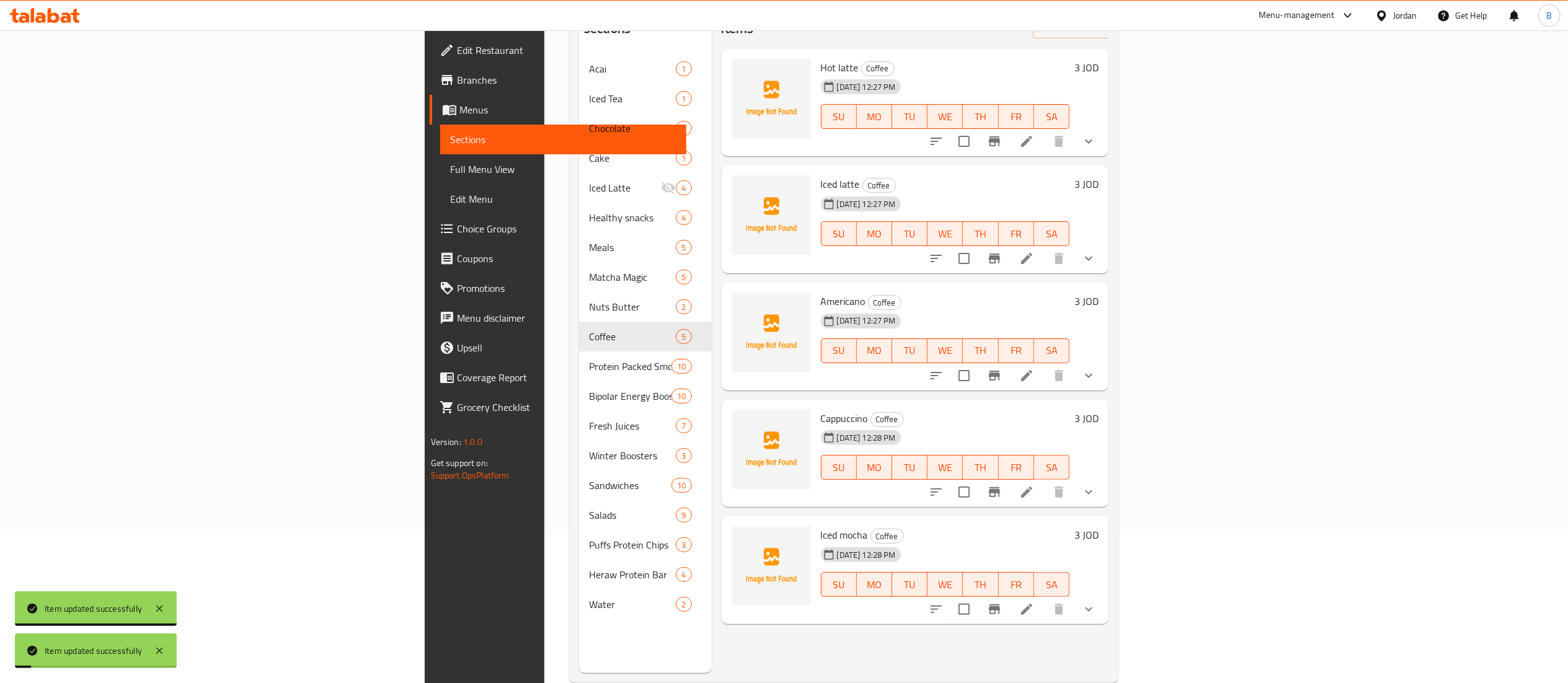
scroll to position [174, 0]
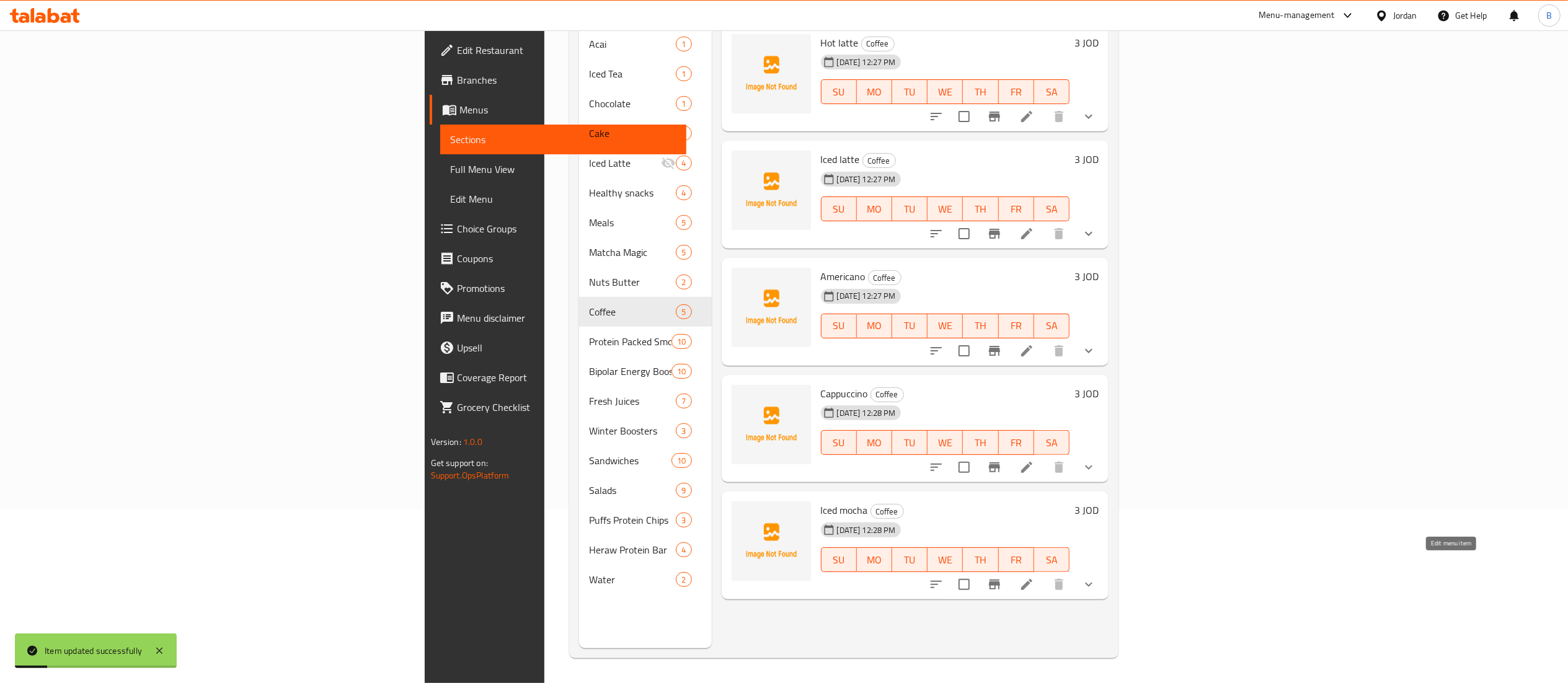
click at [1032, 579] on icon at bounding box center [1026, 584] width 11 height 11
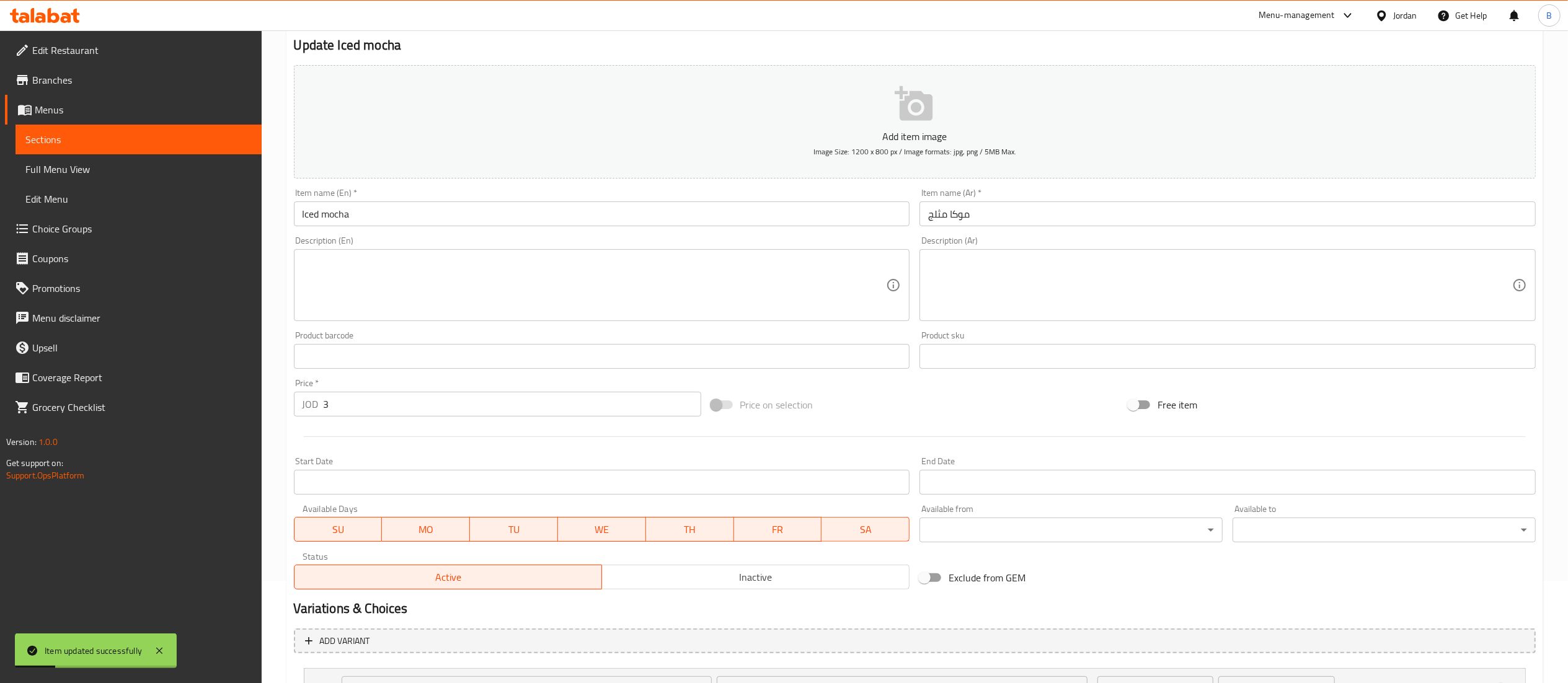
scroll to position [214, 0]
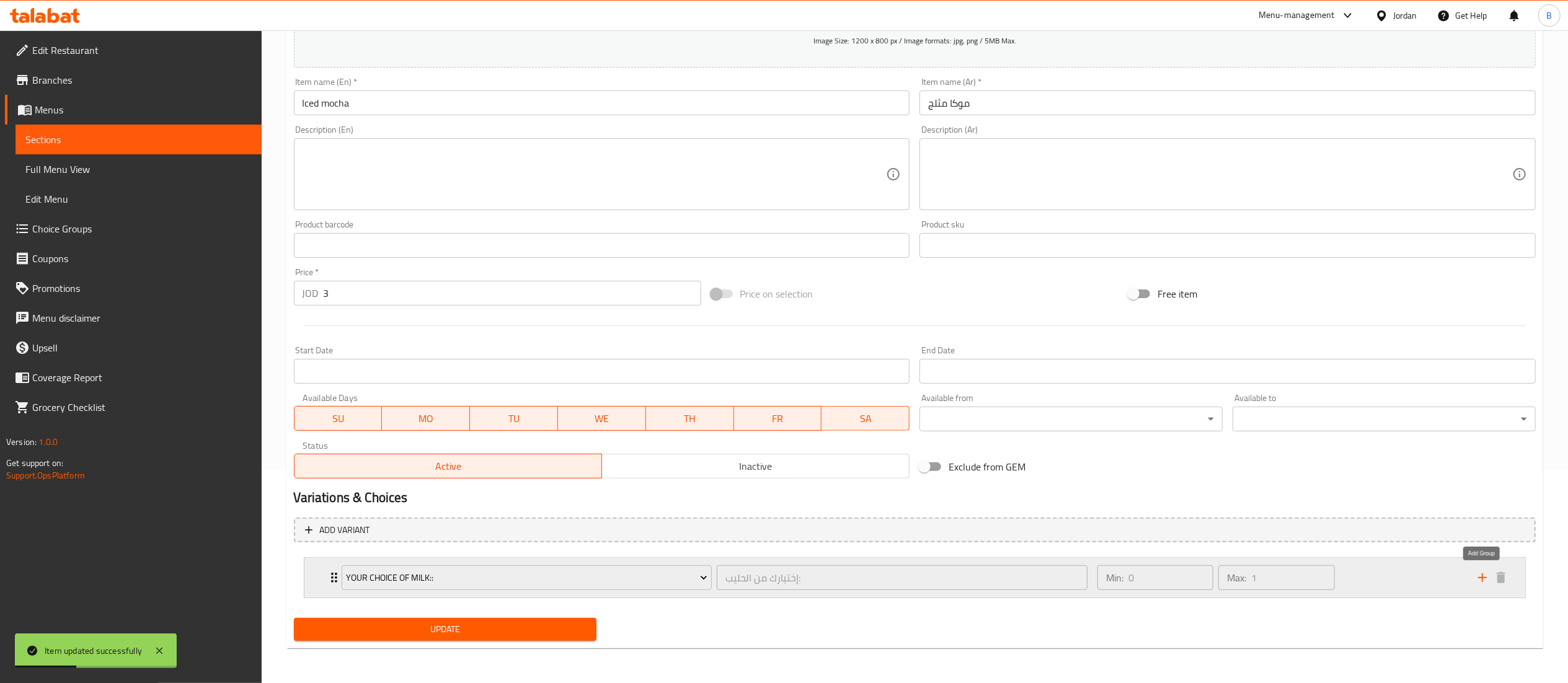
click at [1481, 582] on icon "add" at bounding box center [1482, 577] width 15 height 15
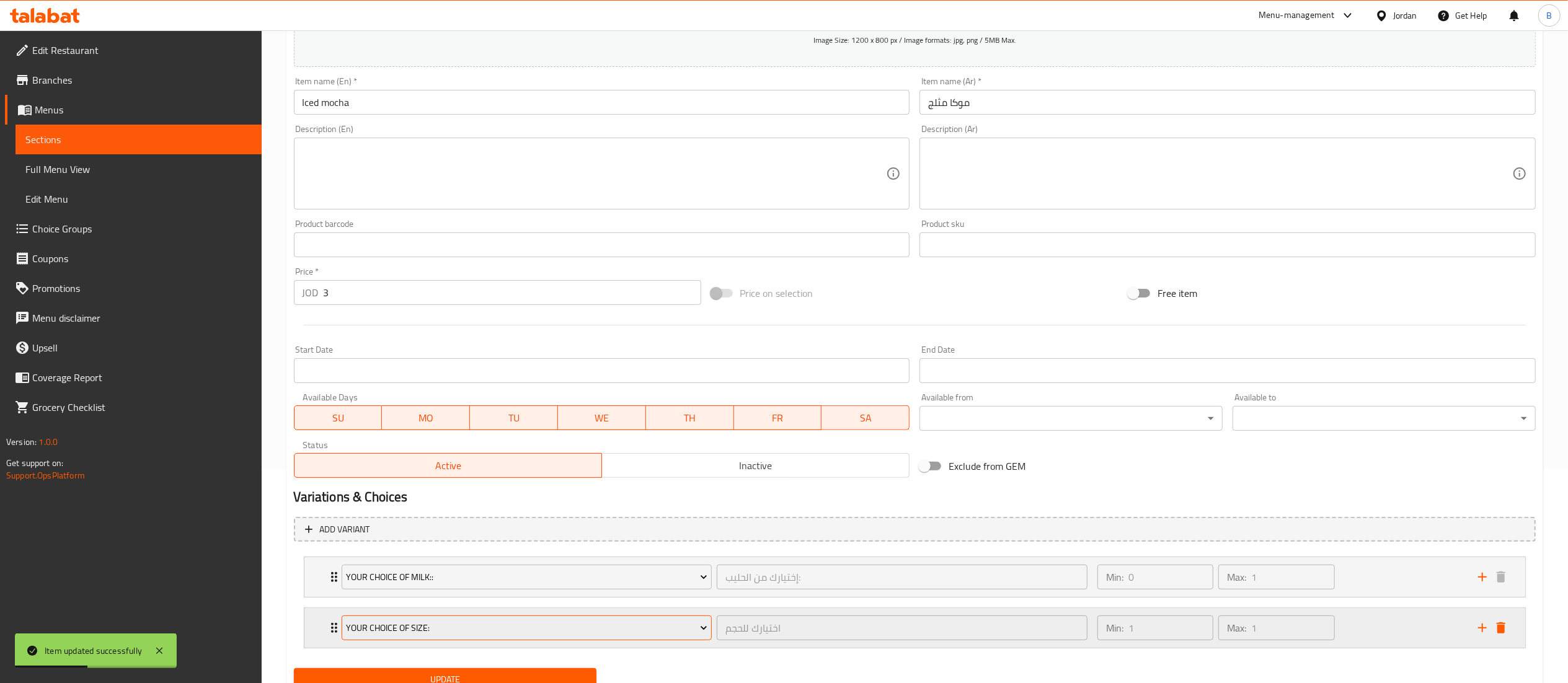
click at [541, 633] on span "your choice of size:" at bounding box center [527, 628] width 361 height 16
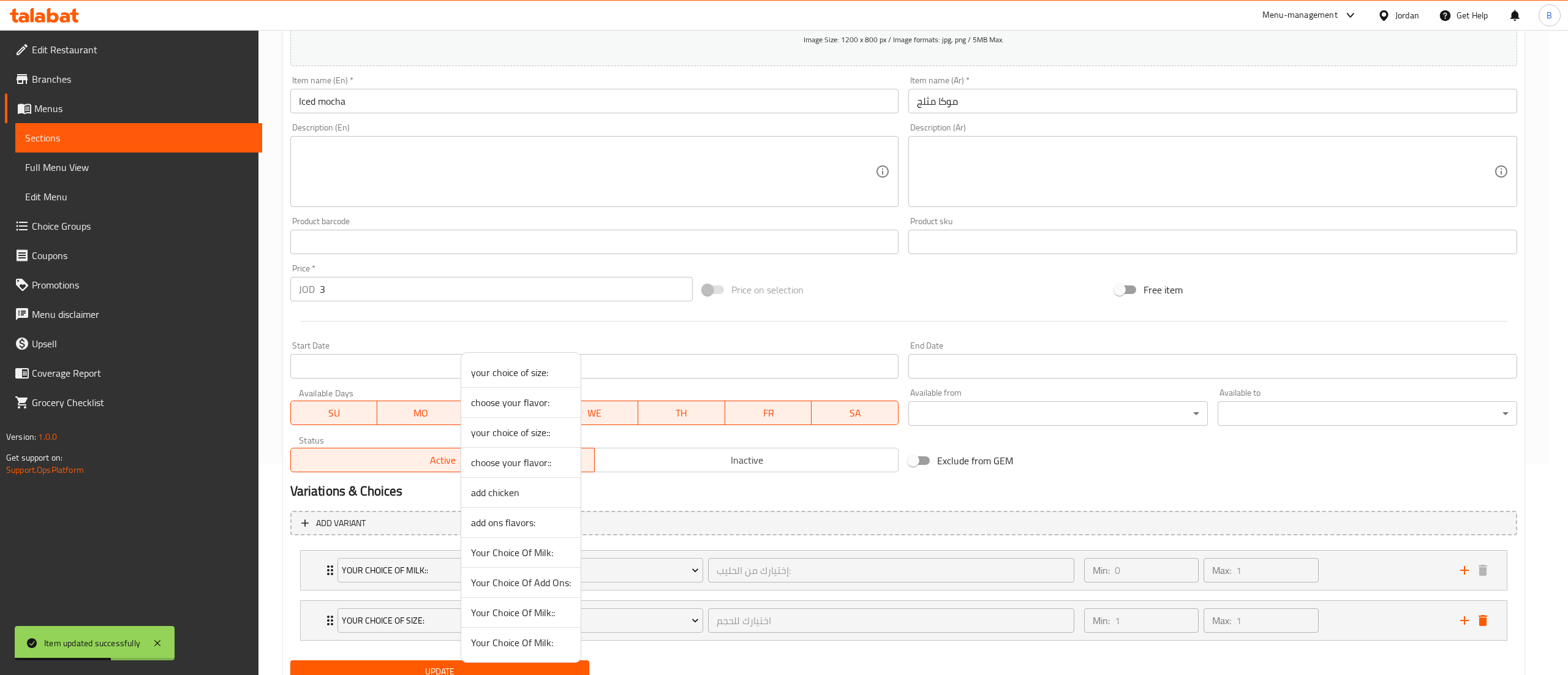
click at [527, 523] on span "add ons flavors:" at bounding box center [521, 522] width 100 height 15
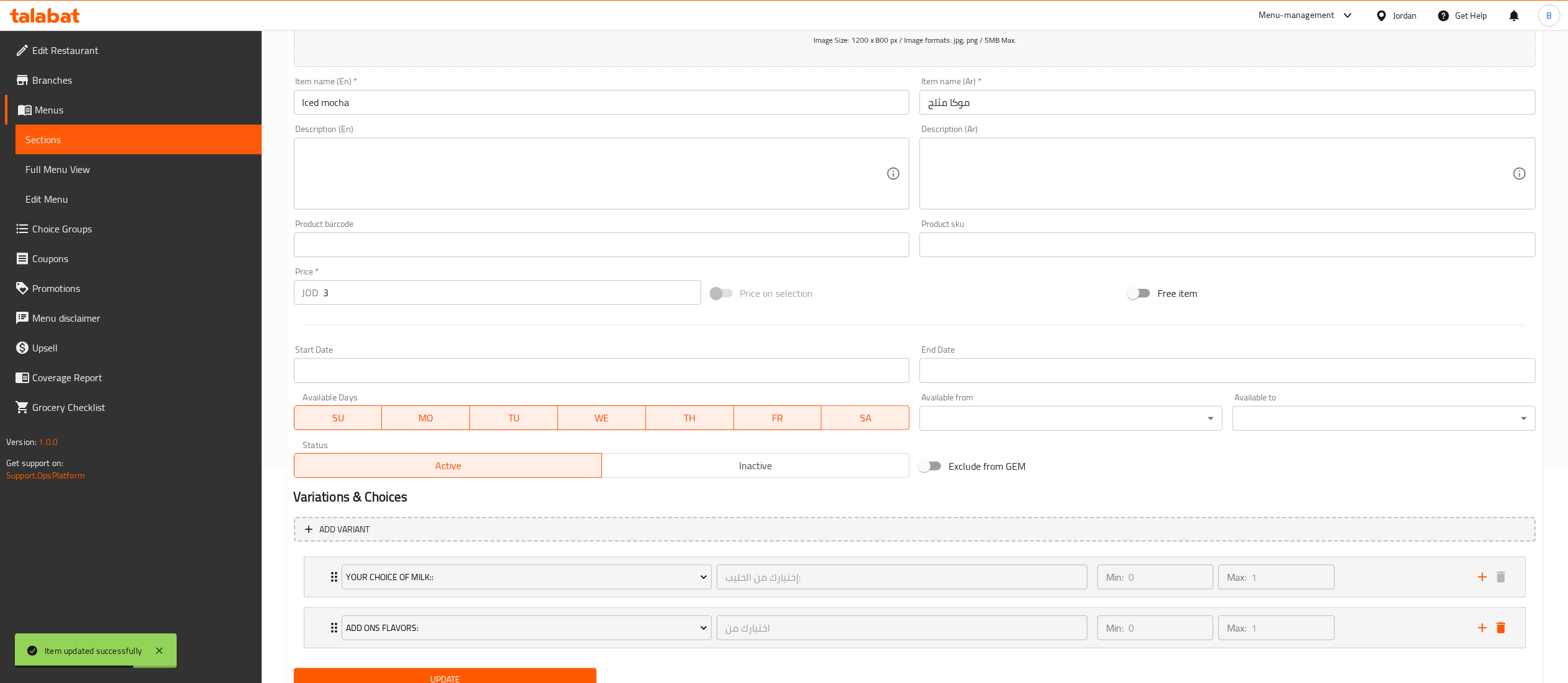
click at [485, 679] on span "Update" at bounding box center [445, 679] width 283 height 16
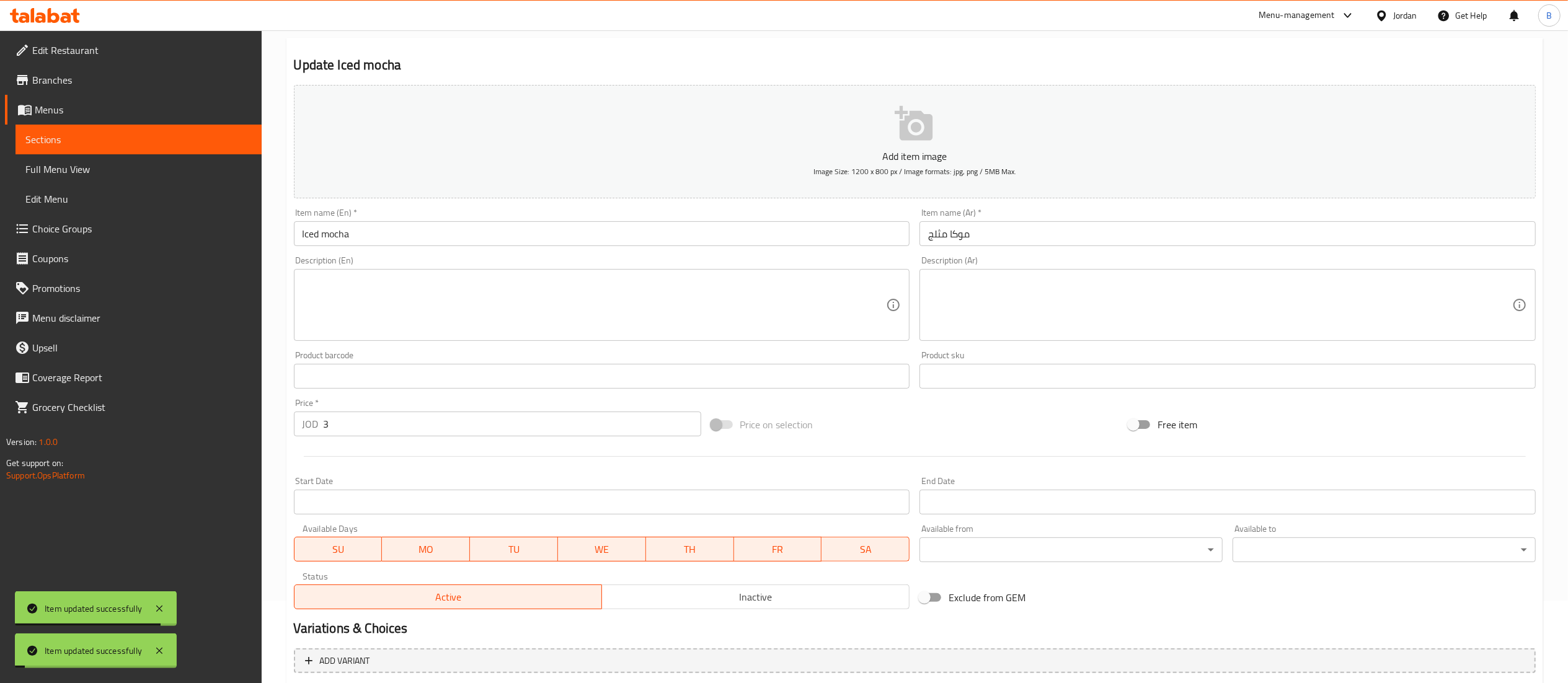
scroll to position [0, 0]
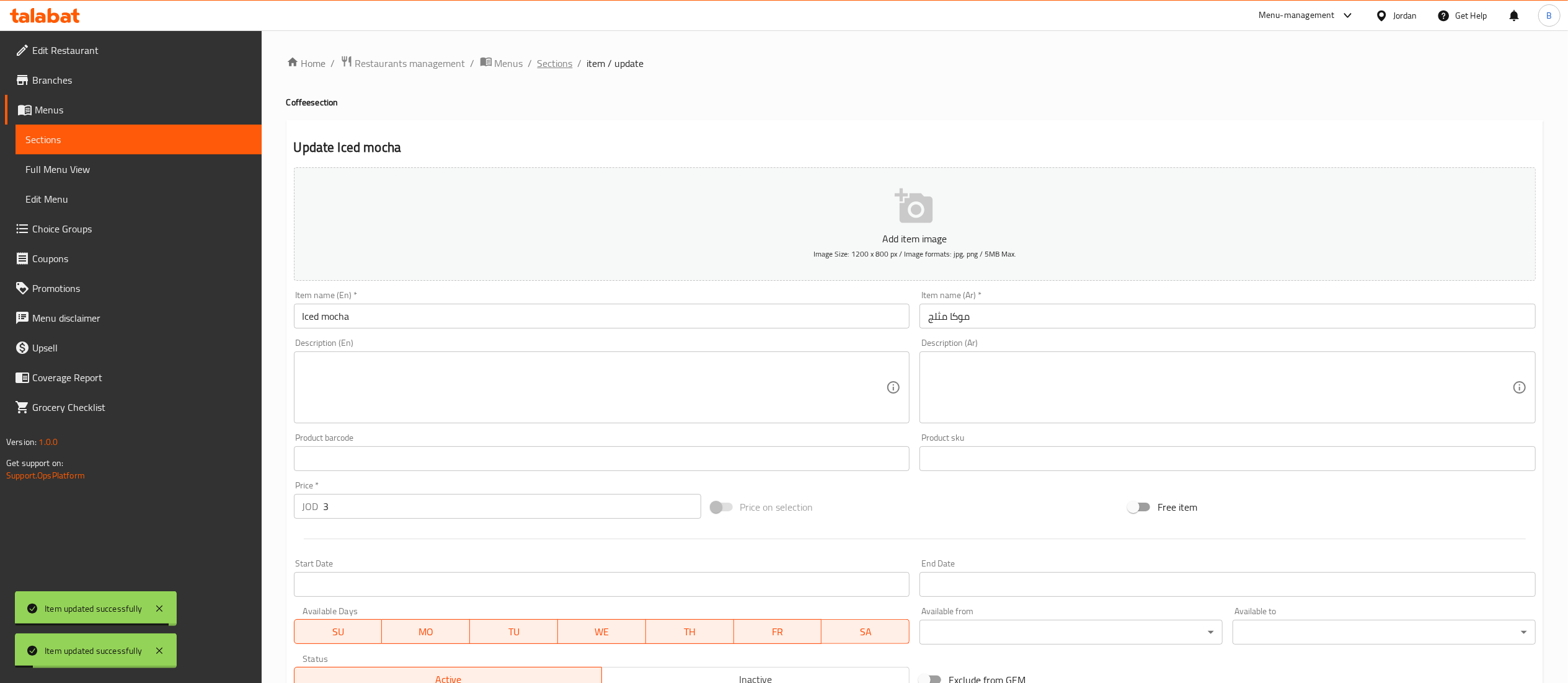
click at [546, 69] on span "Sections" at bounding box center [555, 63] width 35 height 15
